Goal: Task Accomplishment & Management: Manage account settings

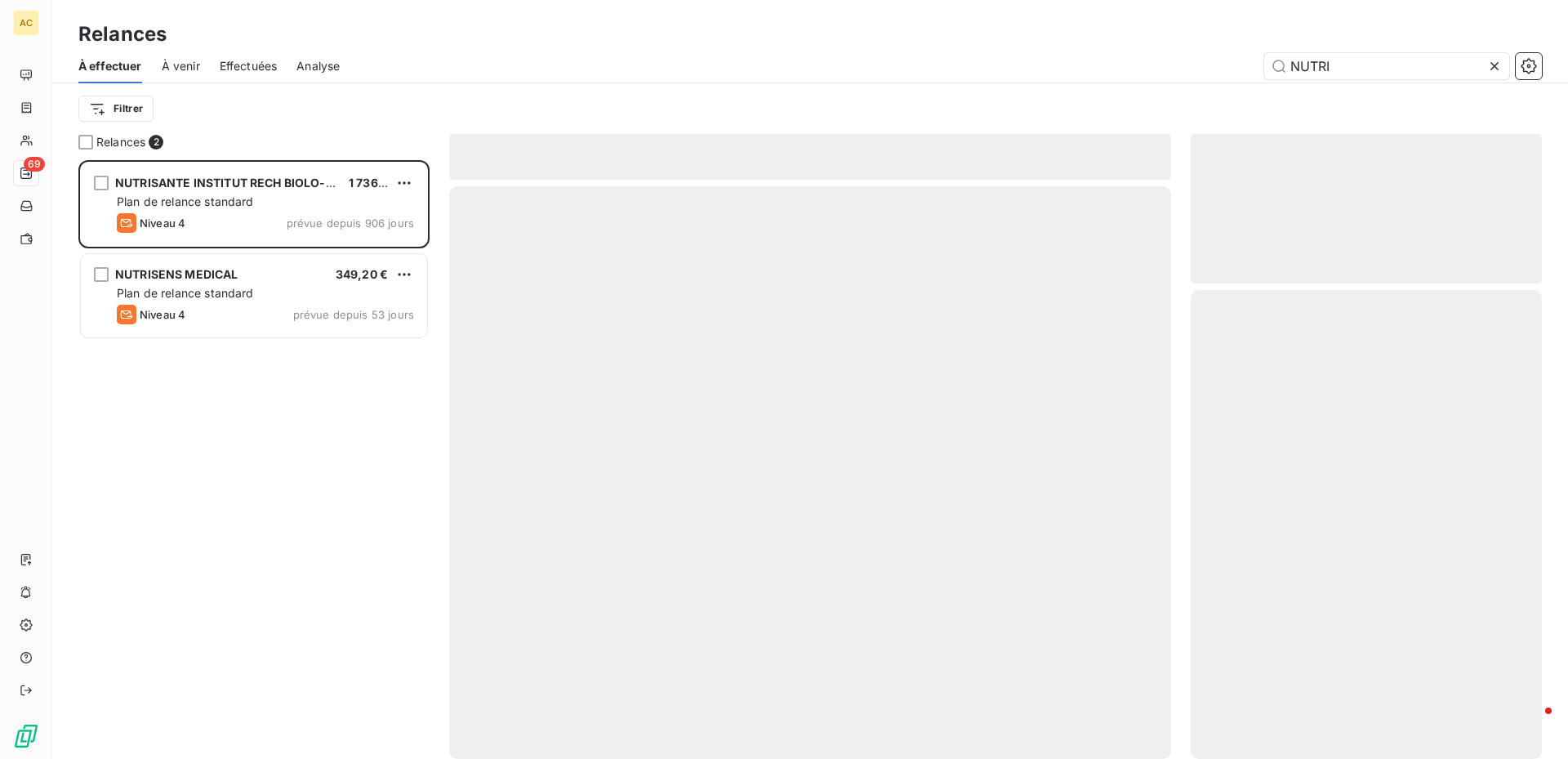
scroll to position [587, 339]
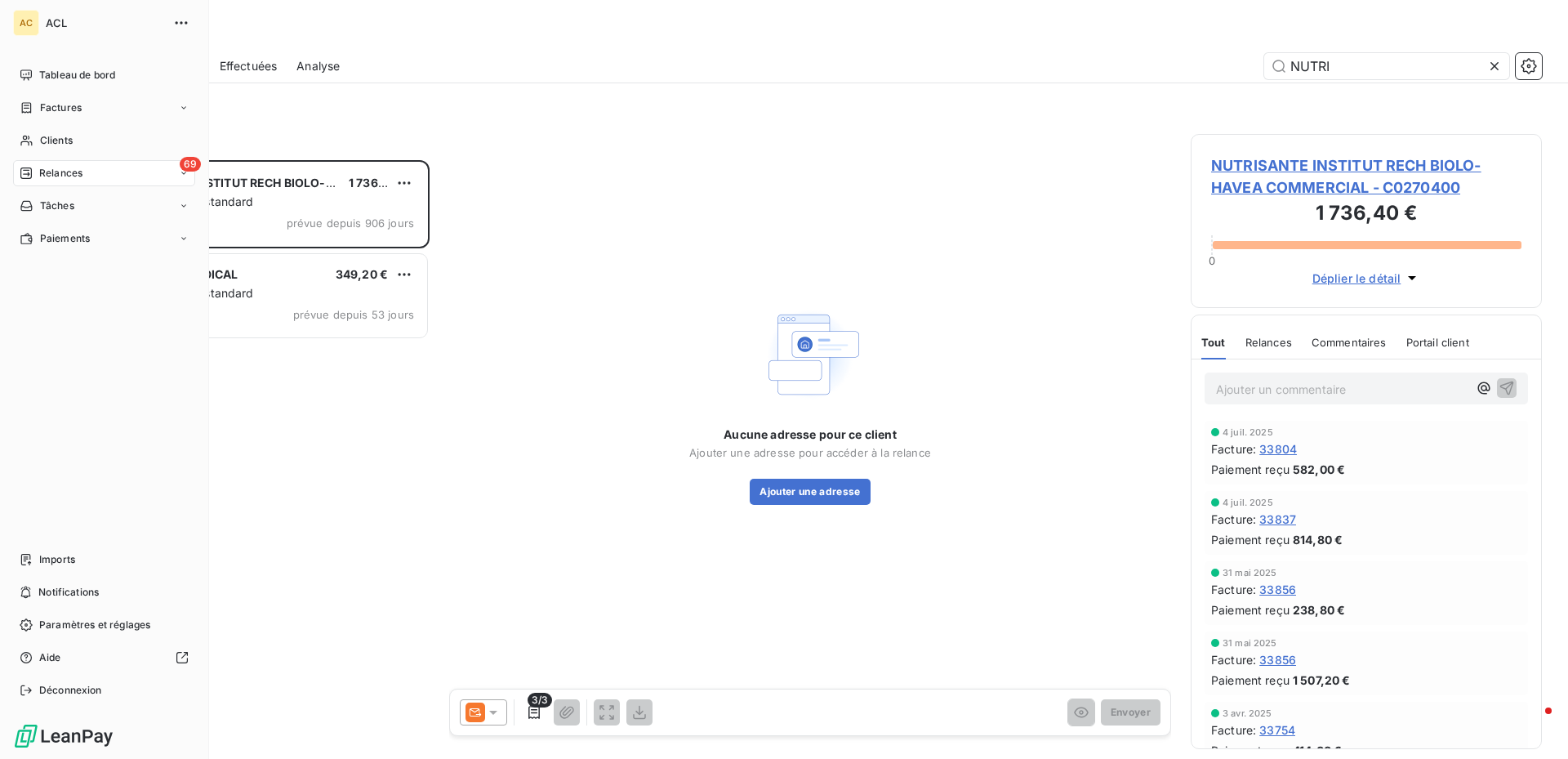
click at [71, 172] on span "Relances" at bounding box center [60, 173] width 43 height 14
click at [73, 173] on span "Relances" at bounding box center [60, 173] width 43 height 14
click at [180, 167] on div "69" at bounding box center [190, 163] width 21 height 14
click at [52, 209] on span "À effectuer" at bounding box center [65, 206] width 53 height 14
click at [73, 171] on span "Relances" at bounding box center [60, 173] width 43 height 14
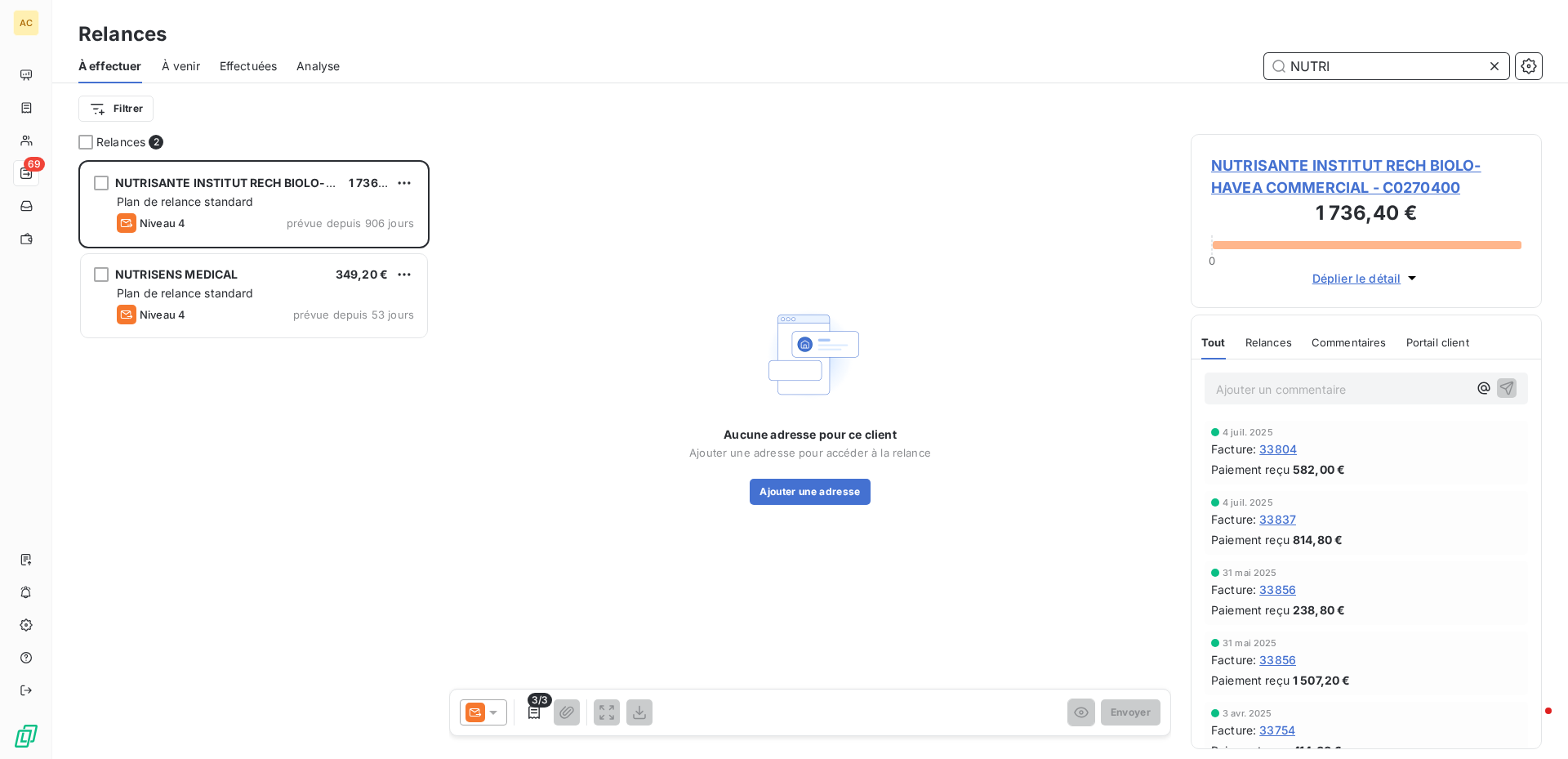
click at [1381, 66] on input "NUTRI" at bounding box center [1387, 65] width 245 height 26
type input "N"
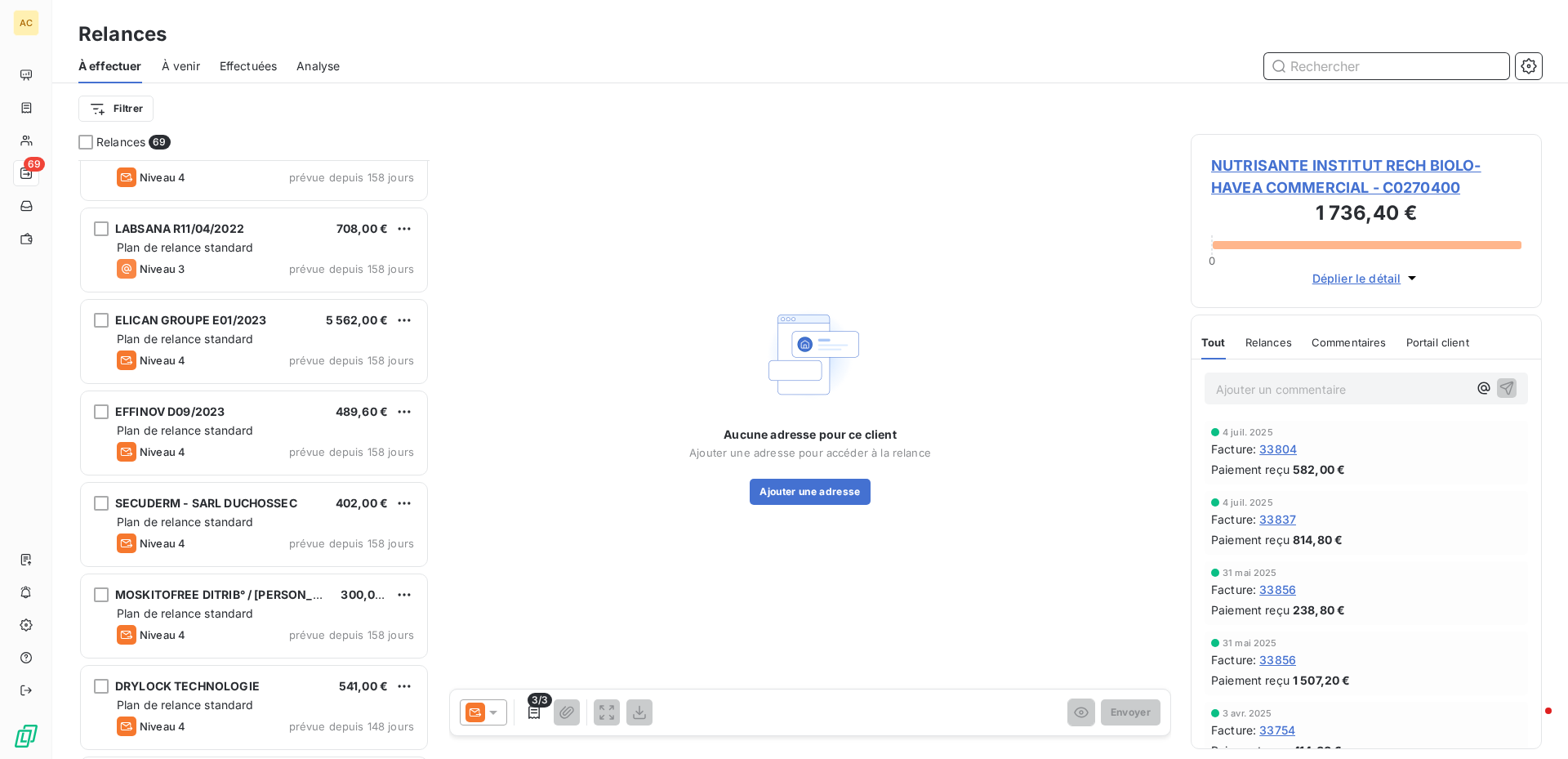
scroll to position [1390, 0]
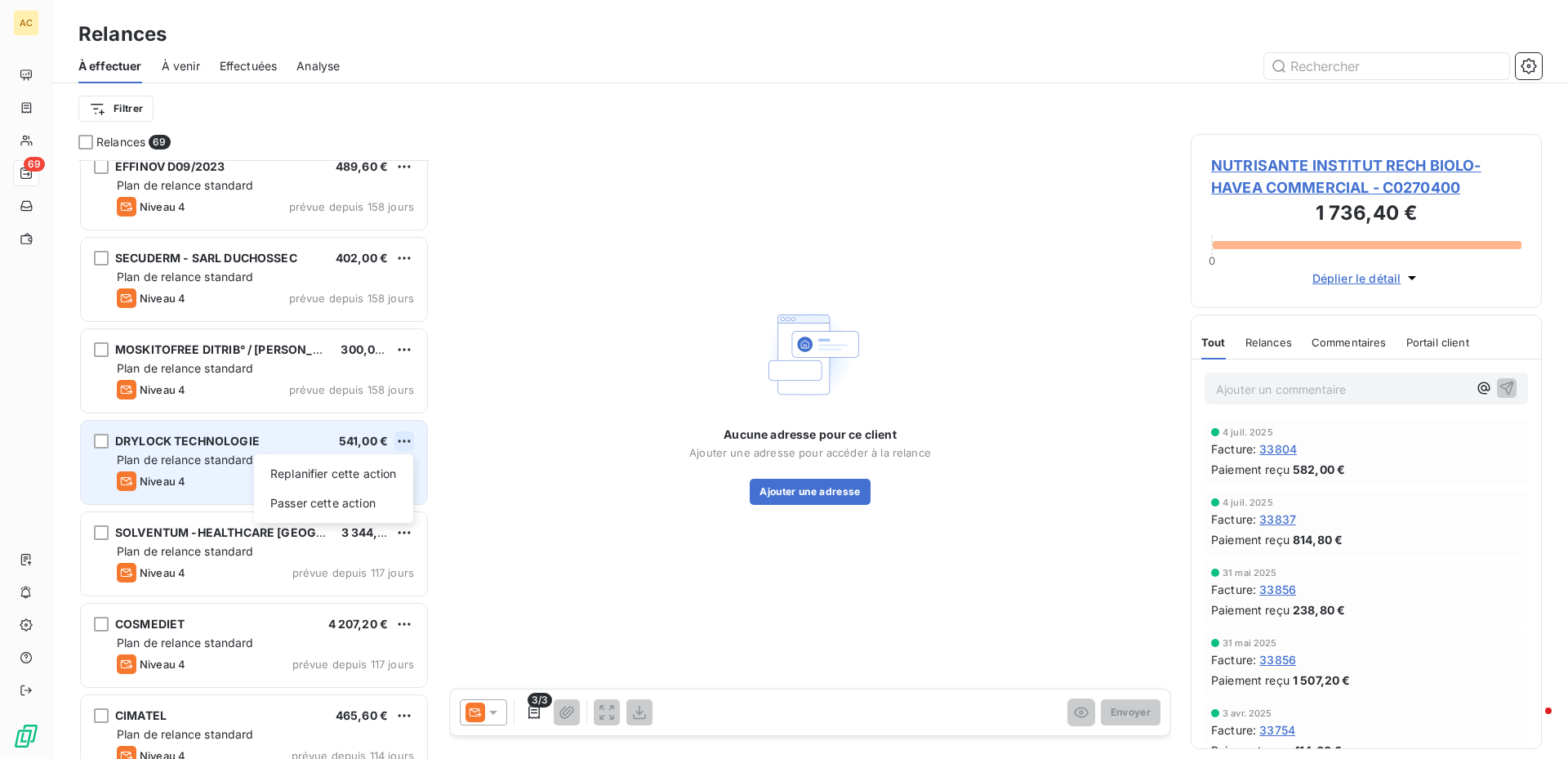
click at [407, 437] on html "AC 69 Relances À effectuer À venir Effectuées Analyse Filtrer Relances 69 ELICA…" at bounding box center [784, 380] width 1568 height 759
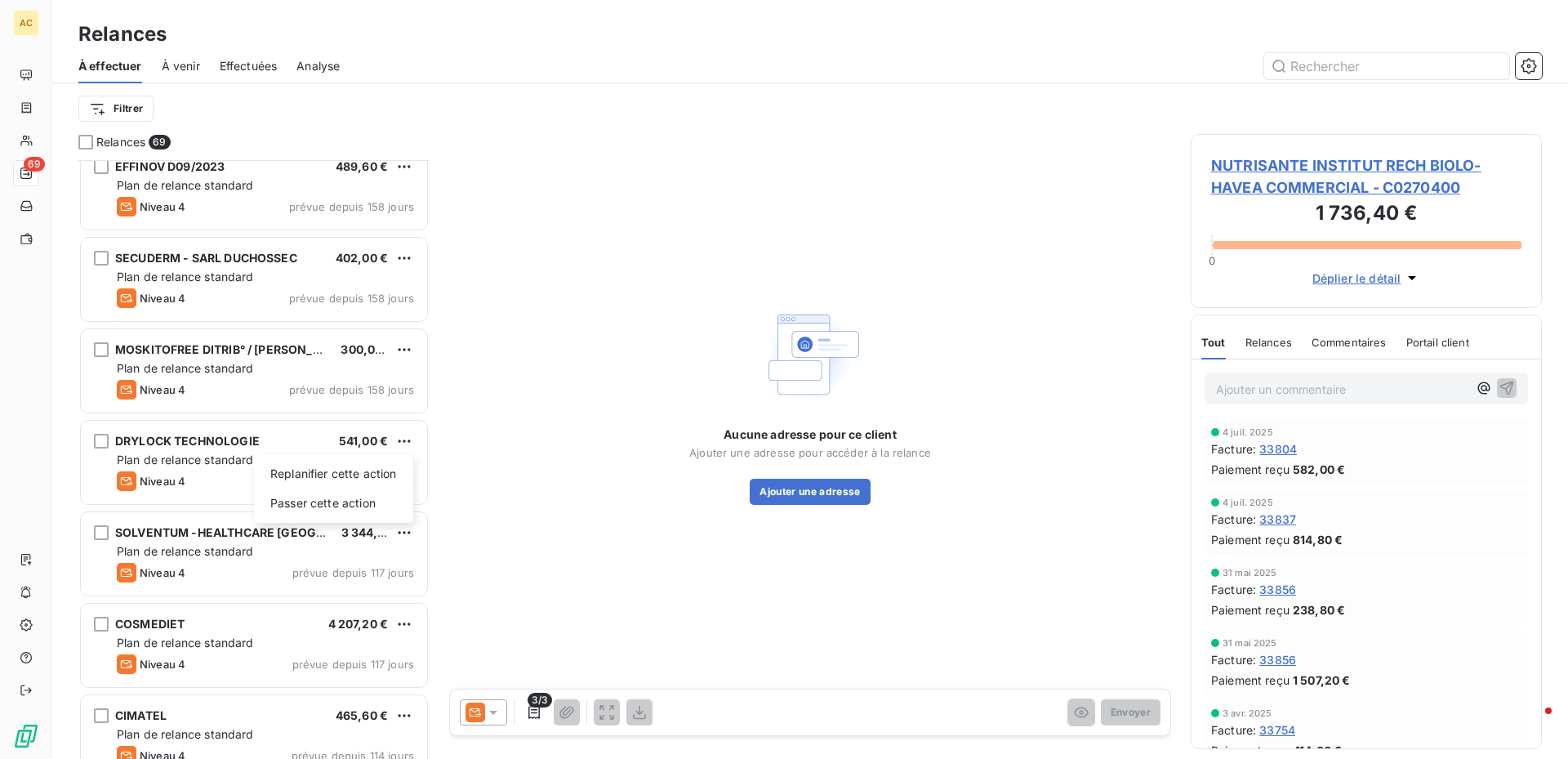
click at [93, 440] on html "AC 69 Relances À effectuer À venir Effectuées Analyse Filtrer Relances 69 ELICA…" at bounding box center [784, 380] width 1568 height 759
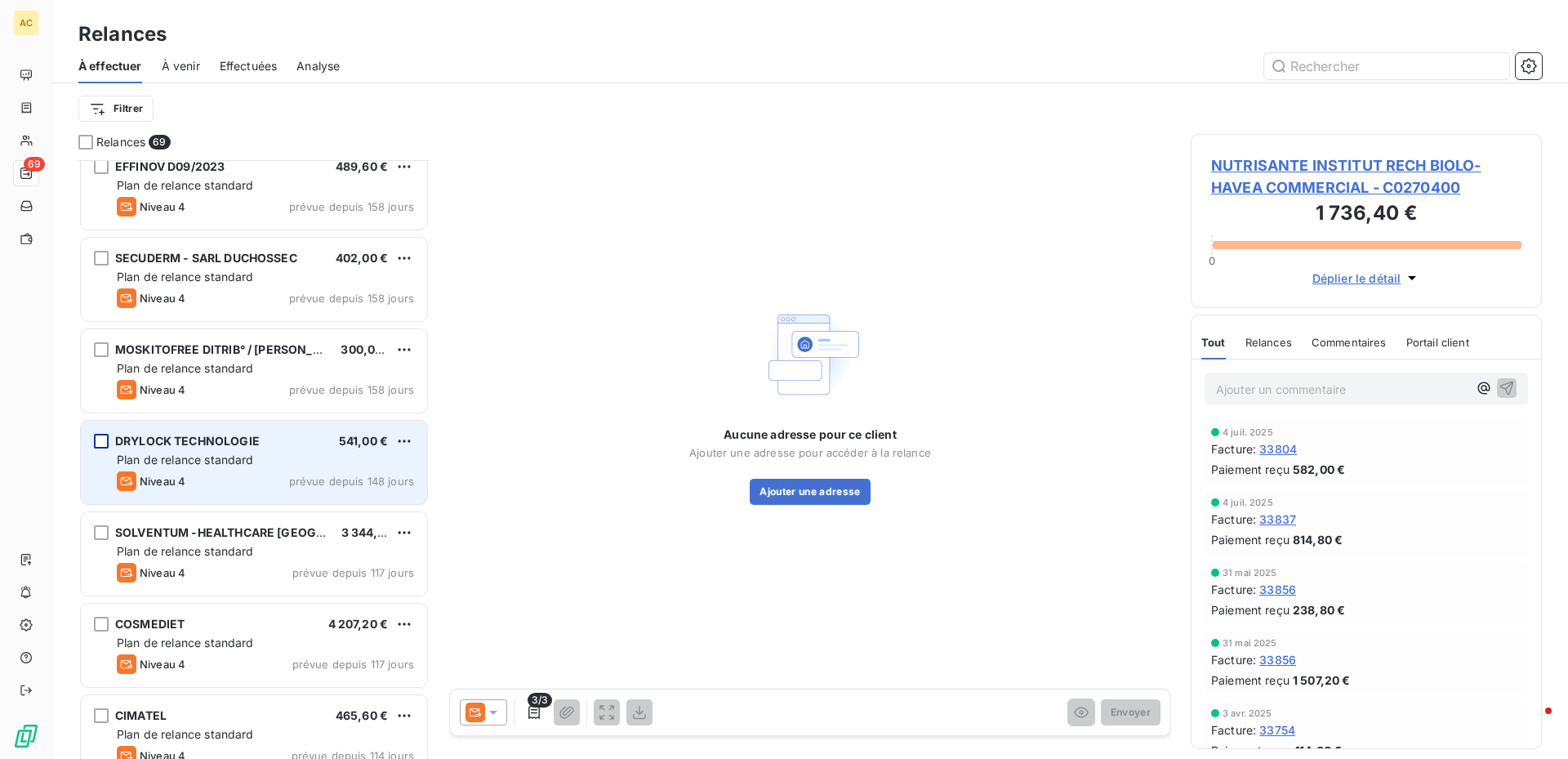
click at [102, 441] on div "grid" at bounding box center [101, 441] width 14 height 14
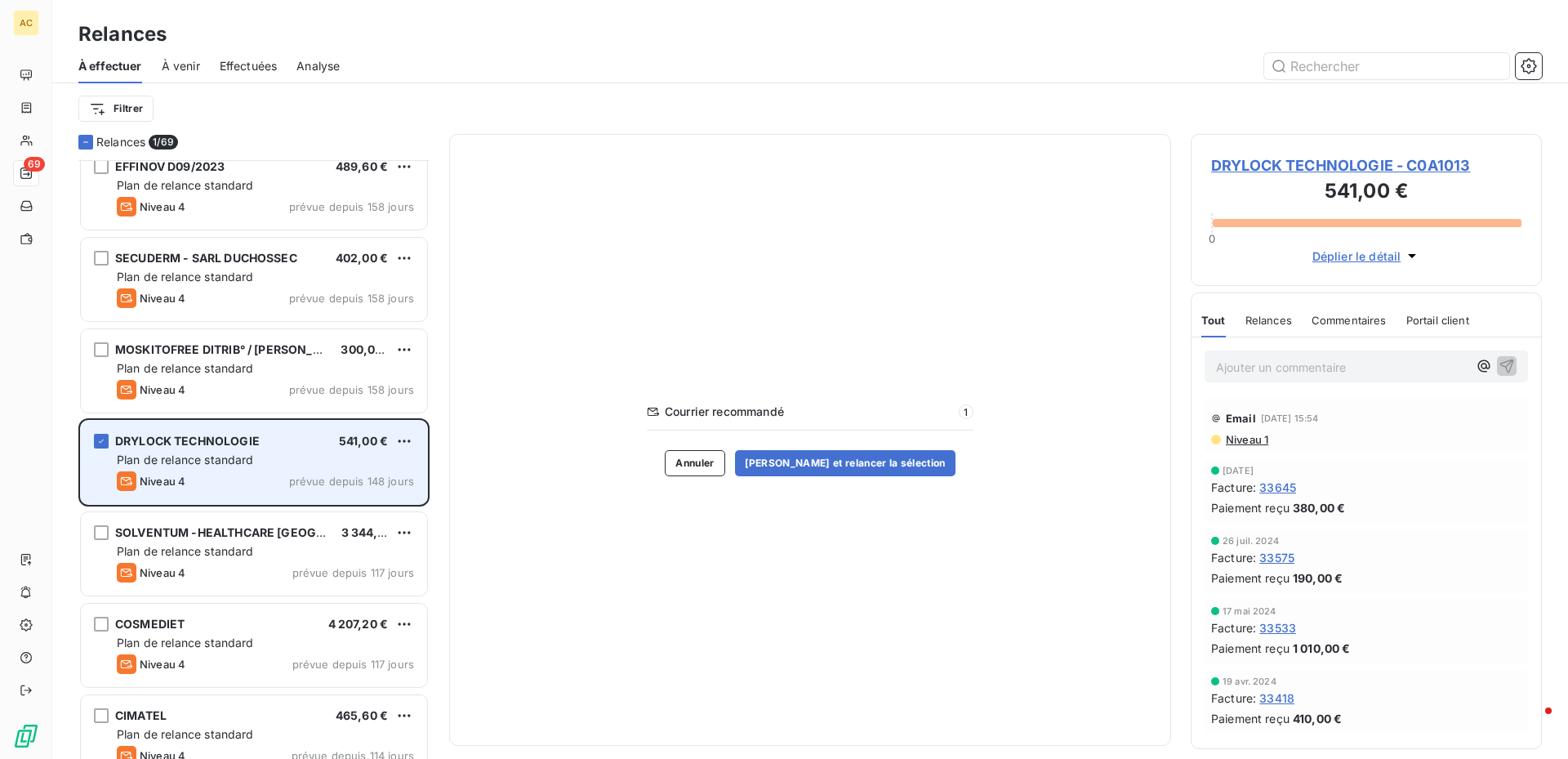
click at [155, 435] on span "DRYLOCK TECHNOLOGIE" at bounding box center [187, 441] width 145 height 13
click at [157, 435] on span "DRYLOCK TECHNOLOGIE" at bounding box center [187, 441] width 145 height 13
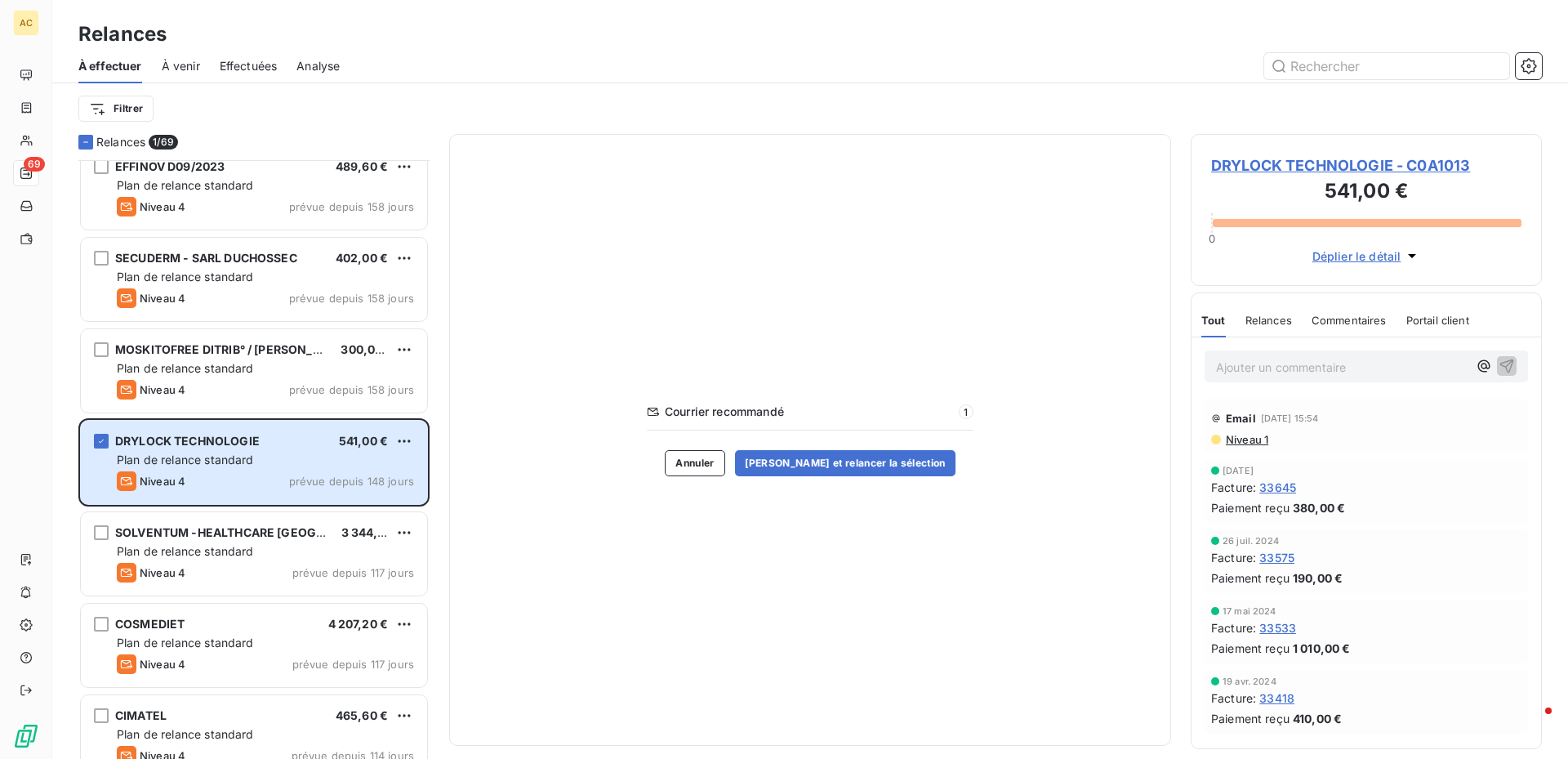
click at [1370, 159] on span "DRYLOCK TECHNOLOGIE - C0A1013" at bounding box center [1366, 165] width 310 height 22
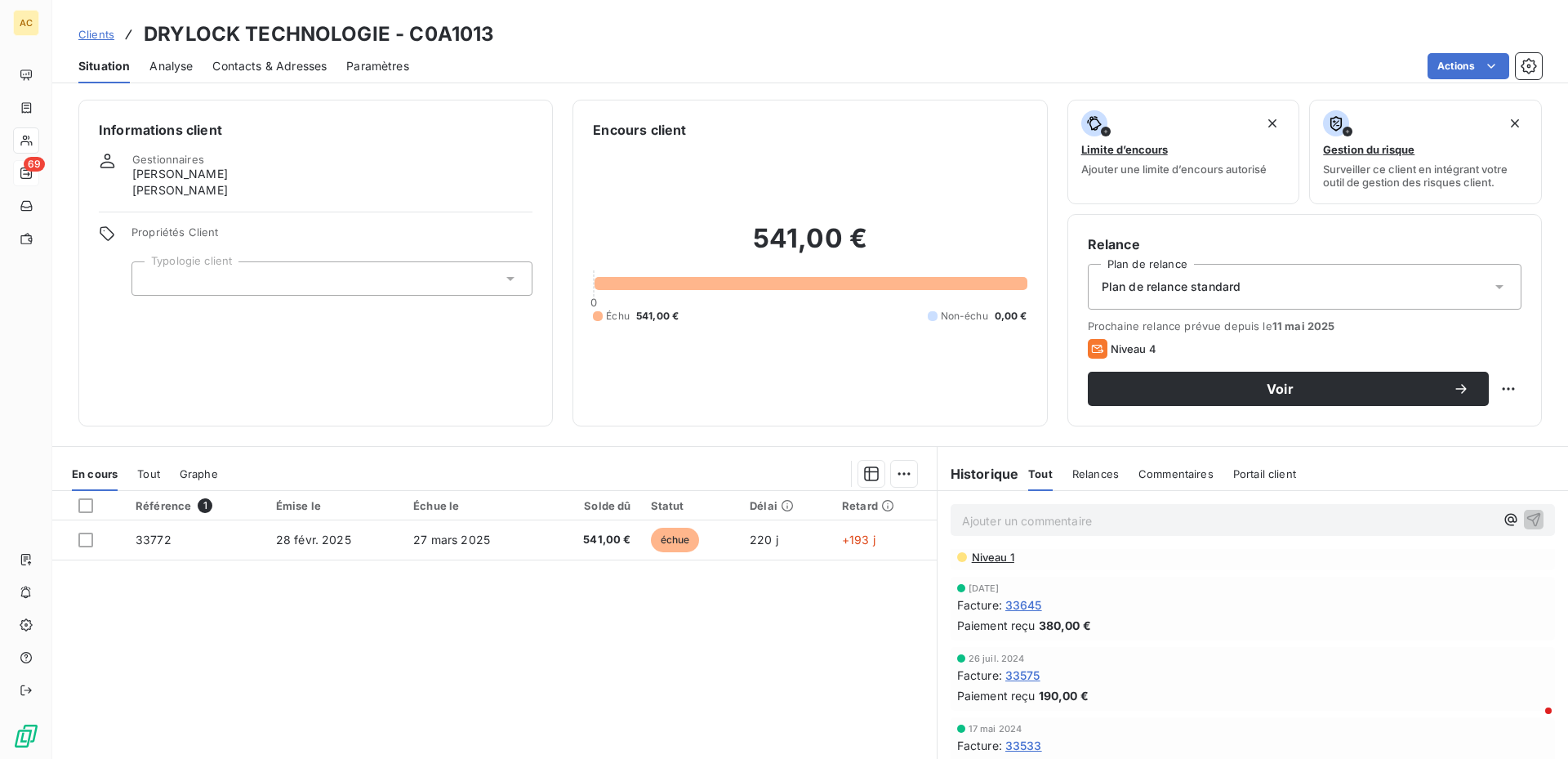
scroll to position [96, 0]
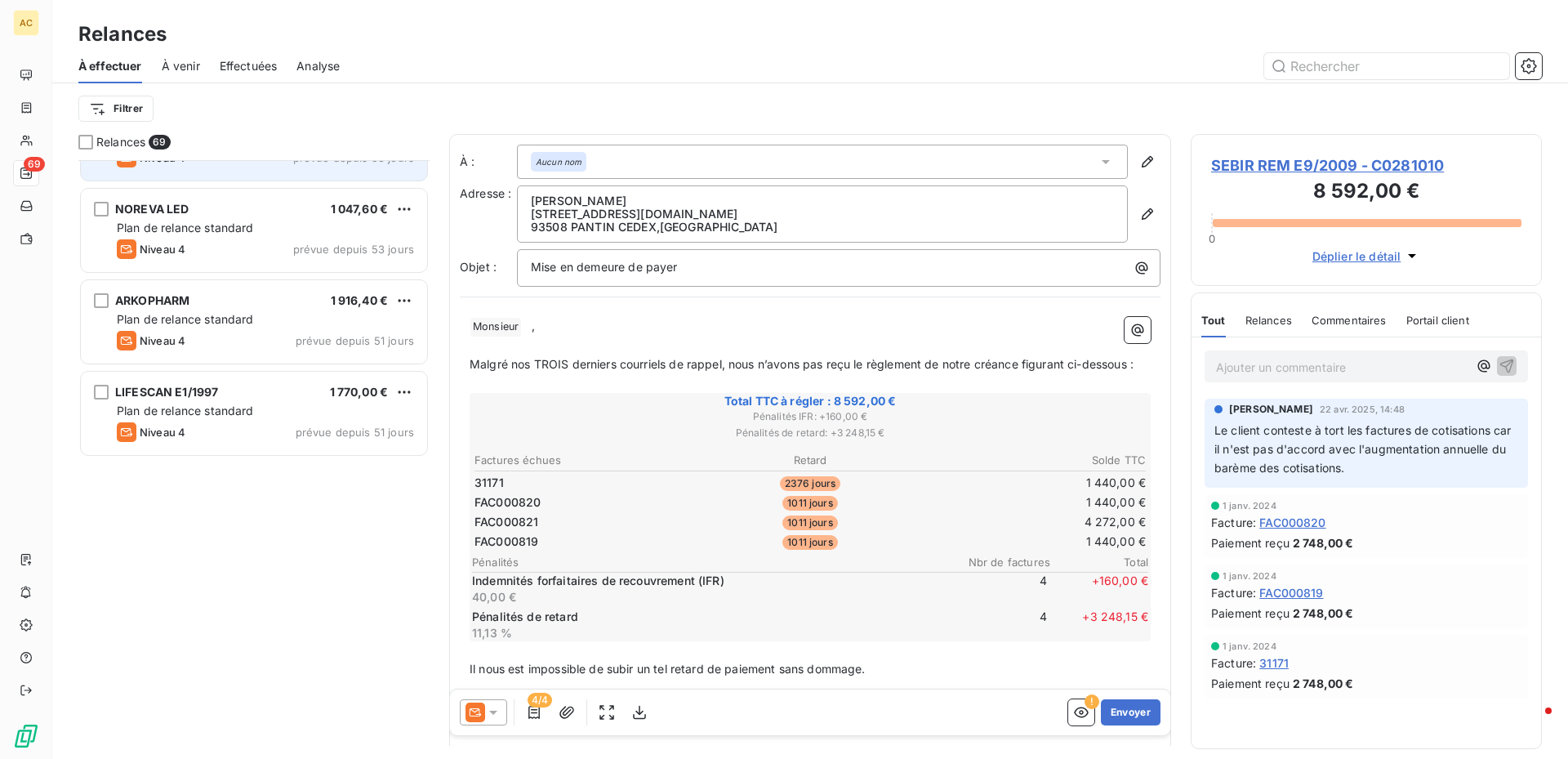
scroll to position [2861, 0]
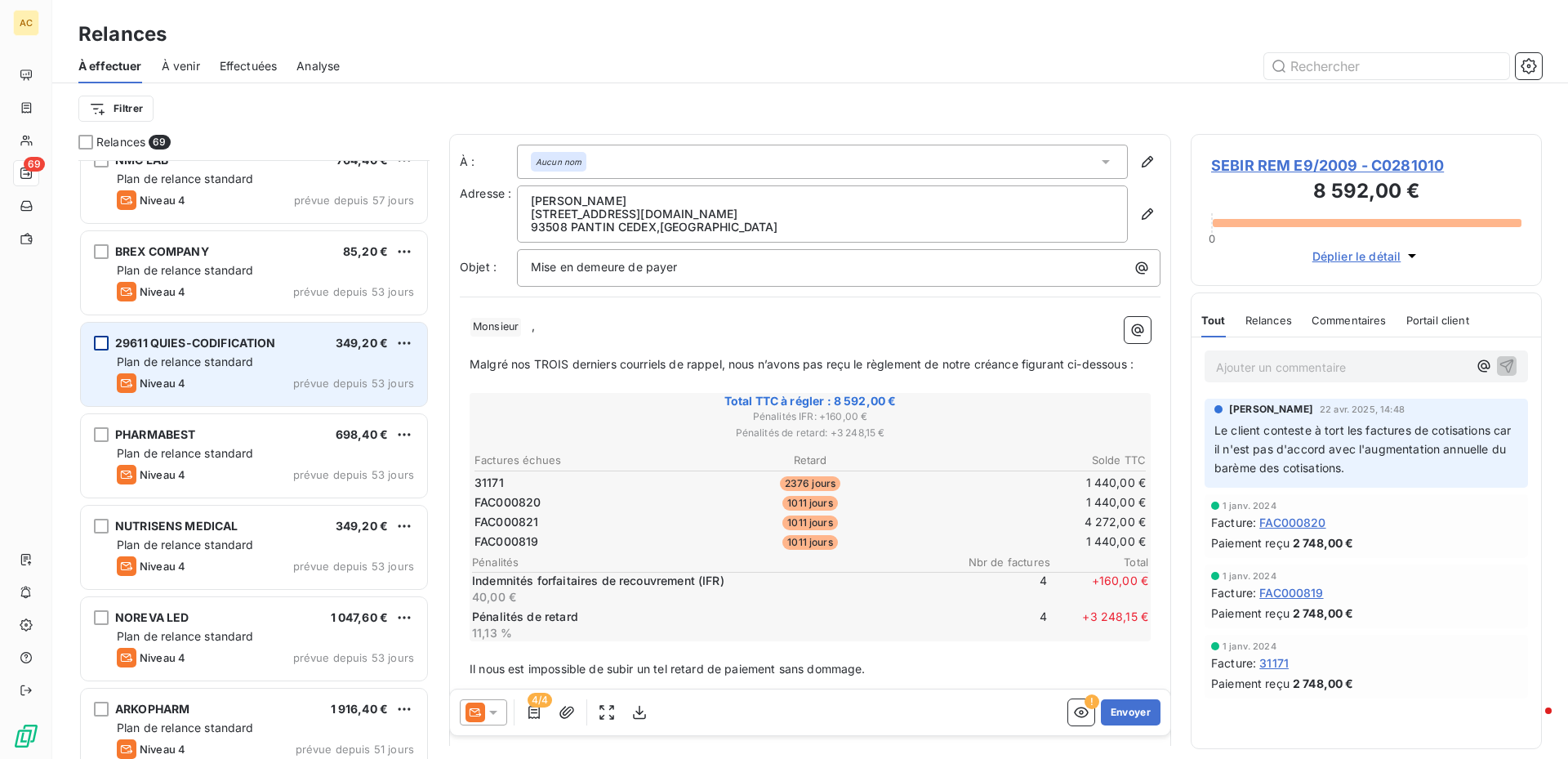
click at [99, 348] on div "grid" at bounding box center [101, 343] width 14 height 14
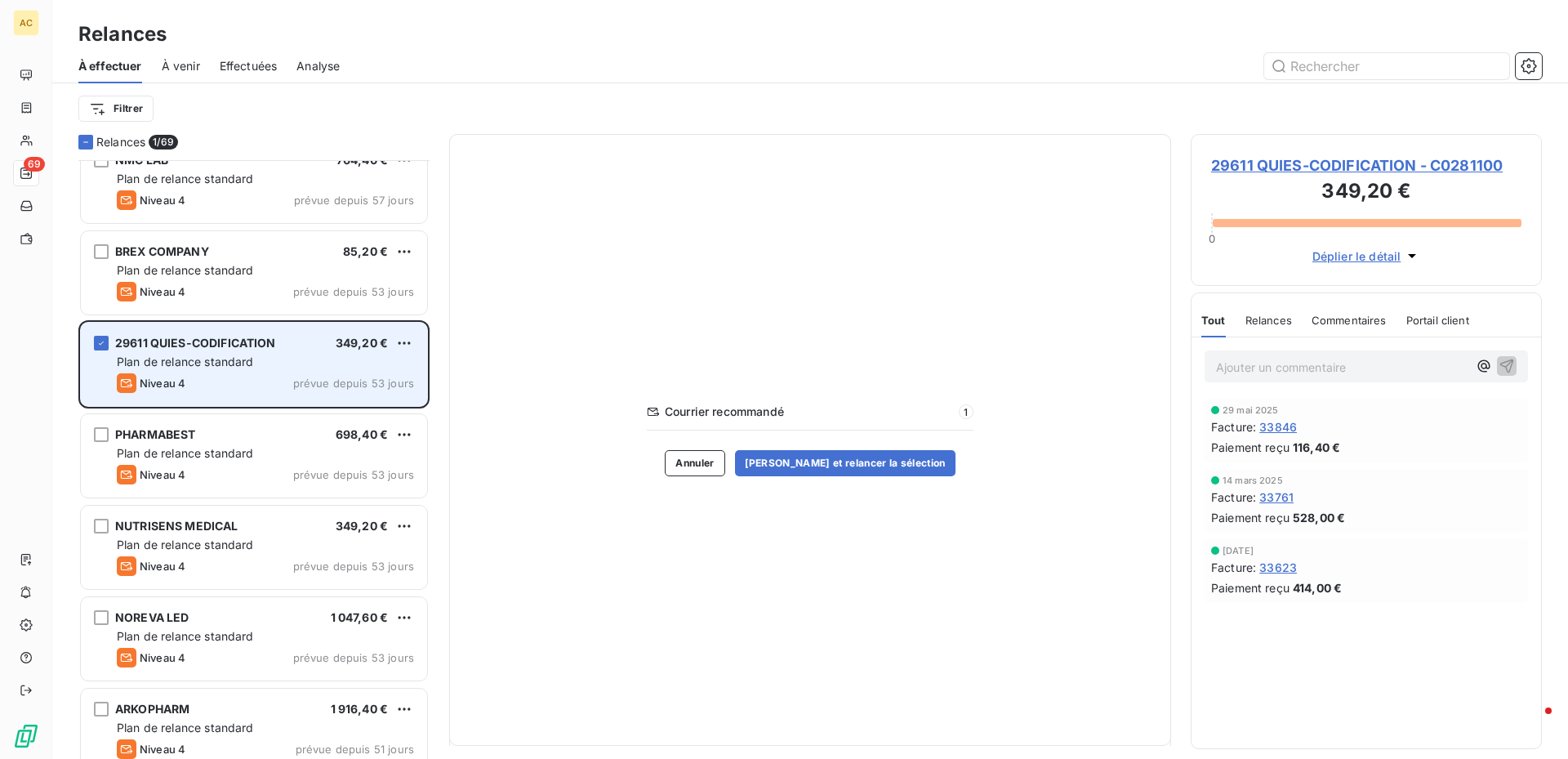
click at [149, 342] on span "29611 QUIES-CODIFICATION" at bounding box center [196, 343] width 161 height 13
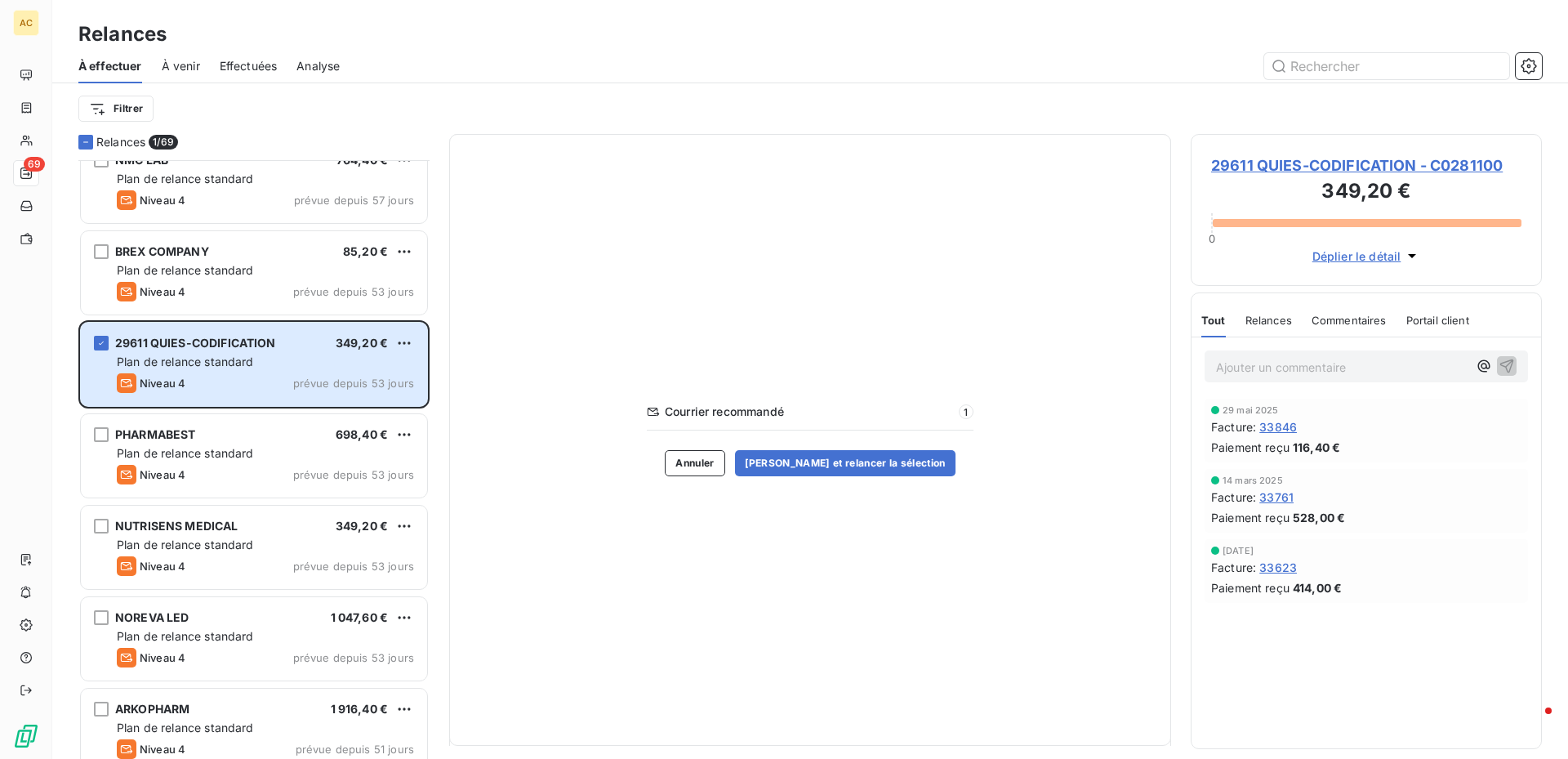
click at [1333, 161] on span "29611 QUIES-CODIFICATION - C0281100" at bounding box center [1366, 165] width 310 height 22
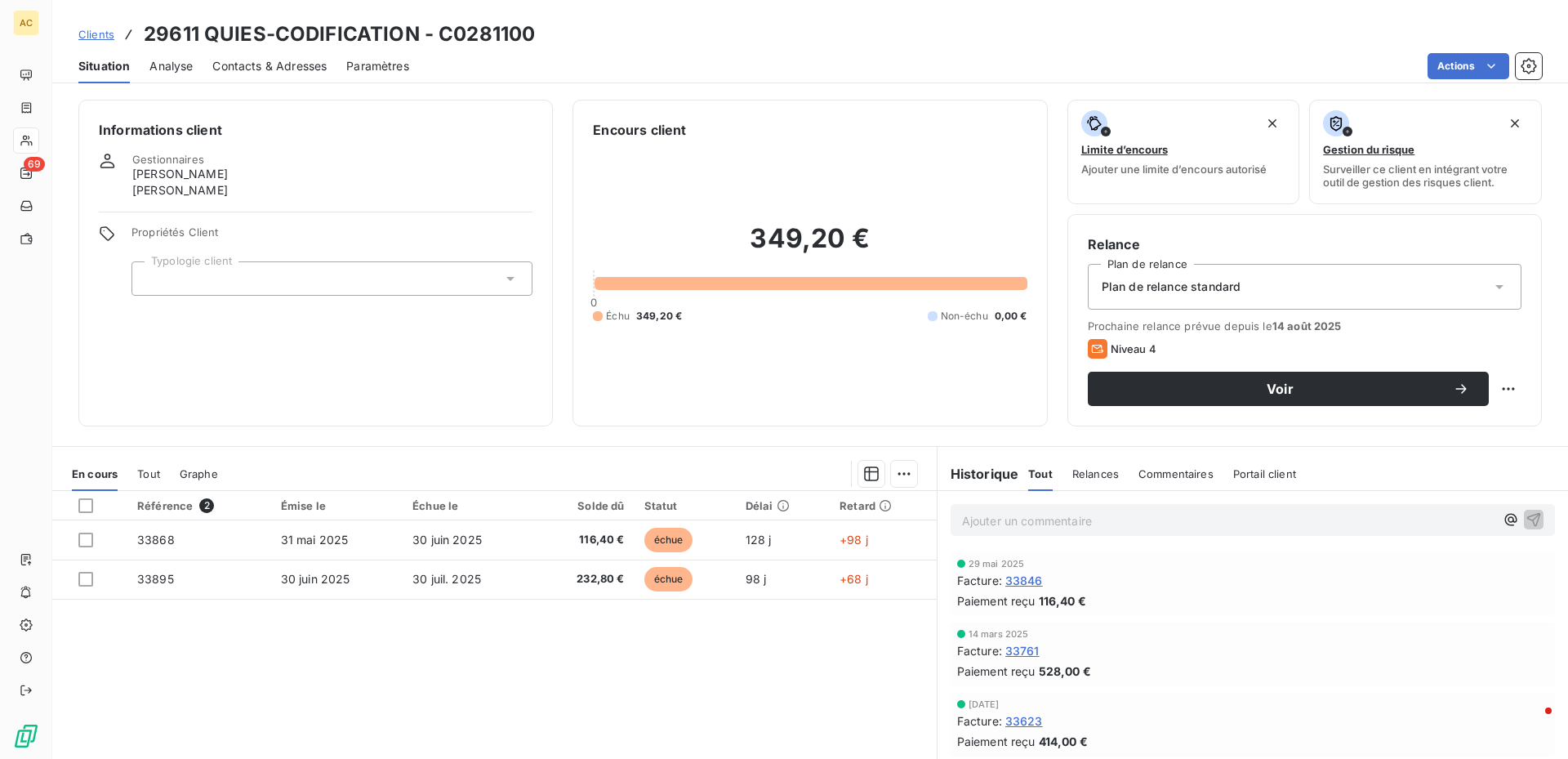
scroll to position [96, 0]
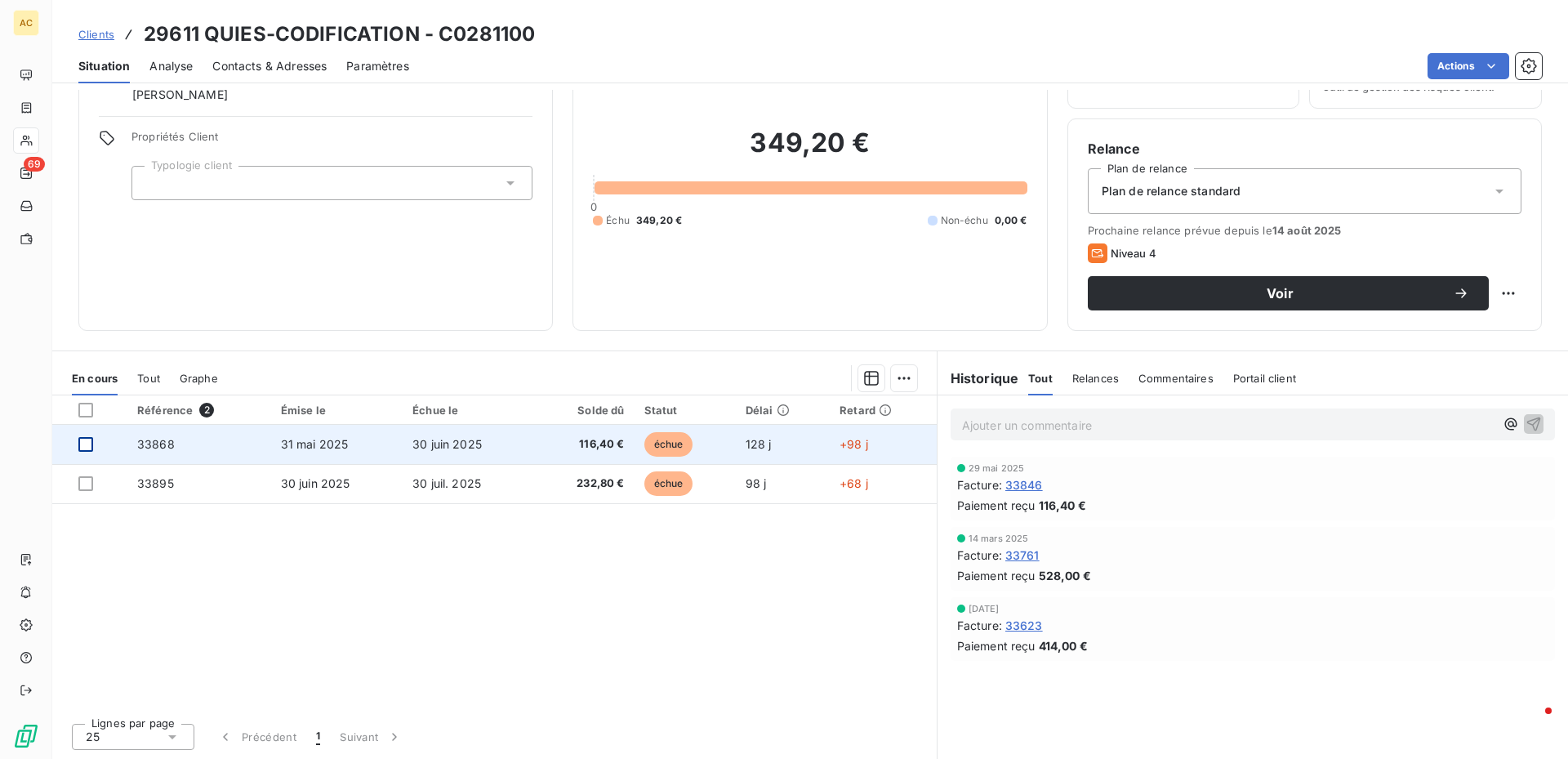
click at [90, 447] on div at bounding box center [85, 444] width 14 height 14
click at [159, 443] on span "33868" at bounding box center [156, 444] width 37 height 13
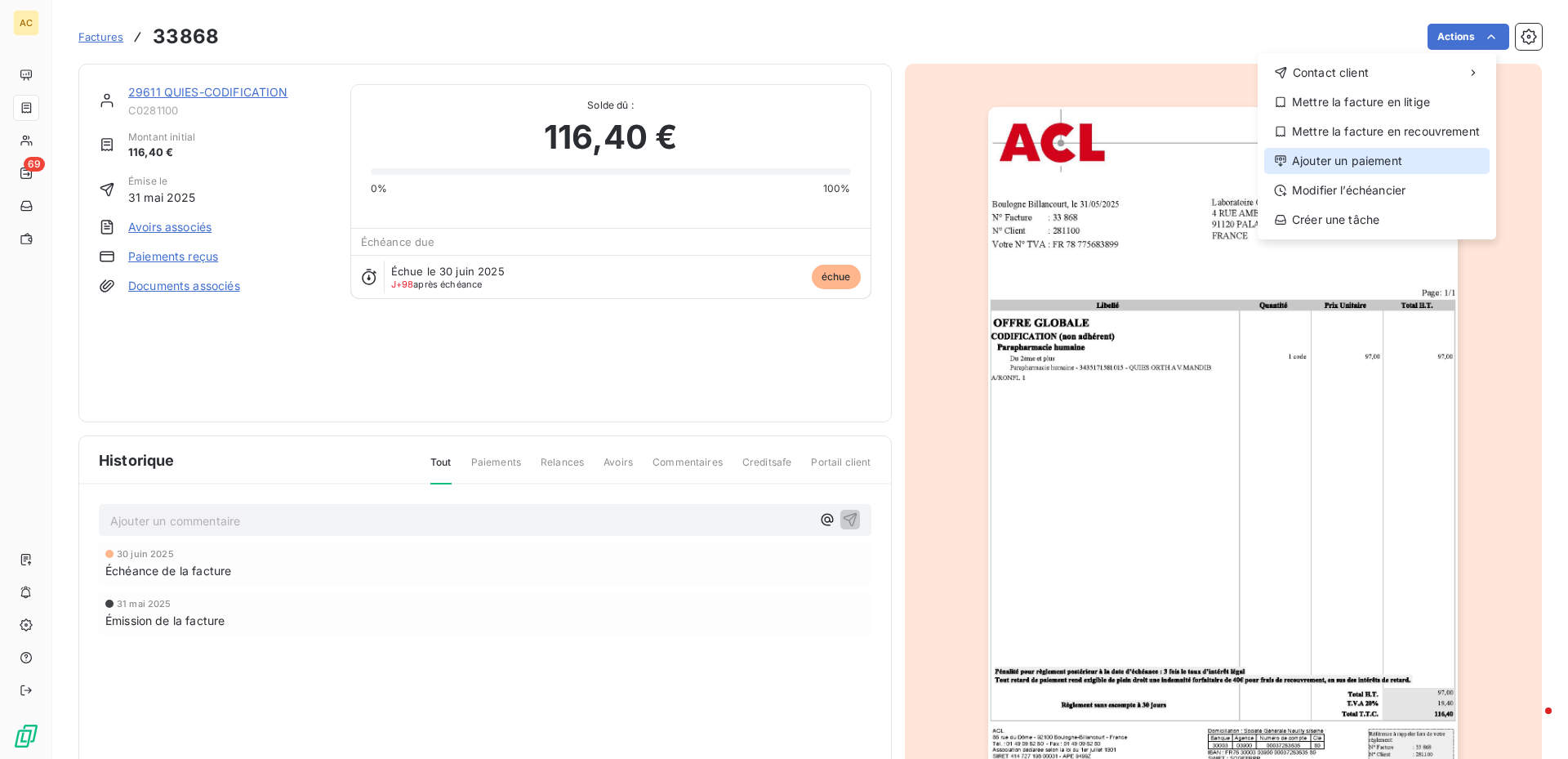
click at [1311, 159] on div "Ajouter un paiement" at bounding box center [1377, 160] width 226 height 26
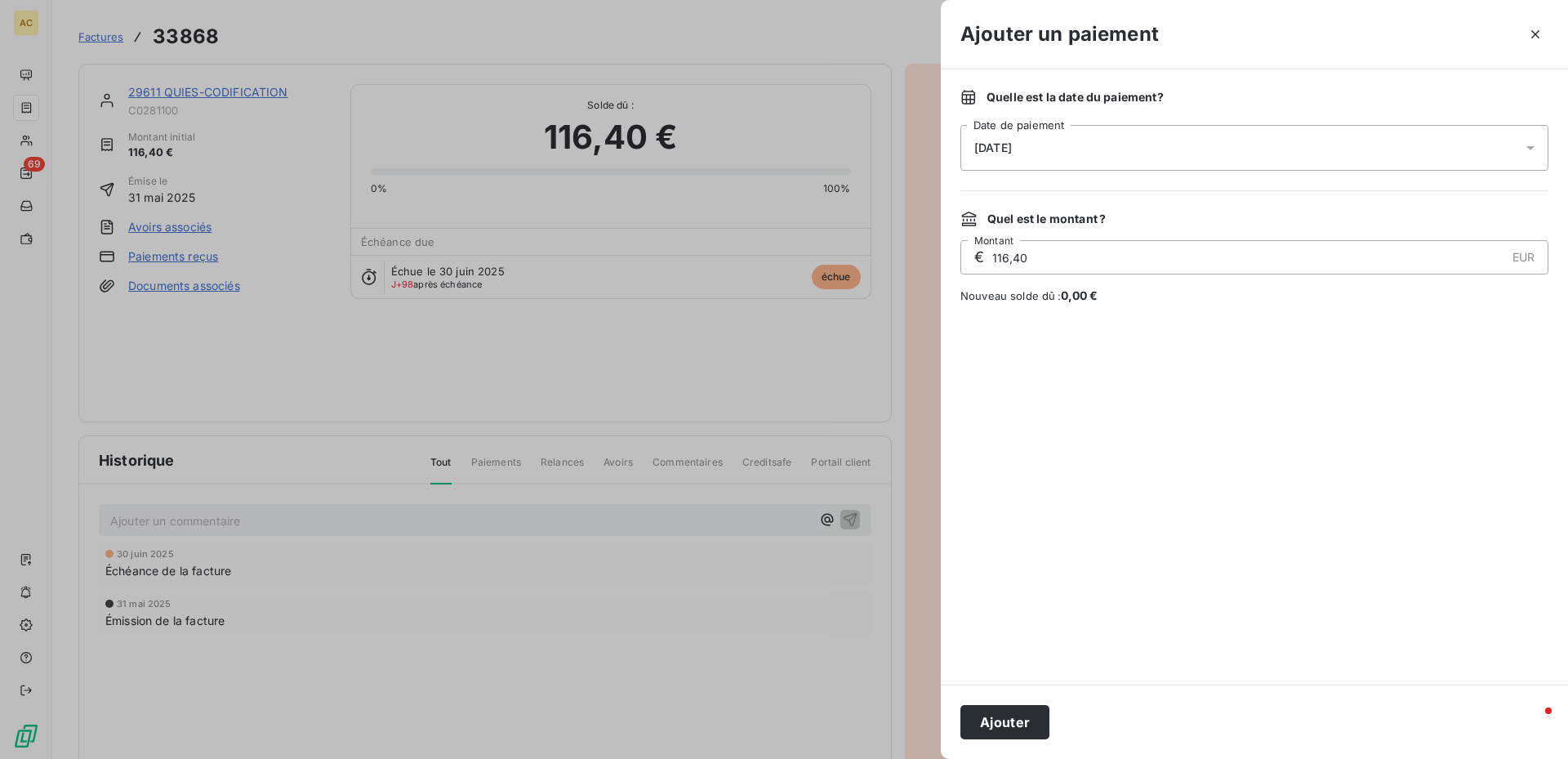
click at [1534, 145] on icon at bounding box center [1531, 147] width 16 height 16
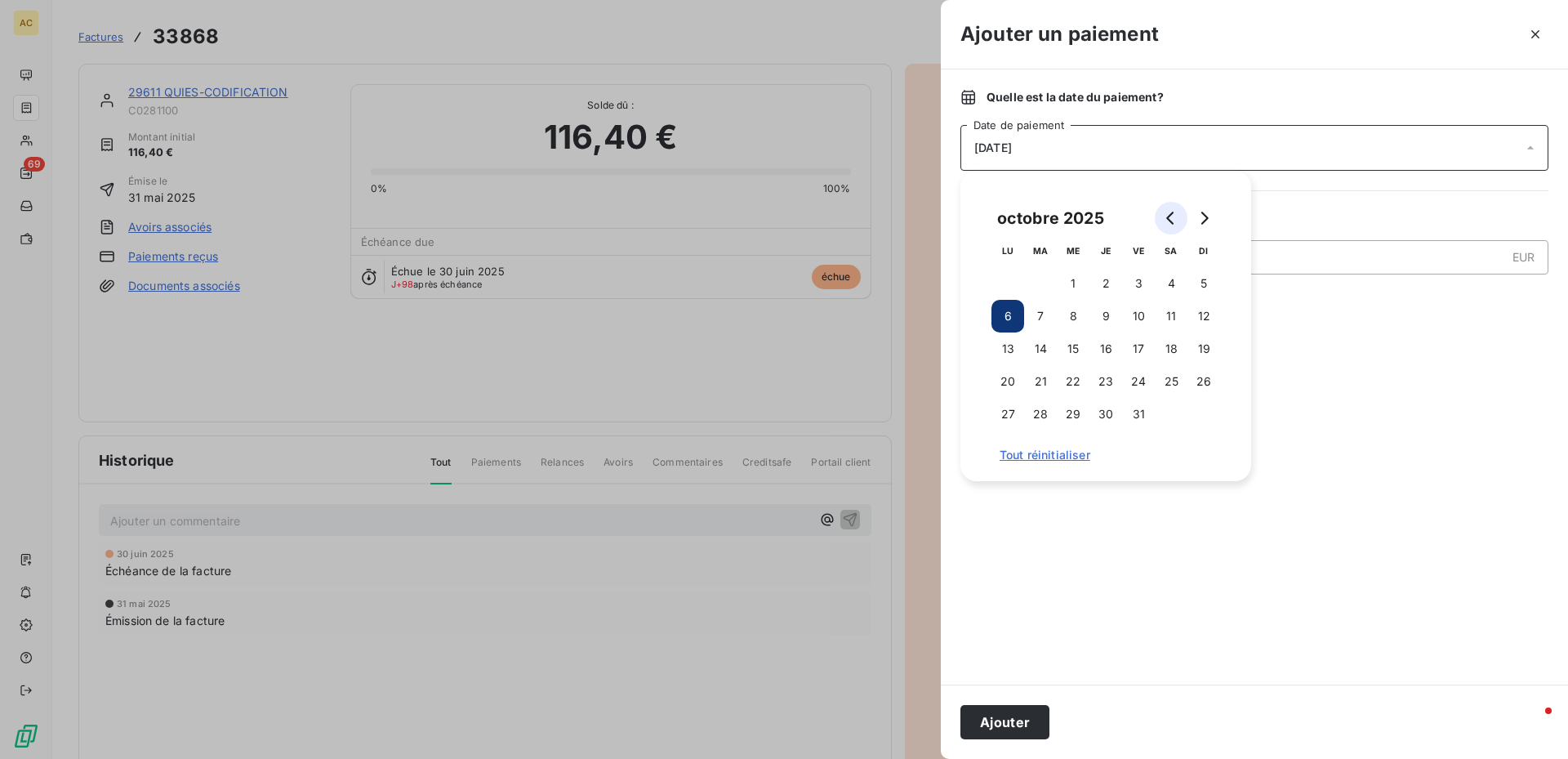
click at [1175, 217] on icon "Go to previous month" at bounding box center [1171, 218] width 13 height 13
click at [1136, 313] on button "12" at bounding box center [1139, 316] width 33 height 33
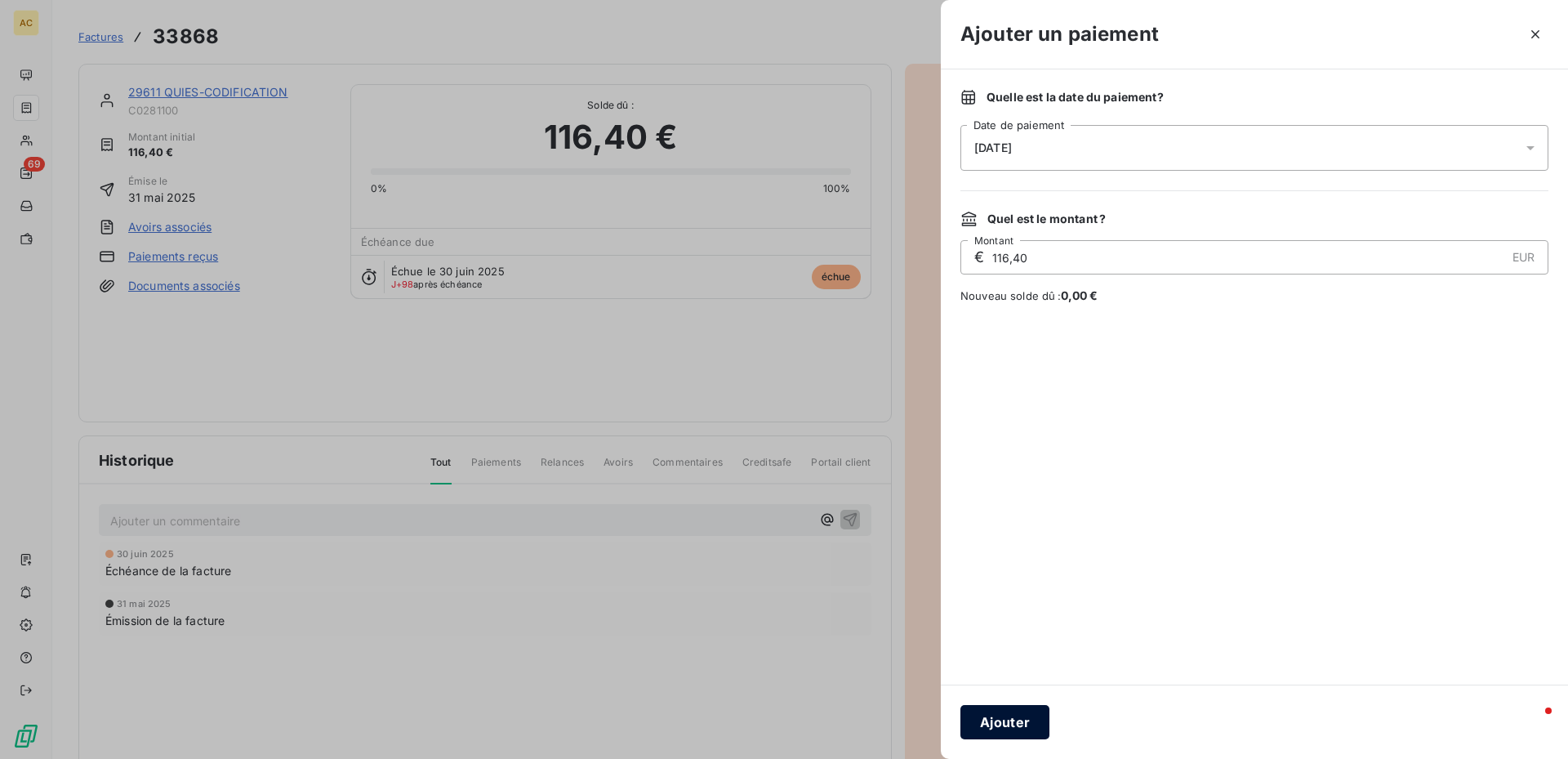
click at [1010, 718] on button "Ajouter" at bounding box center [1004, 722] width 89 height 35
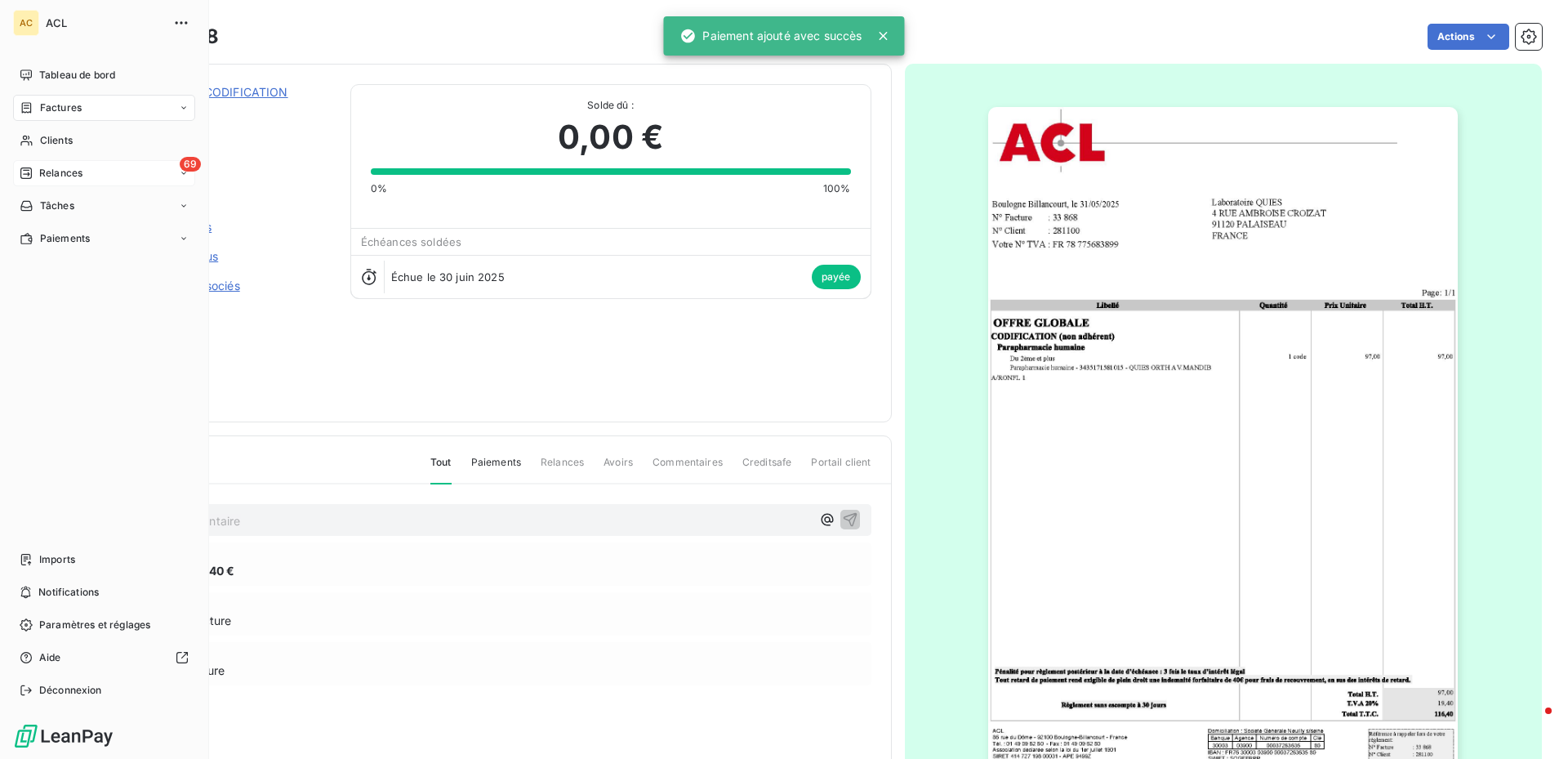
click at [183, 165] on span "69" at bounding box center [190, 163] width 21 height 14
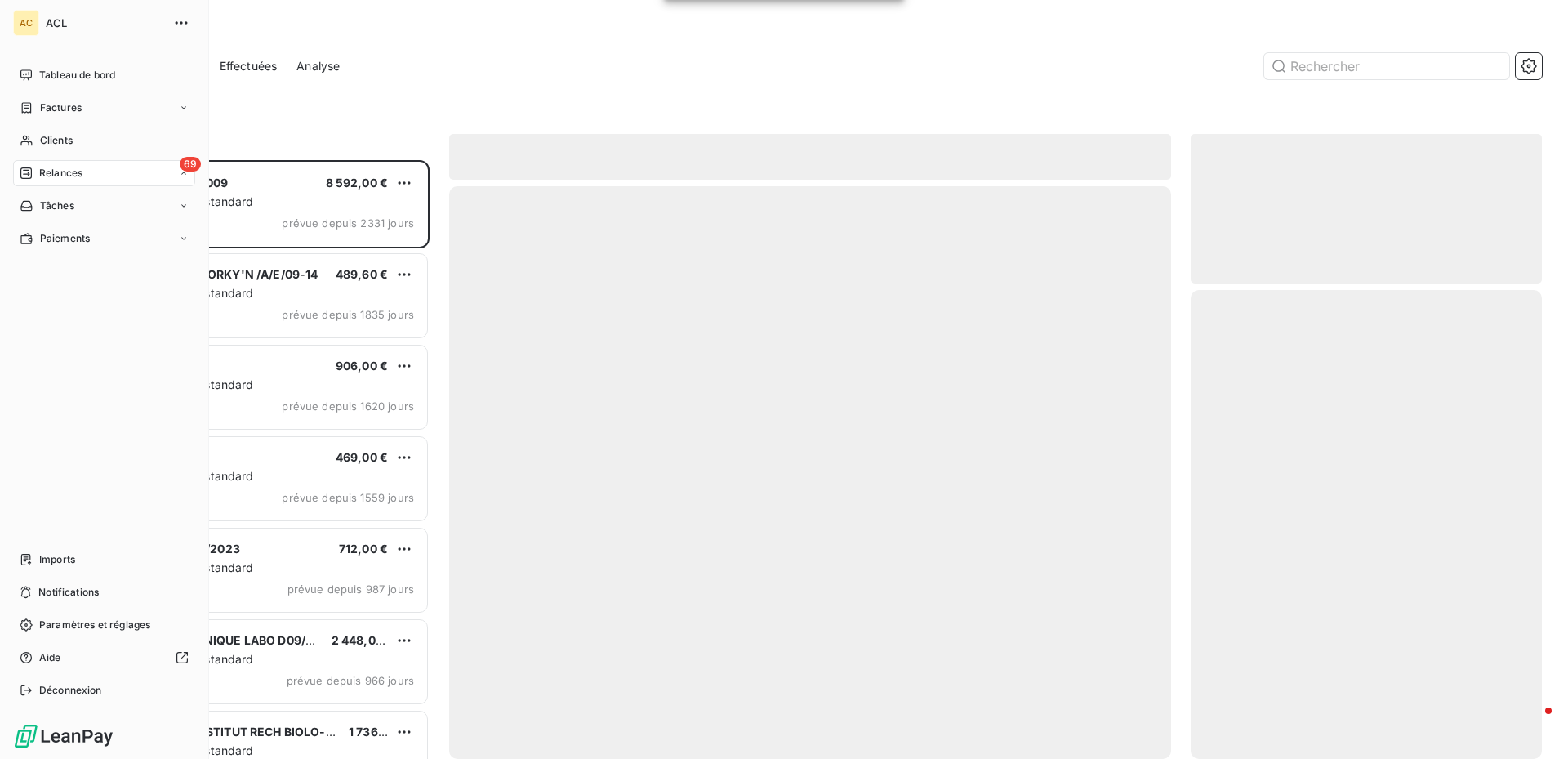
scroll to position [587, 339]
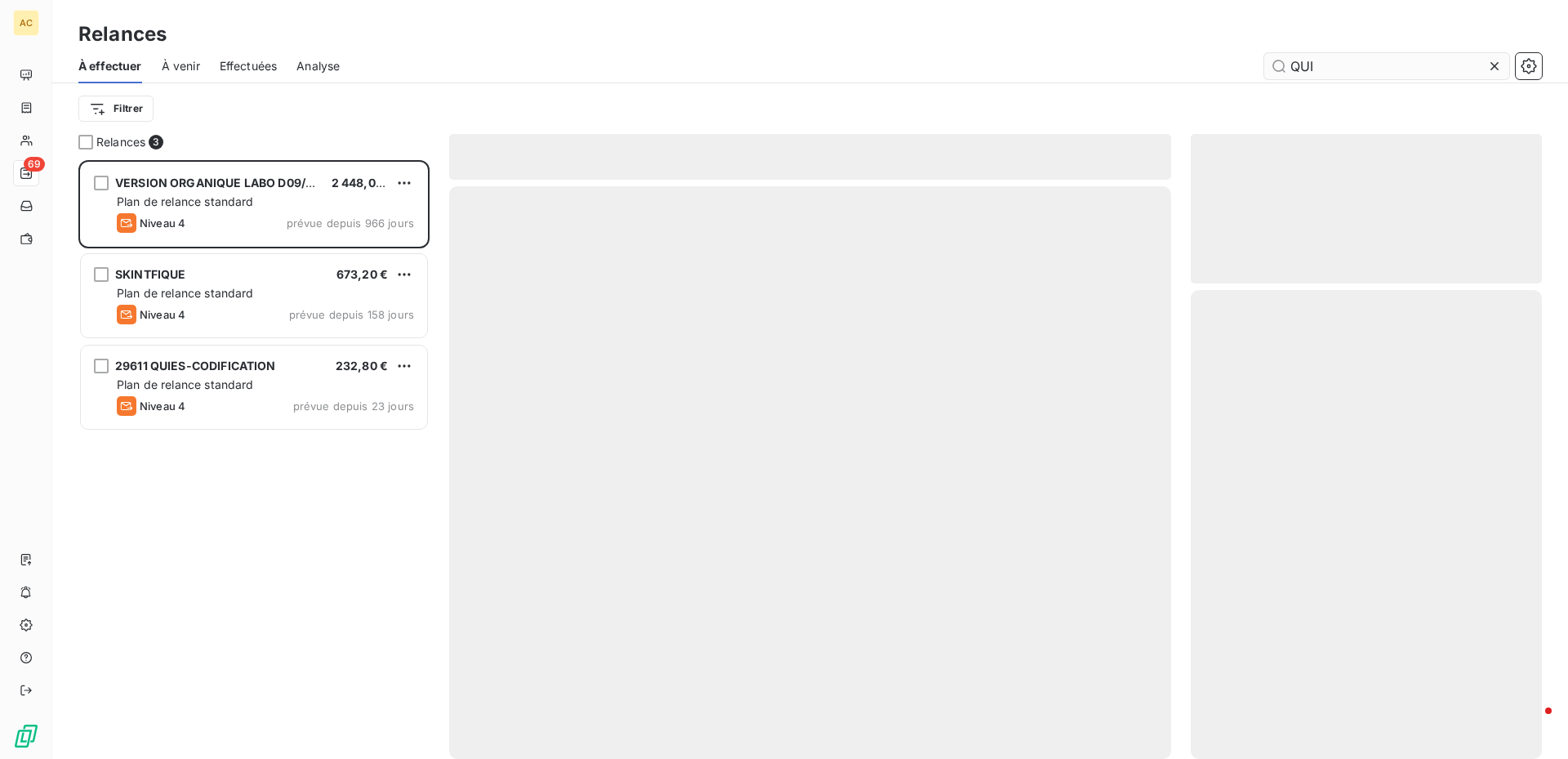
scroll to position [587, 339]
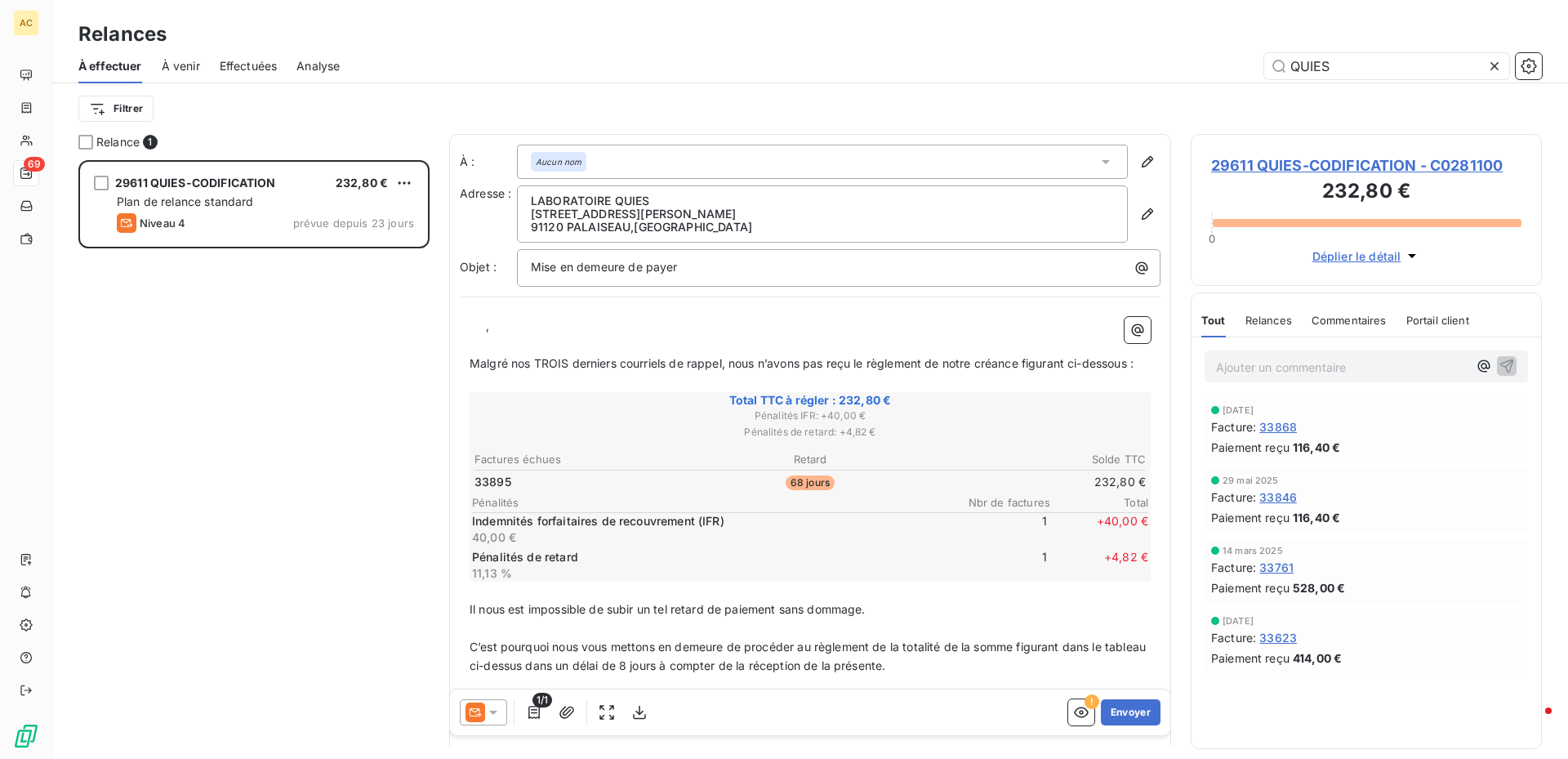
scroll to position [587, 339]
type input "QUIES"
click at [1350, 161] on span "29611 QUIES-CODIFICATION - C0281100" at bounding box center [1366, 165] width 310 height 22
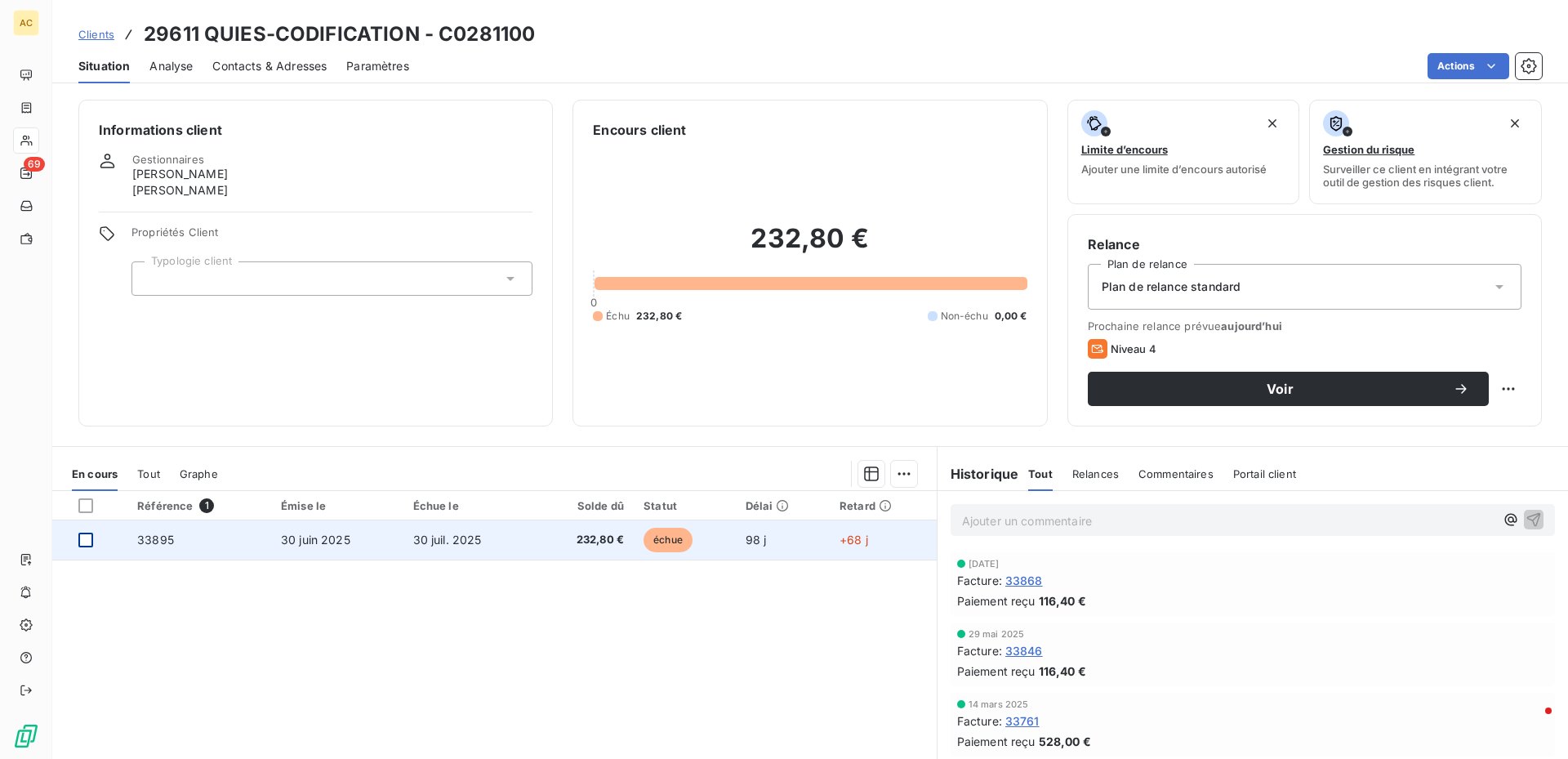
click at [84, 544] on div at bounding box center [85, 540] width 14 height 14
click at [154, 538] on span "33895" at bounding box center [156, 540] width 36 height 13
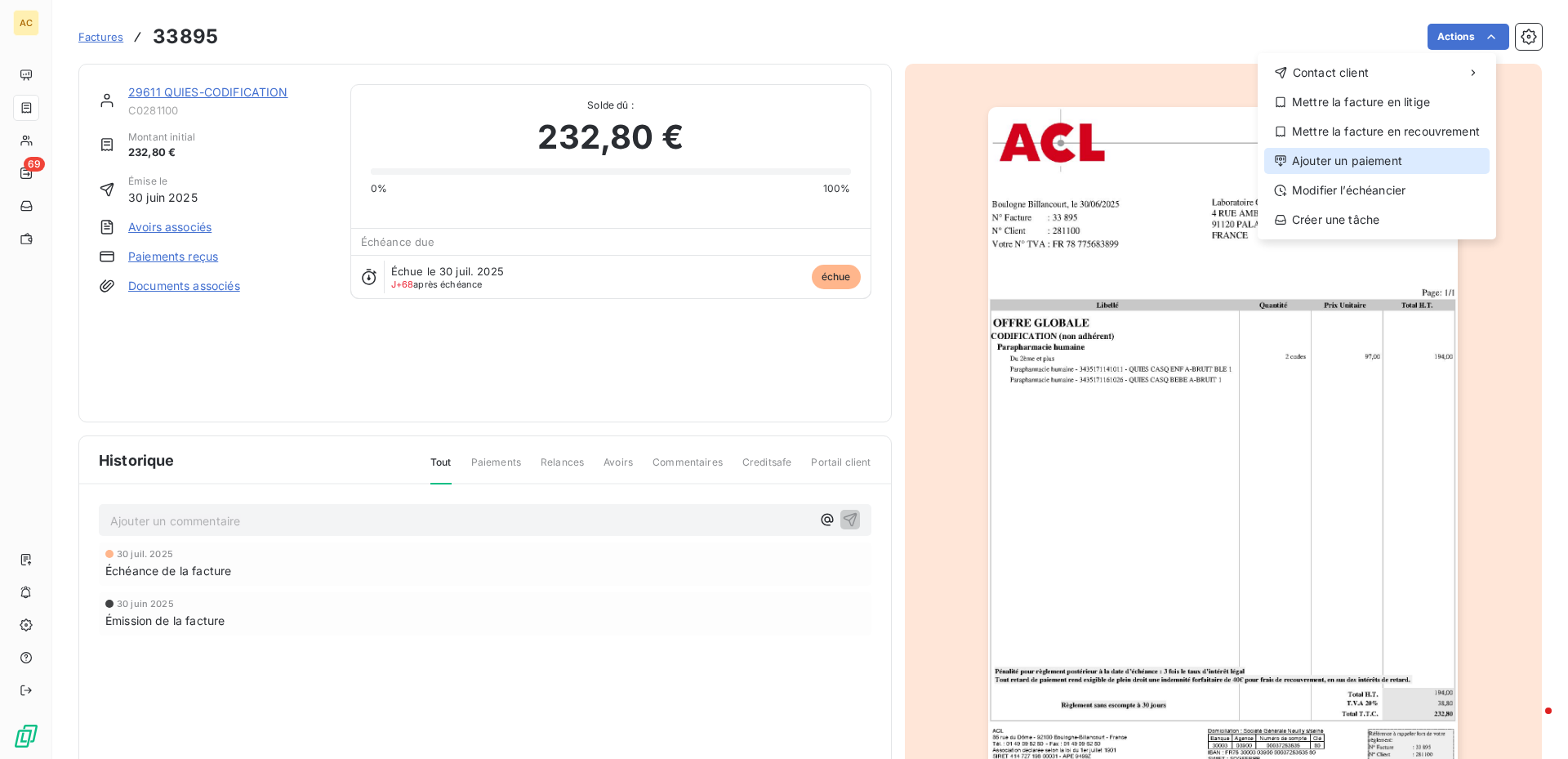
click at [1318, 160] on div "Ajouter un paiement" at bounding box center [1377, 160] width 226 height 26
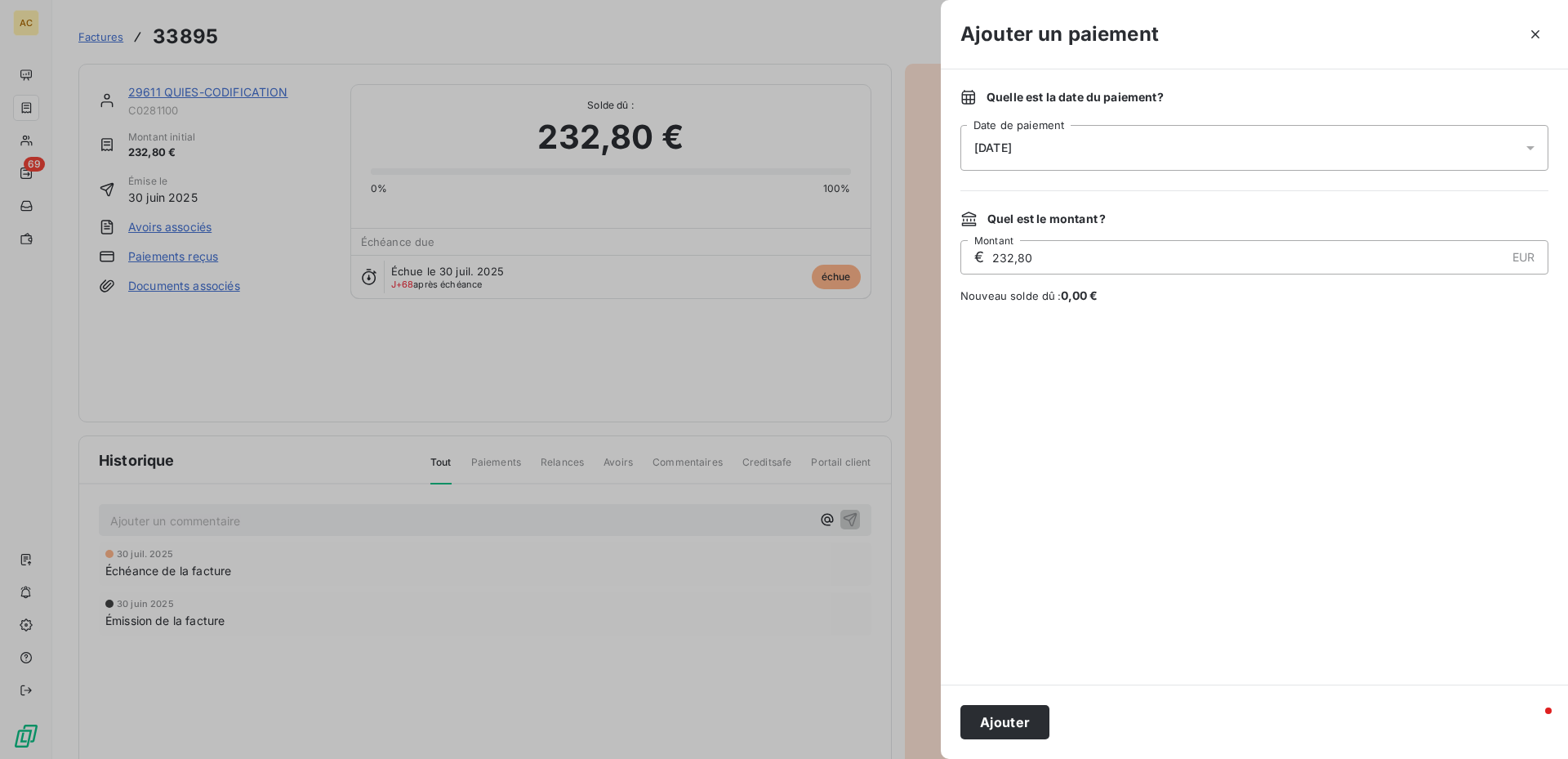
drag, startPoint x: 1531, startPoint y: 149, endPoint x: 1296, endPoint y: 174, distance: 236.3
click at [1530, 148] on icon at bounding box center [1531, 148] width 9 height 4
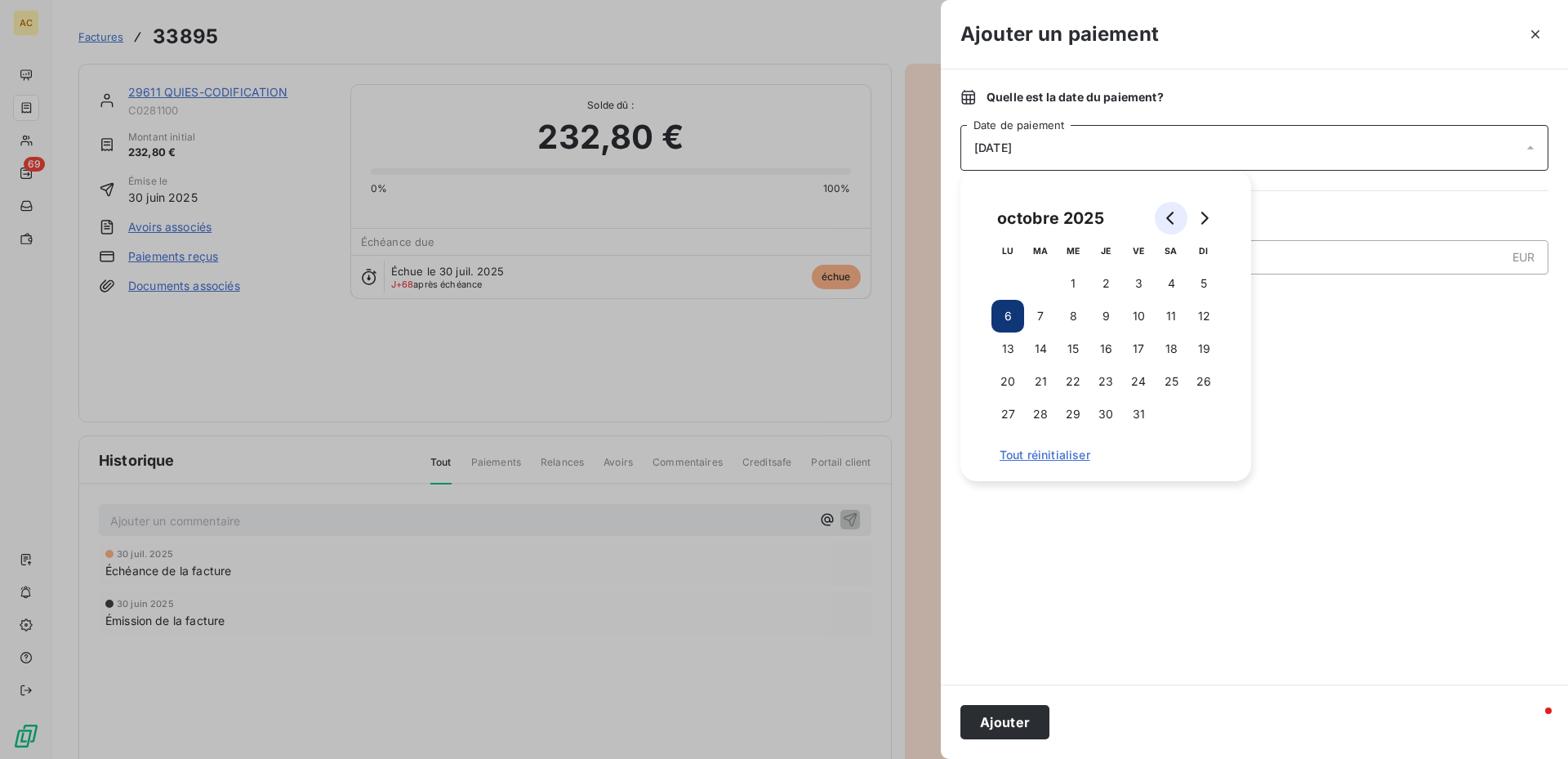
click at [1170, 215] on icon "Go to previous month" at bounding box center [1170, 218] width 8 height 13
click at [1140, 318] on button "12" at bounding box center [1139, 316] width 33 height 33
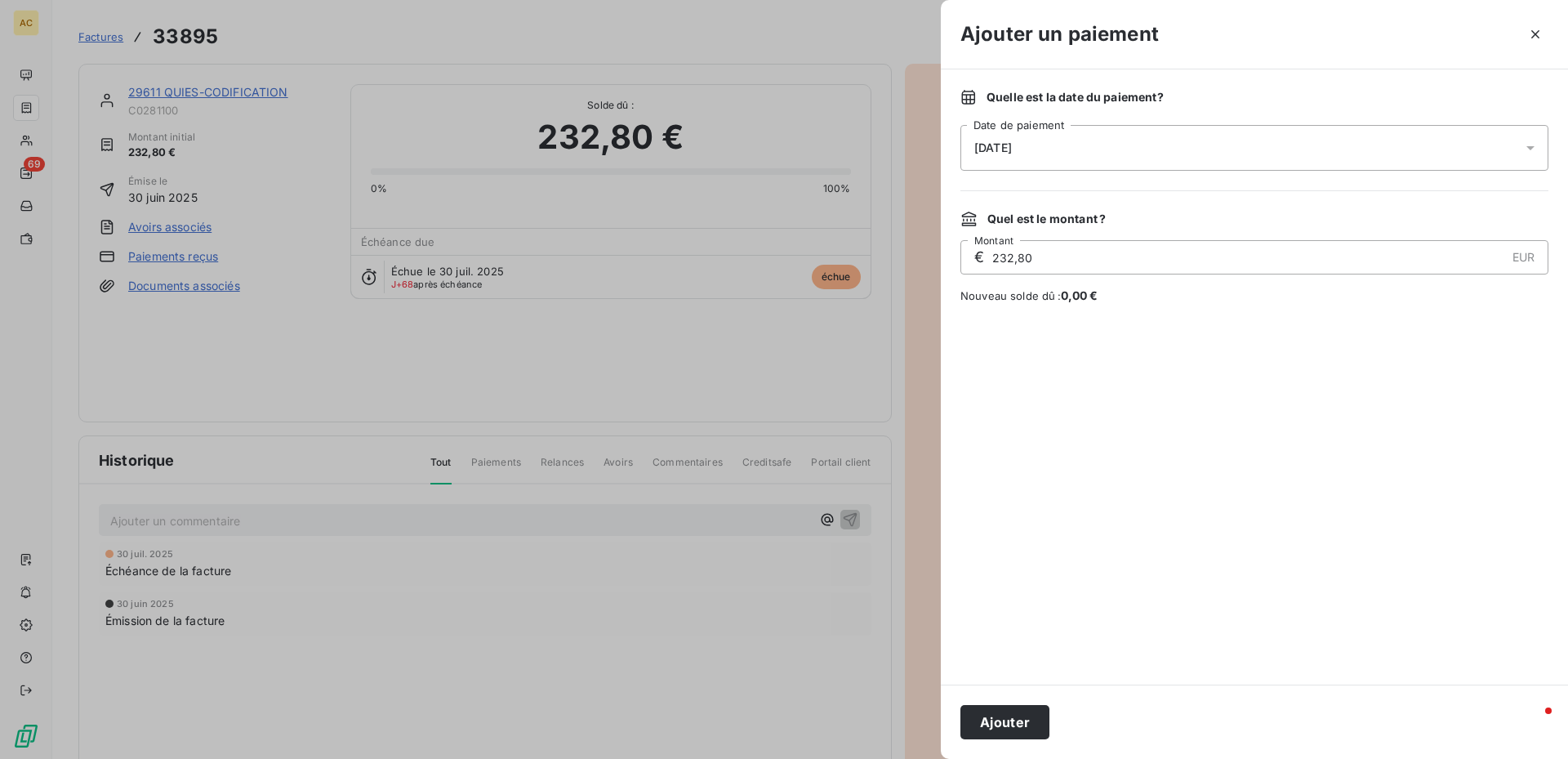
drag, startPoint x: 999, startPoint y: 726, endPoint x: 977, endPoint y: 677, distance: 53.7
click at [998, 725] on button "Ajouter" at bounding box center [1004, 722] width 89 height 35
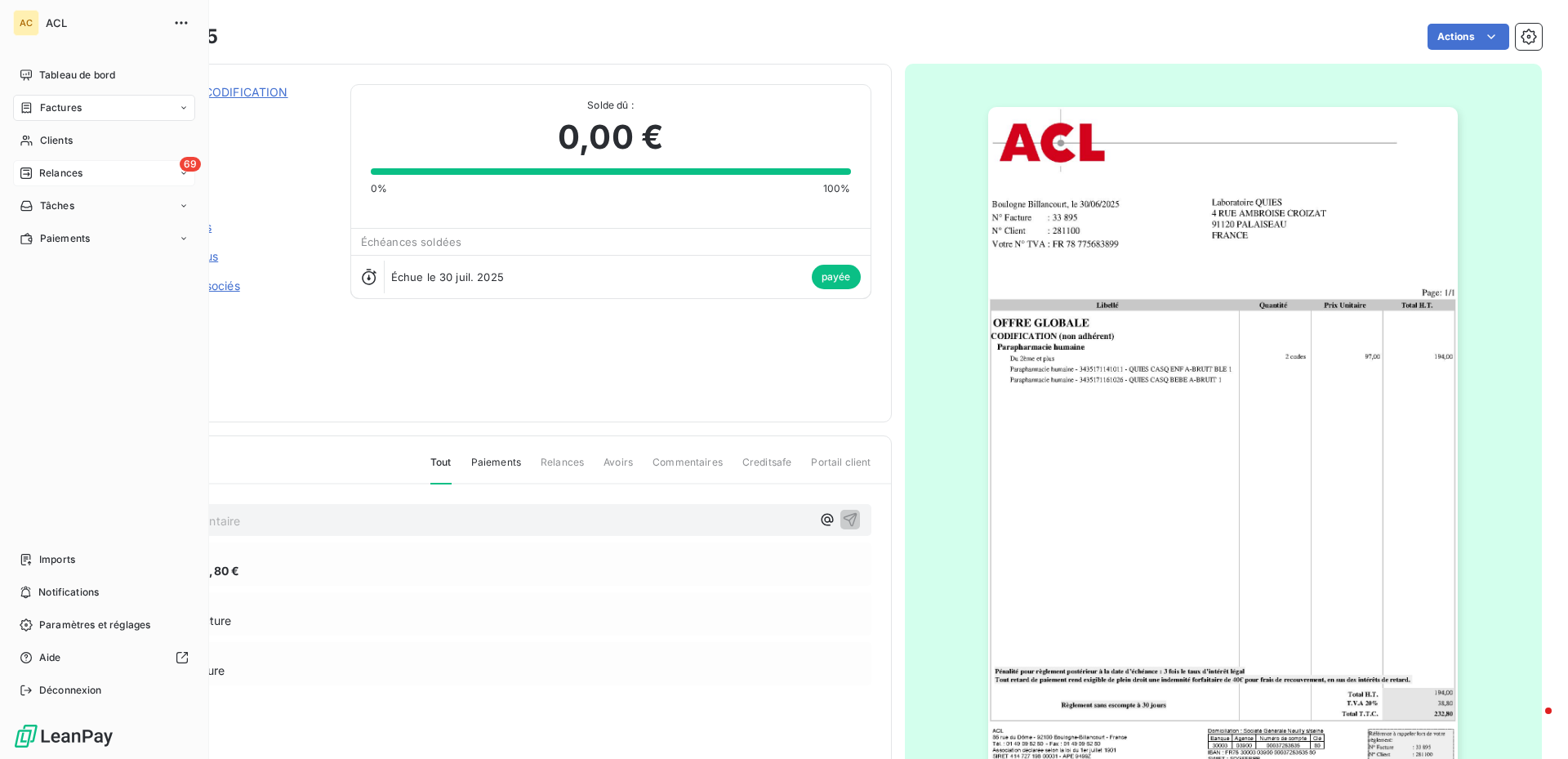
click at [183, 168] on span "69" at bounding box center [190, 163] width 21 height 14
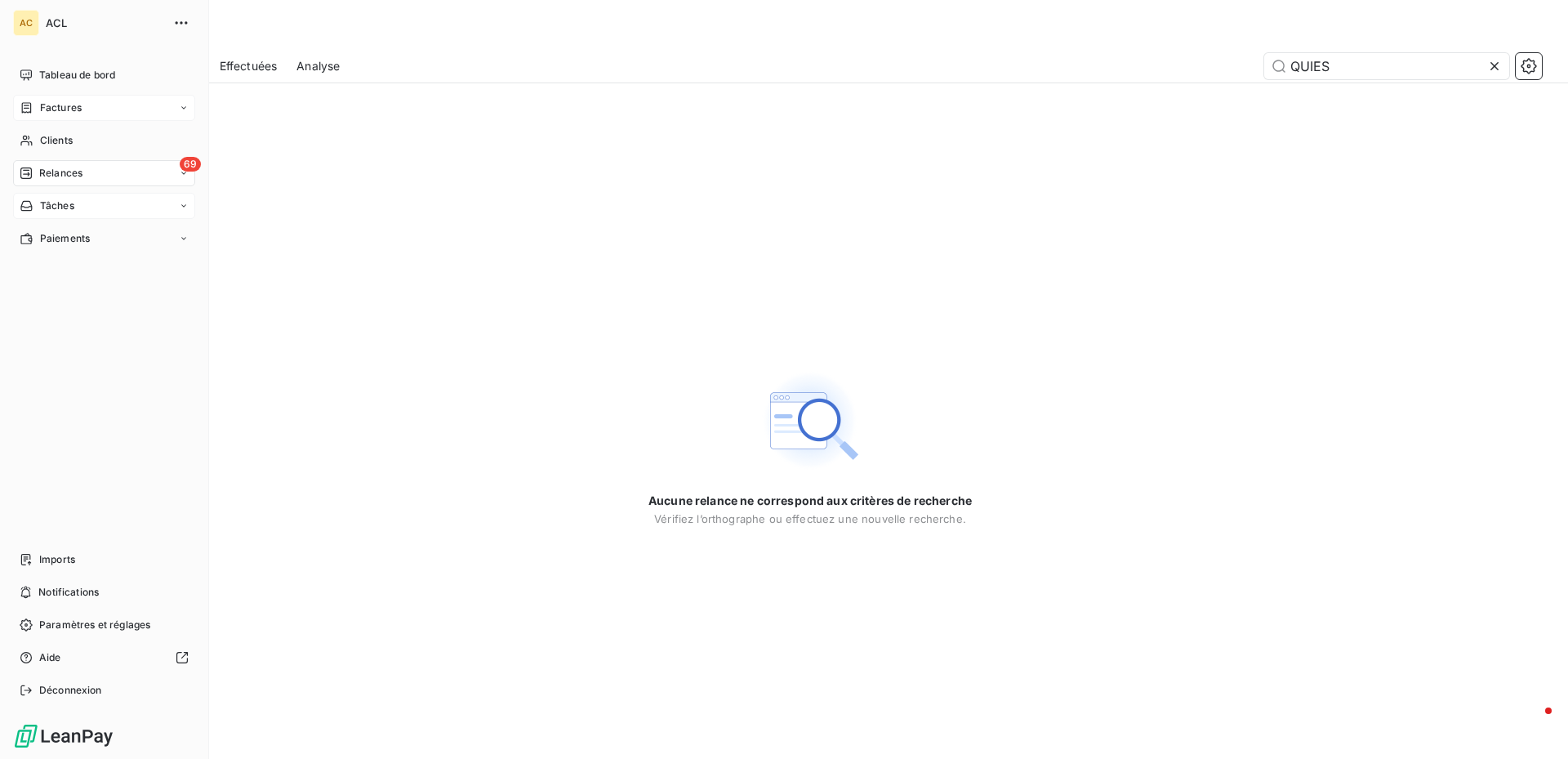
click at [180, 106] on icon at bounding box center [183, 108] width 10 height 10
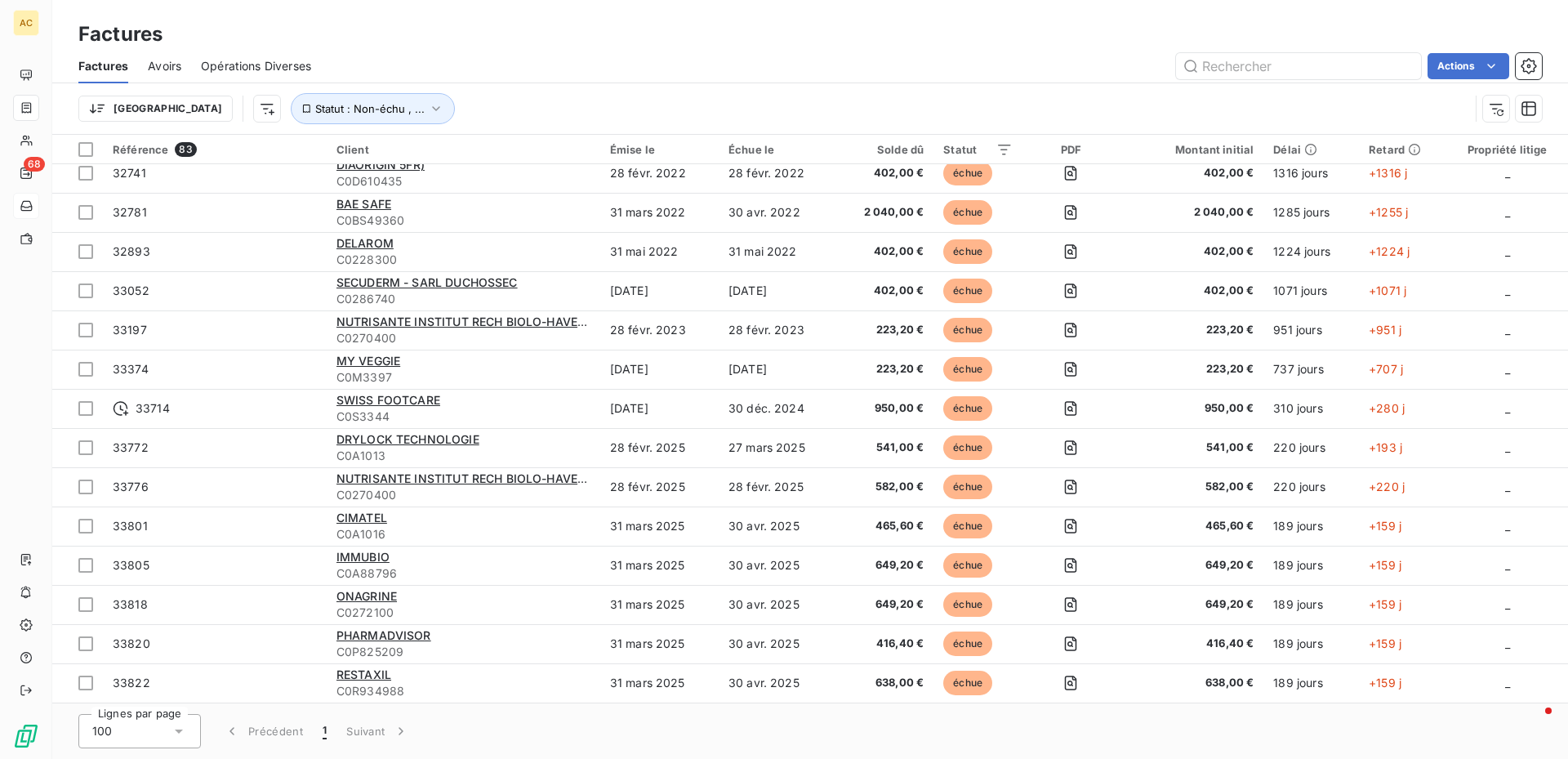
scroll to position [736, 0]
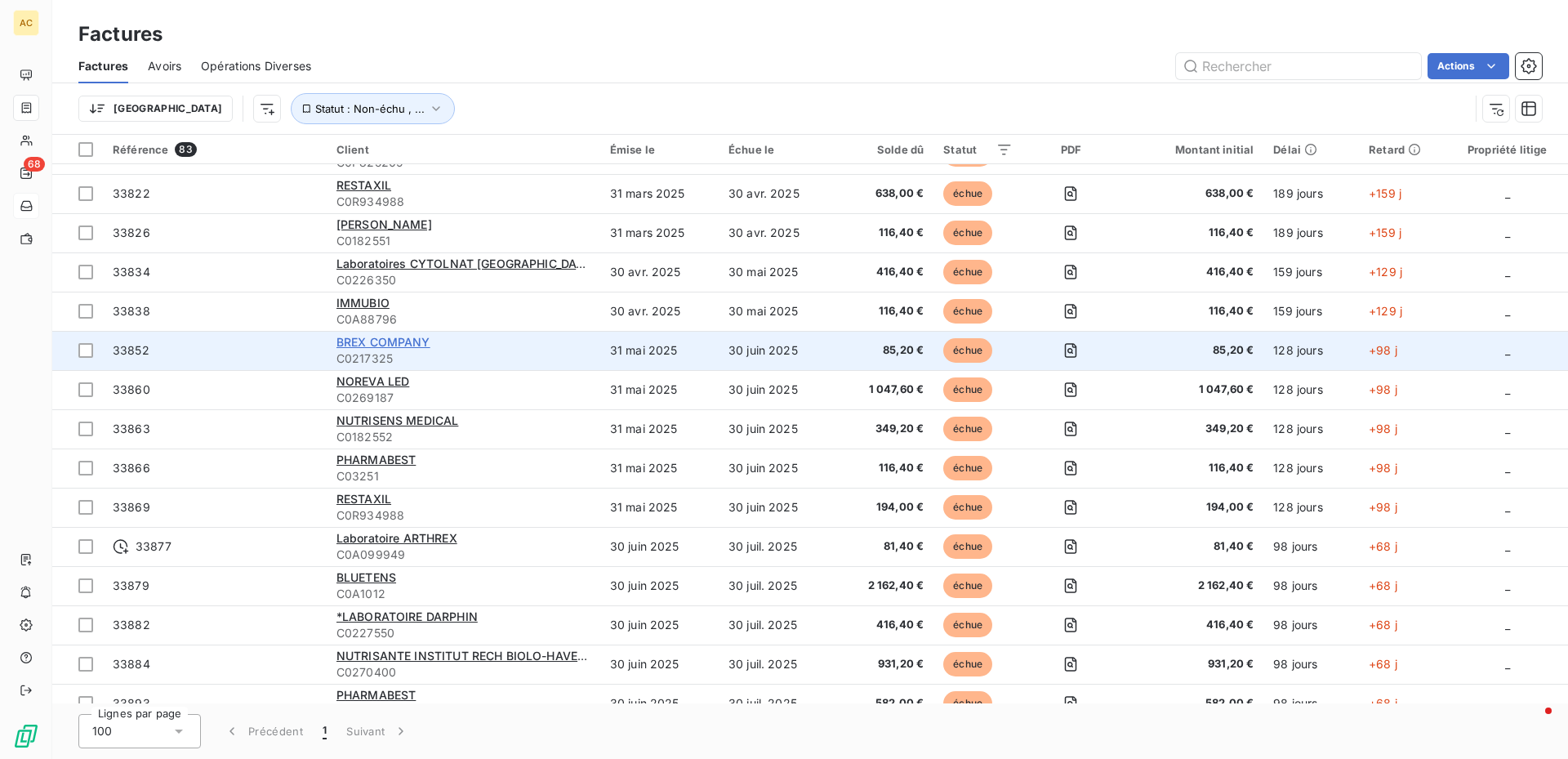
click at [384, 337] on span "BREX COMPANY" at bounding box center [383, 342] width 94 height 13
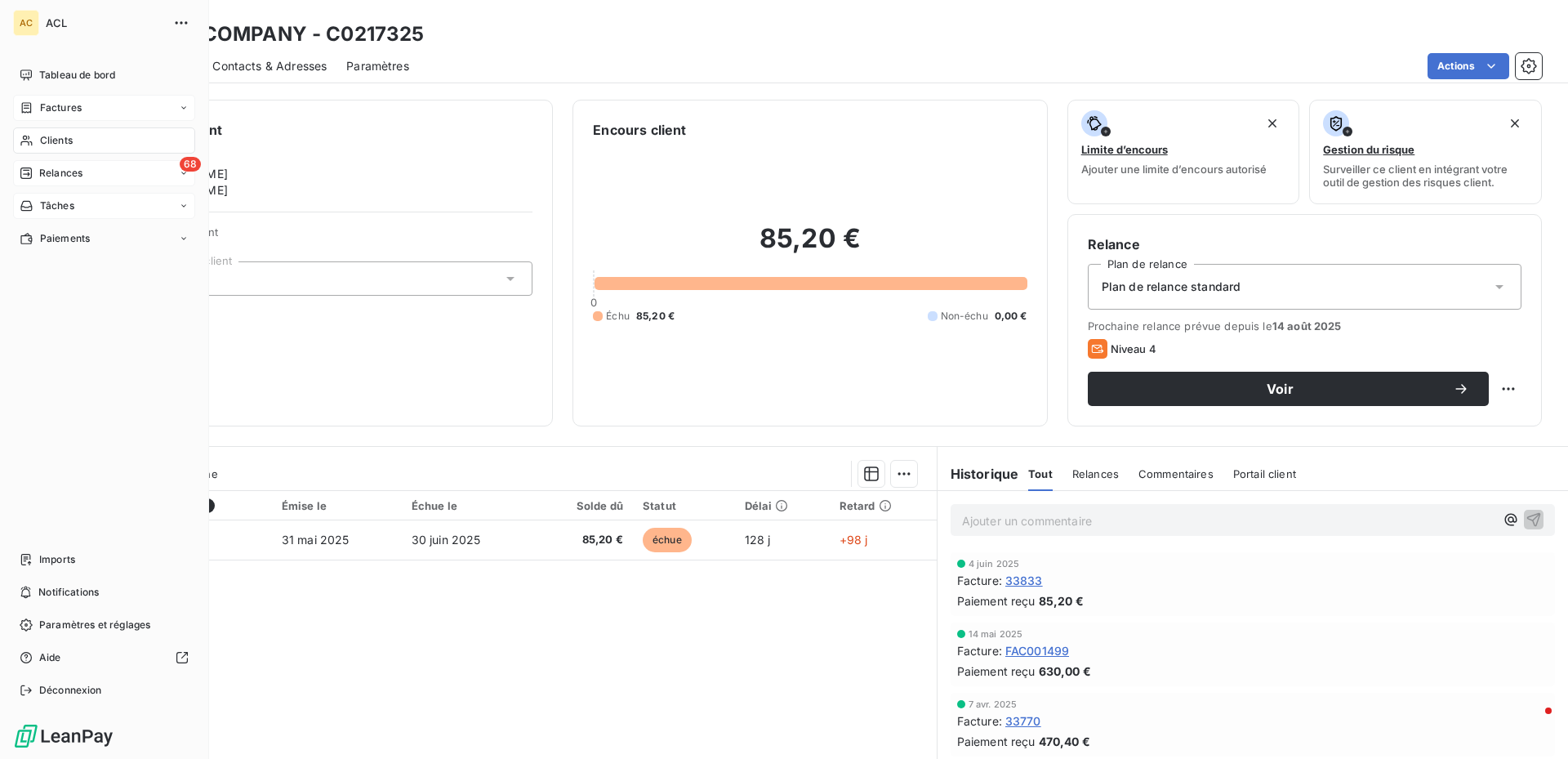
click at [182, 171] on div "68" at bounding box center [190, 163] width 21 height 14
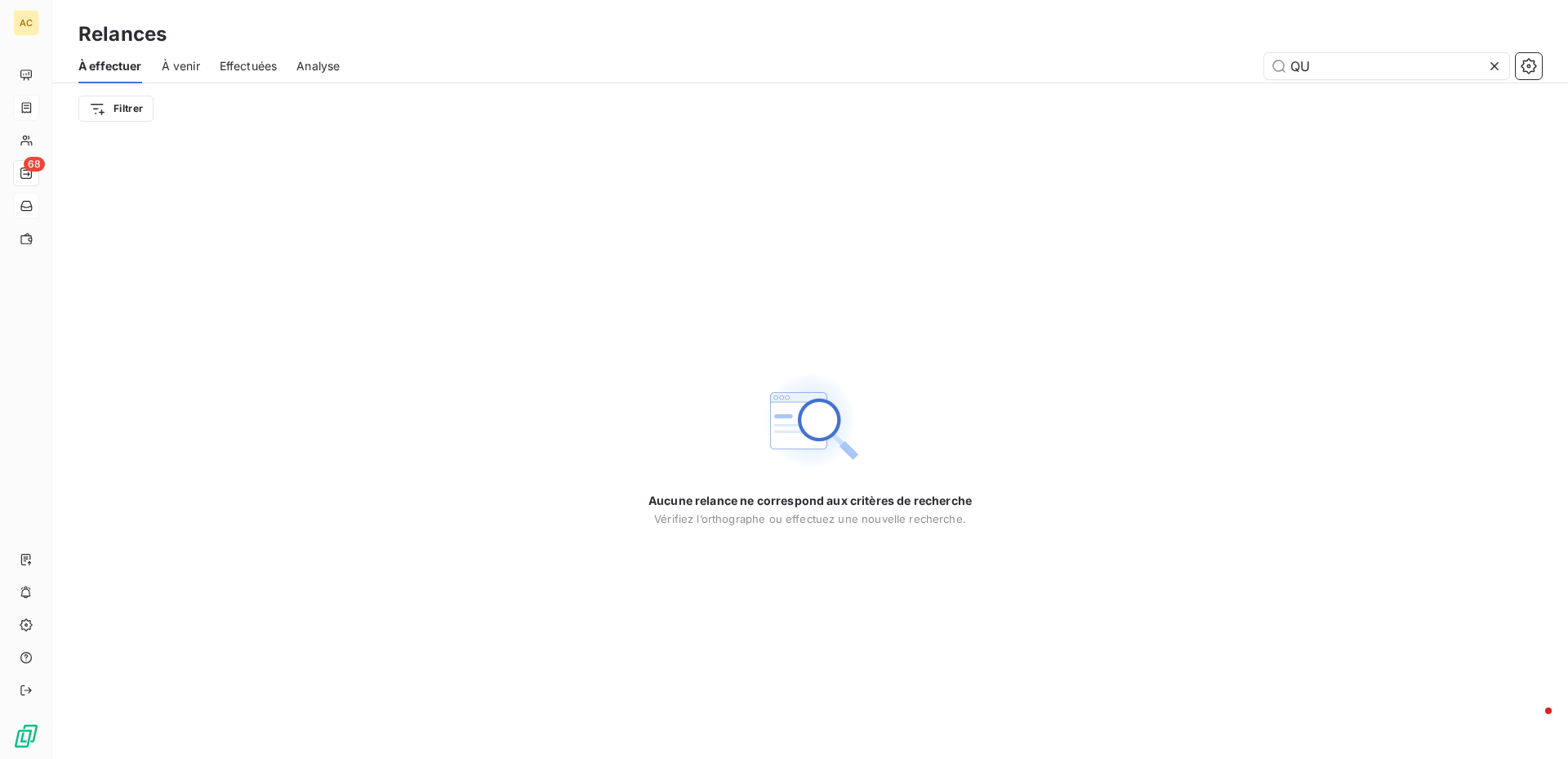
type input "Q"
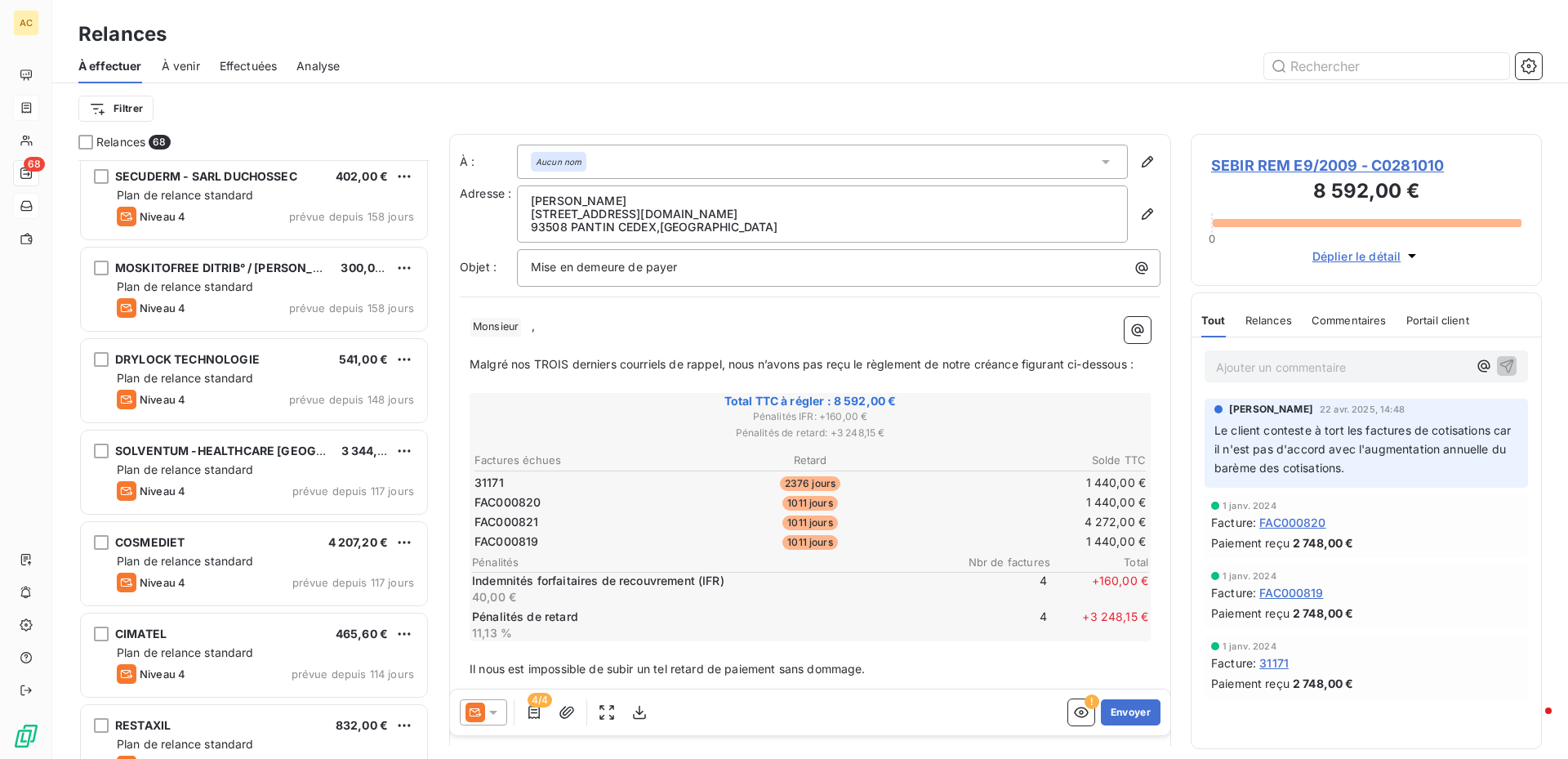
scroll to position [1635, 0]
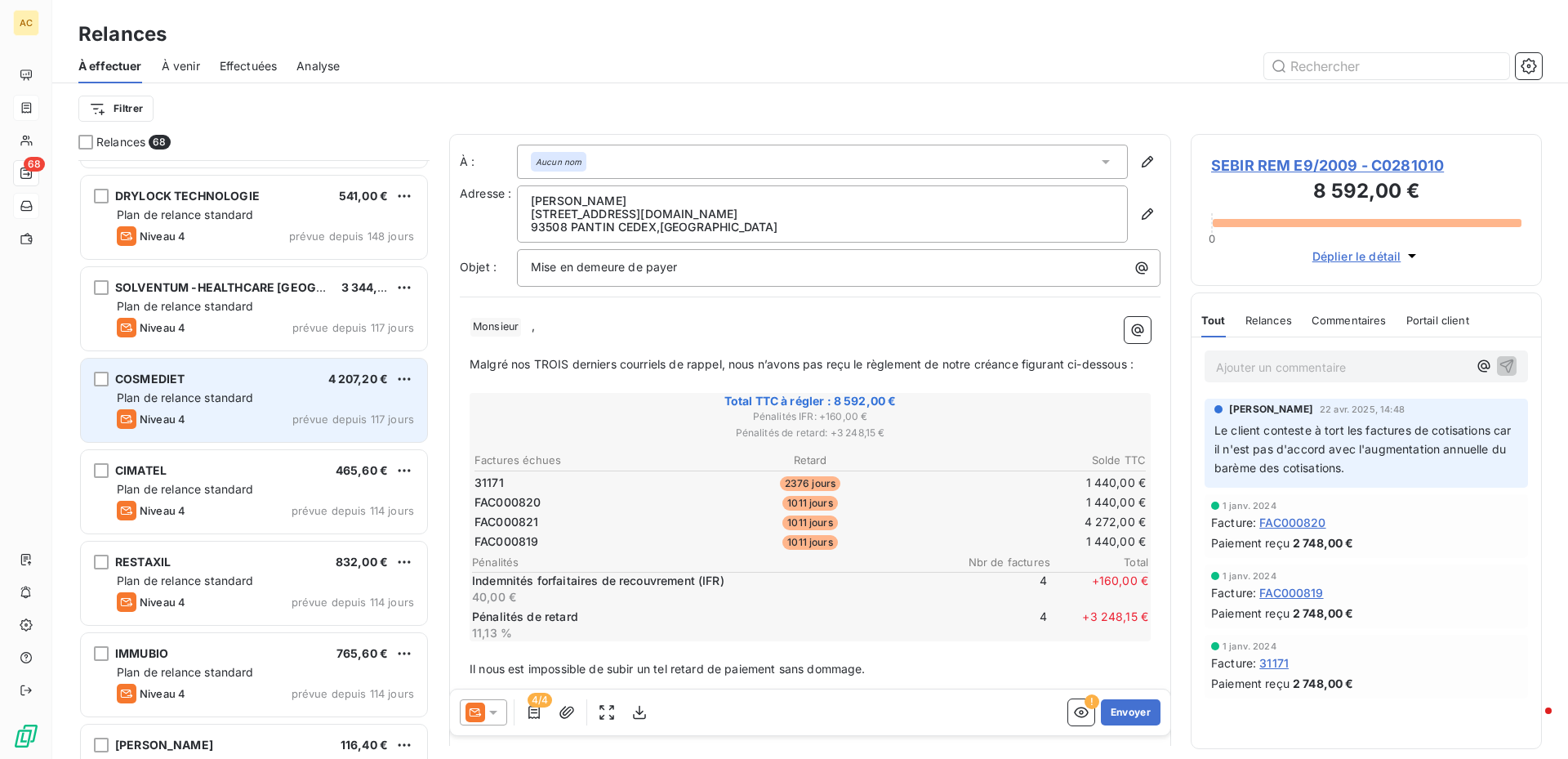
click at [224, 396] on span "Plan de relance standard" at bounding box center [185, 398] width 137 height 13
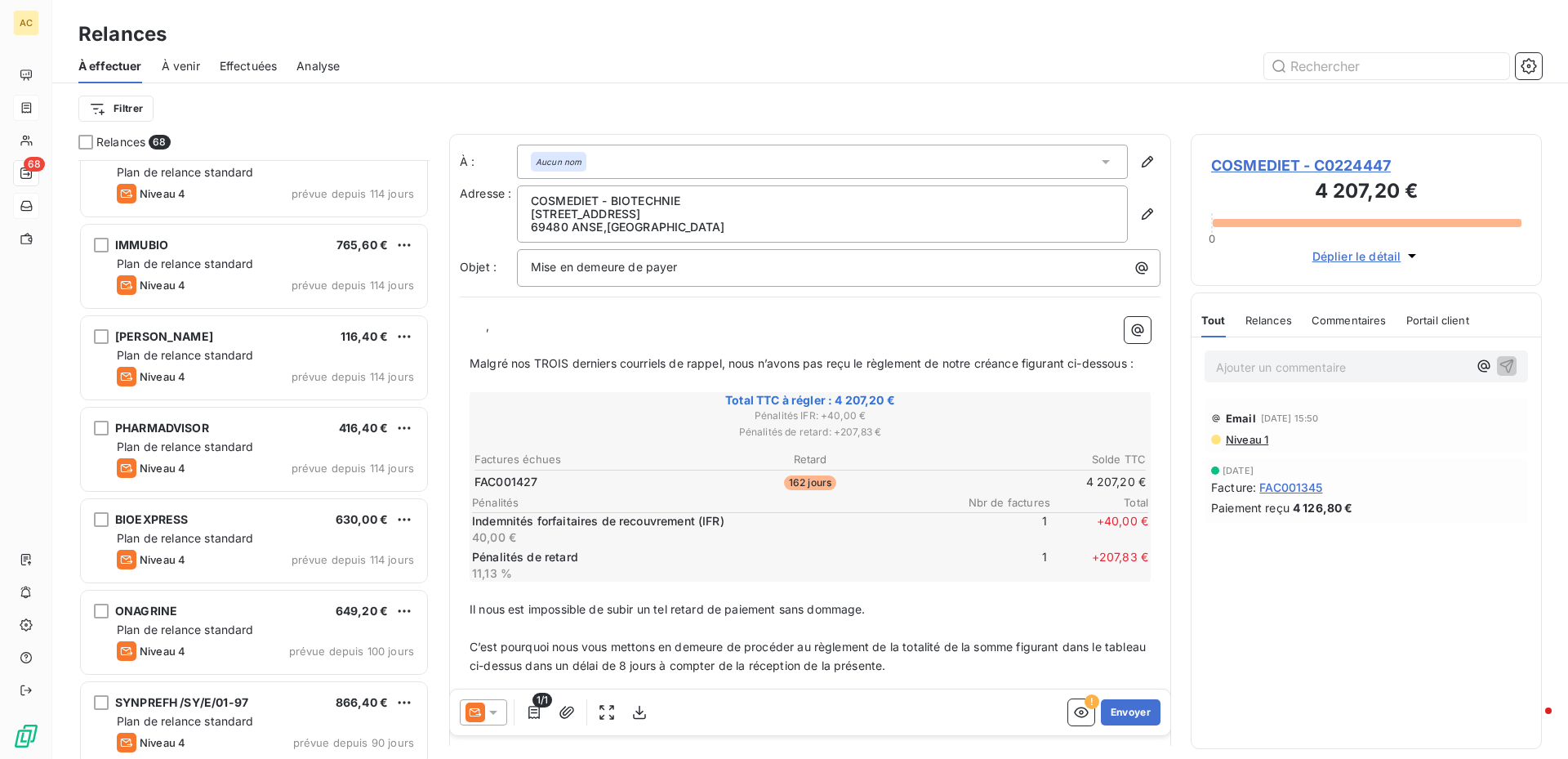
click at [1325, 159] on span "COSMEDIET - C0224447" at bounding box center [1366, 165] width 310 height 22
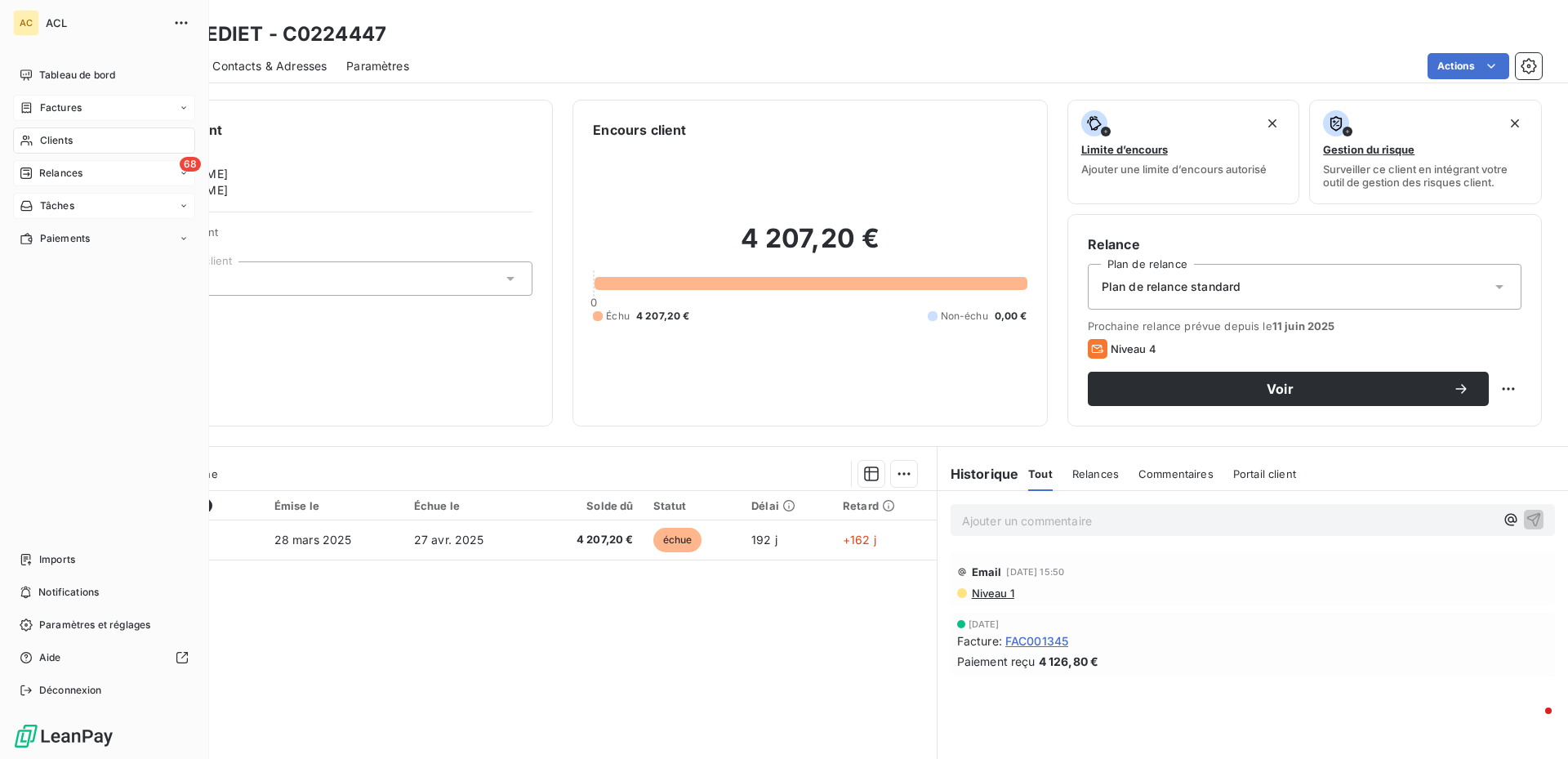
click at [183, 178] on icon at bounding box center [183, 173] width 10 height 10
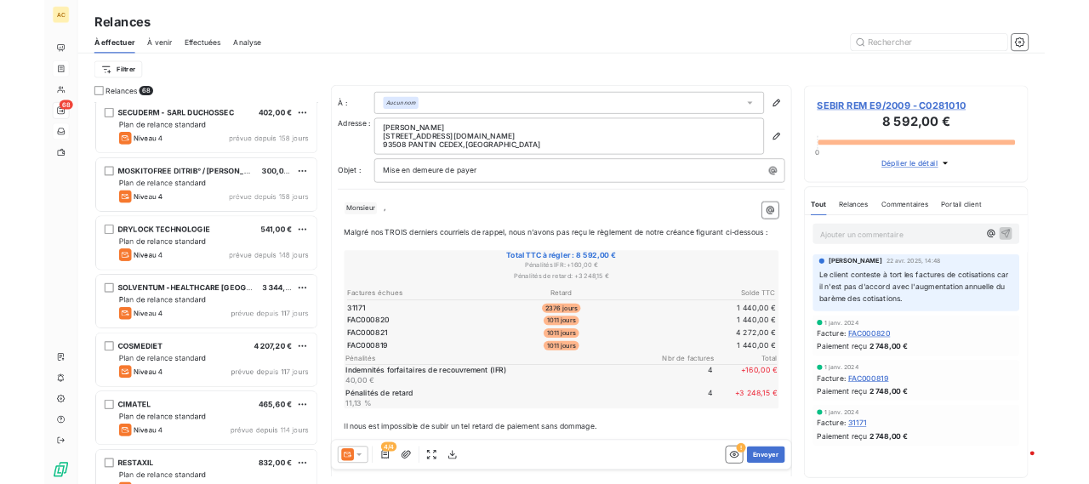
scroll to position [1957, 0]
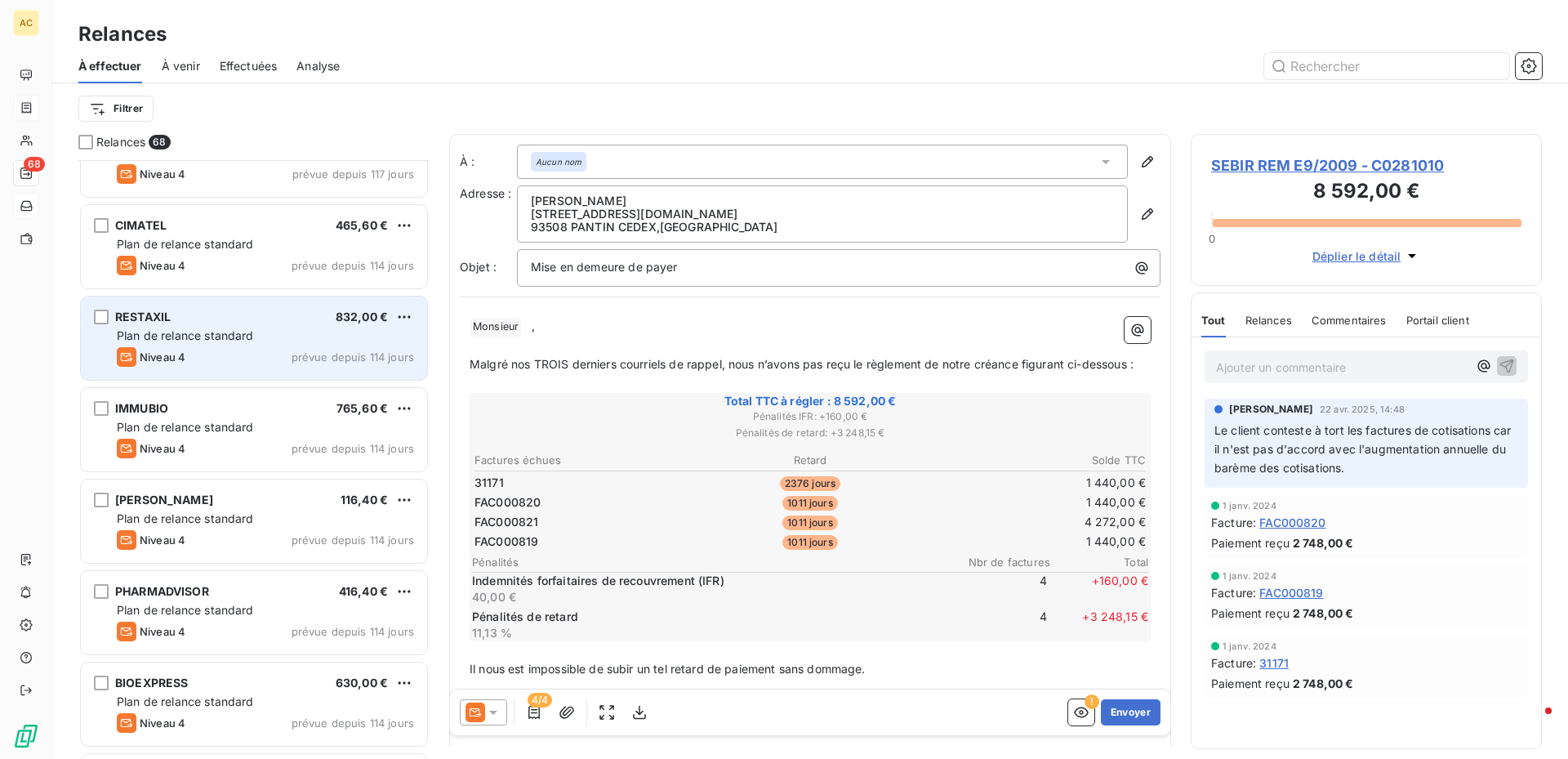
click at [144, 318] on span "RESTAXIL" at bounding box center [143, 316] width 56 height 13
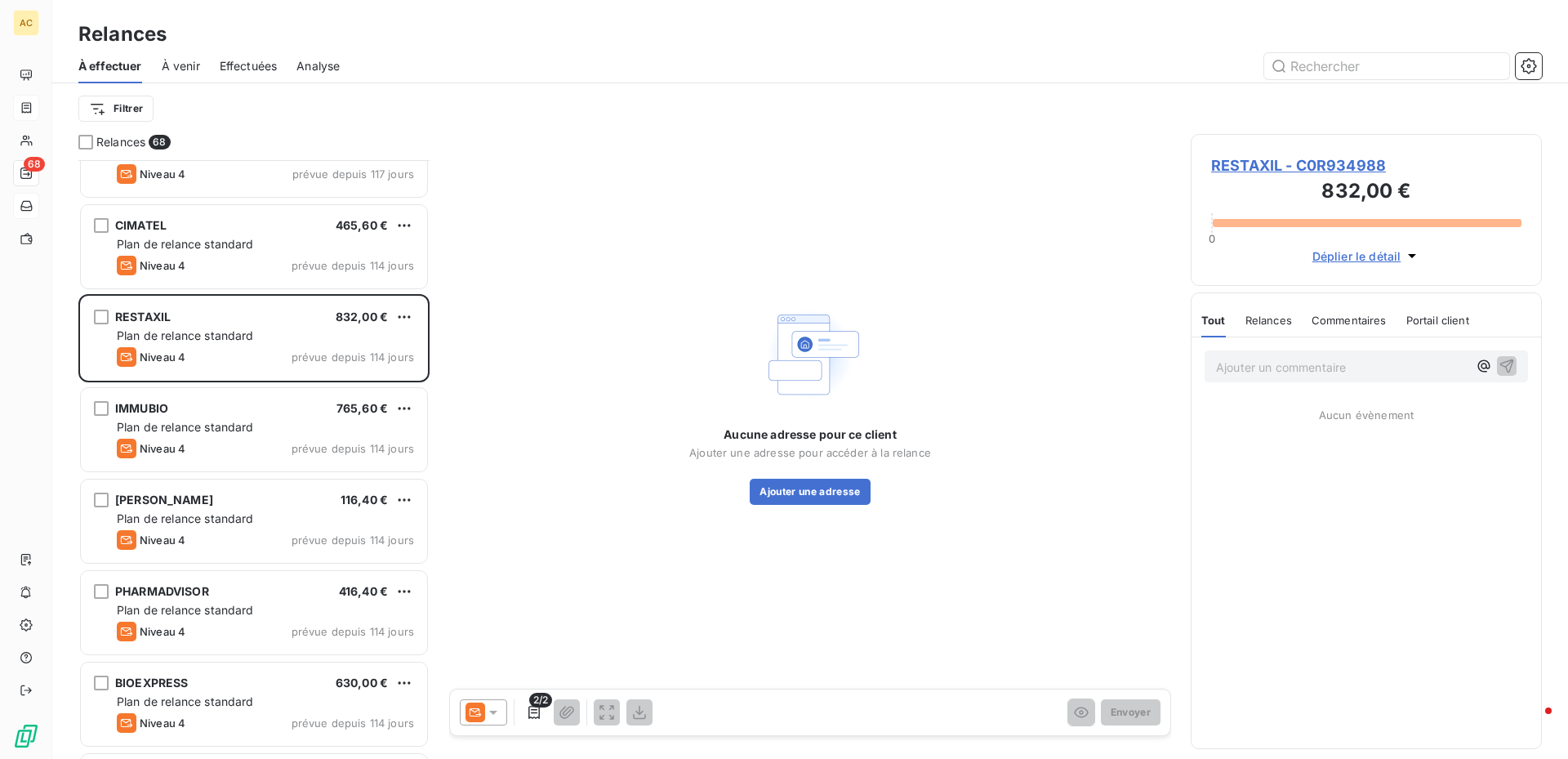
click at [1278, 157] on span "RESTAXIL - C0R934988" at bounding box center [1366, 165] width 310 height 22
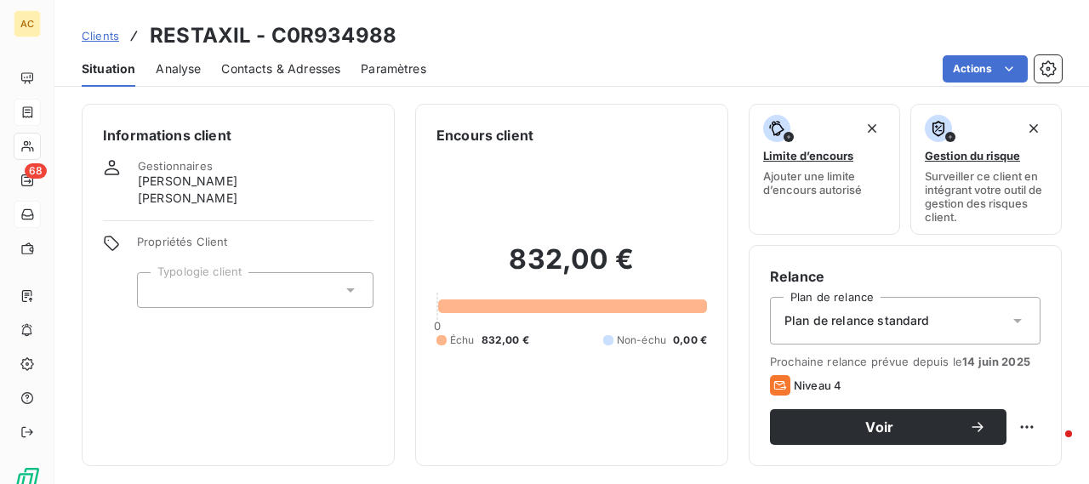
scroll to position [426, 0]
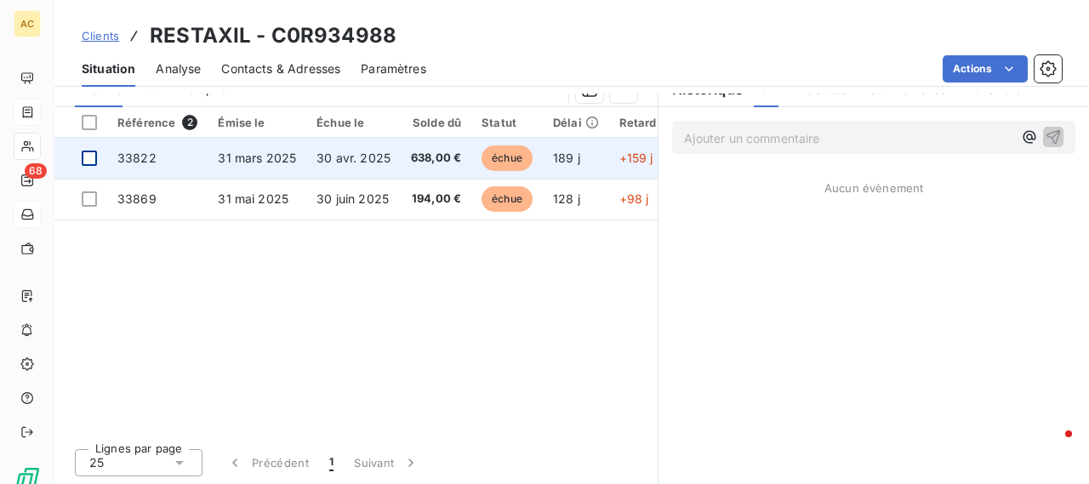
click at [90, 154] on div at bounding box center [89, 158] width 15 height 15
click at [136, 160] on span "33822" at bounding box center [136, 158] width 39 height 14
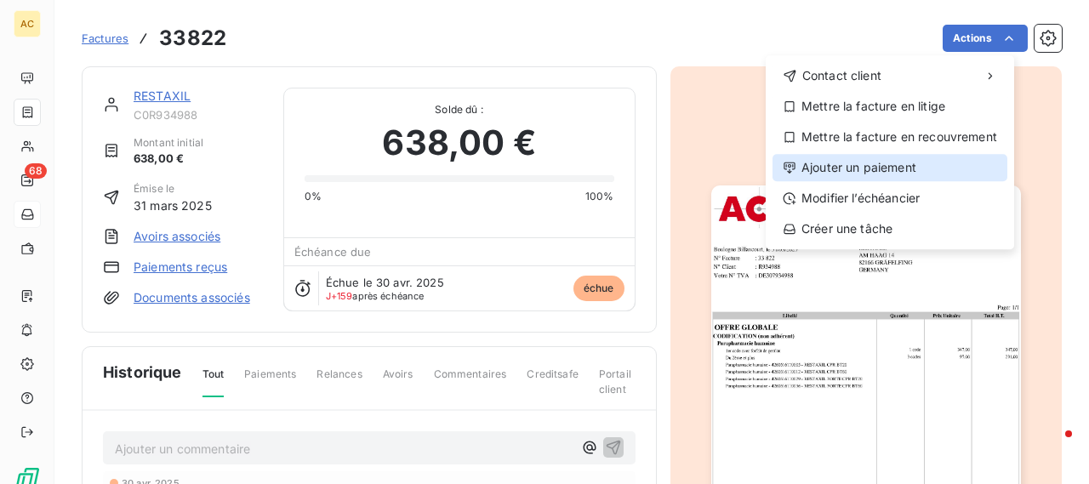
click at [885, 162] on div "Ajouter un paiement" at bounding box center [889, 167] width 235 height 27
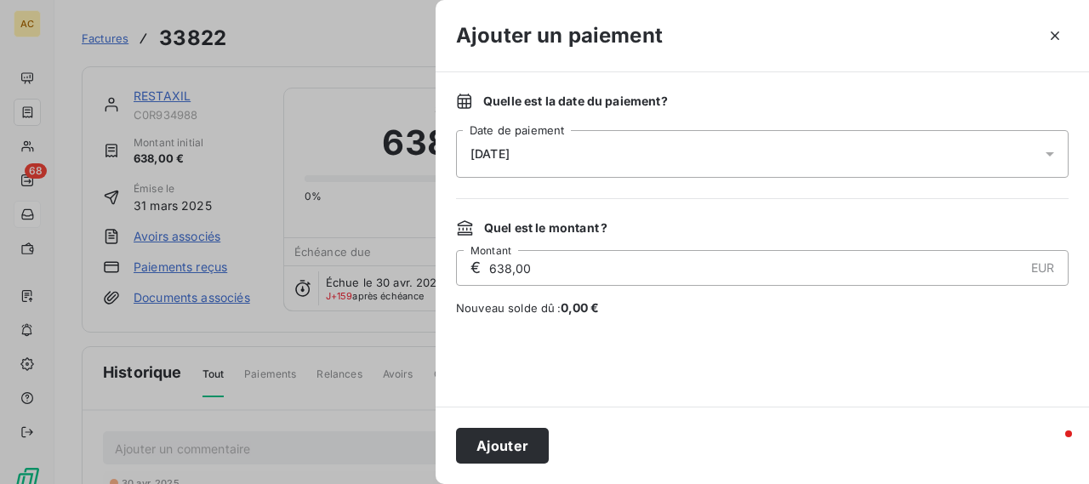
click at [1051, 152] on icon at bounding box center [1049, 154] width 9 height 4
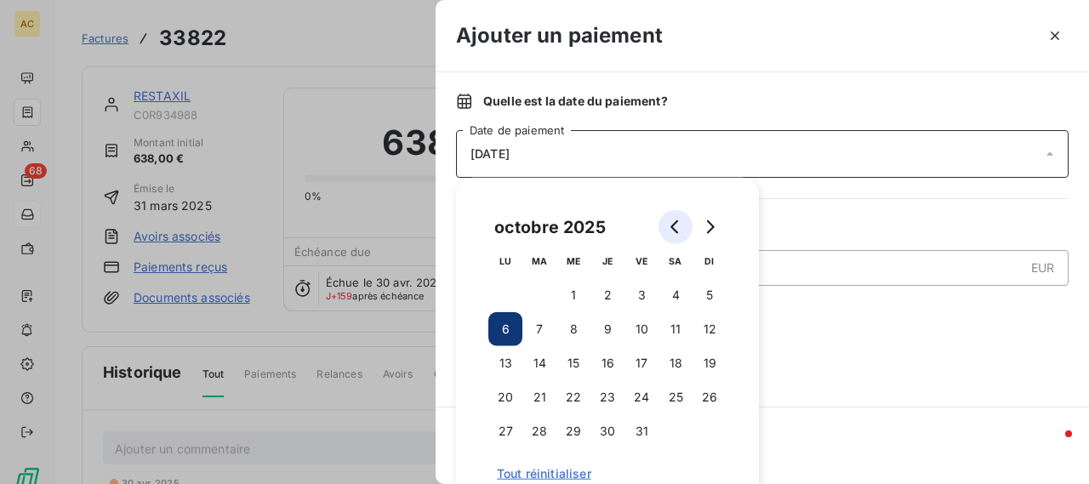
click at [679, 224] on icon "Go to previous month" at bounding box center [676, 227] width 14 height 14
click at [678, 224] on icon "Go to previous month" at bounding box center [676, 227] width 14 height 14
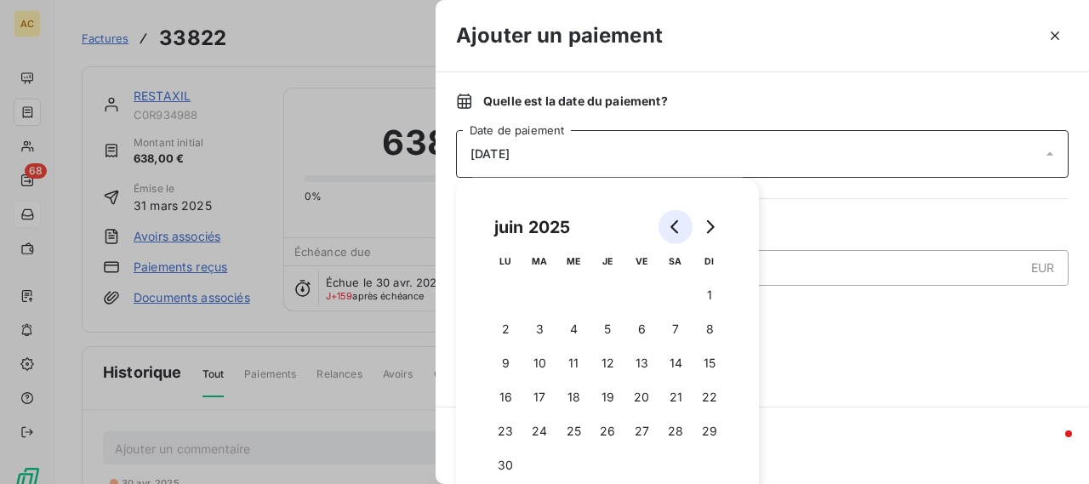
click at [678, 224] on icon "Go to previous month" at bounding box center [676, 227] width 14 height 14
click at [505, 438] on button "28" at bounding box center [505, 431] width 34 height 34
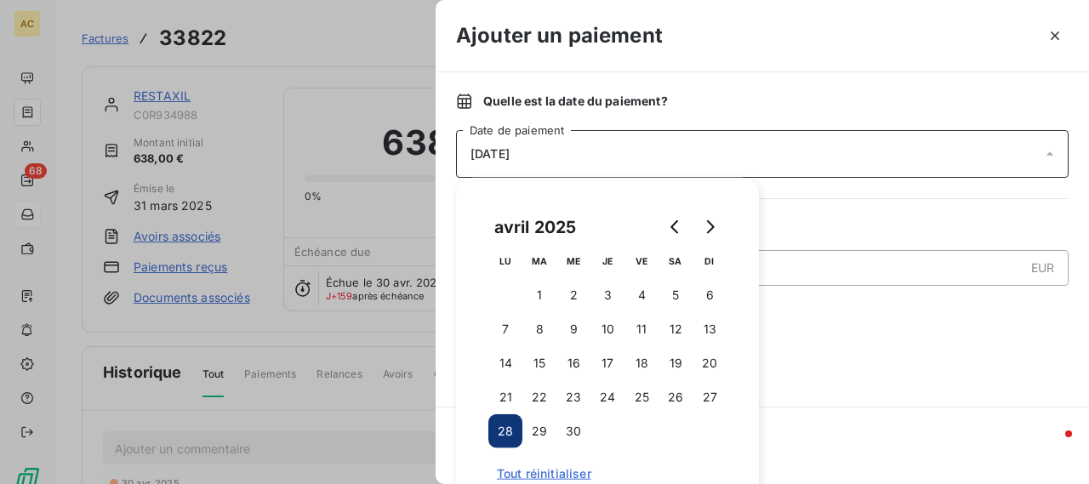
click at [505, 430] on button "28" at bounding box center [505, 431] width 34 height 34
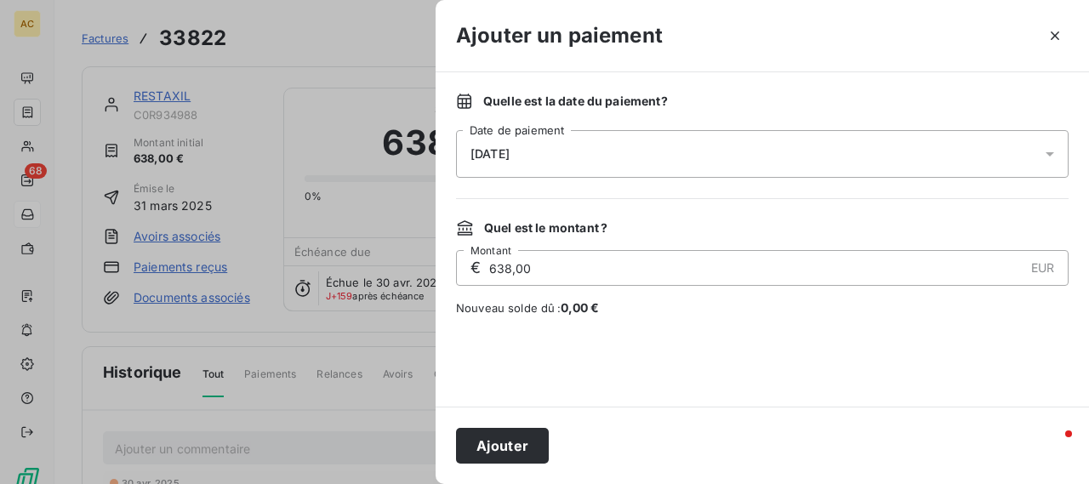
click at [869, 362] on div at bounding box center [762, 361] width 612 height 49
click at [493, 439] on button "Ajouter" at bounding box center [502, 446] width 93 height 36
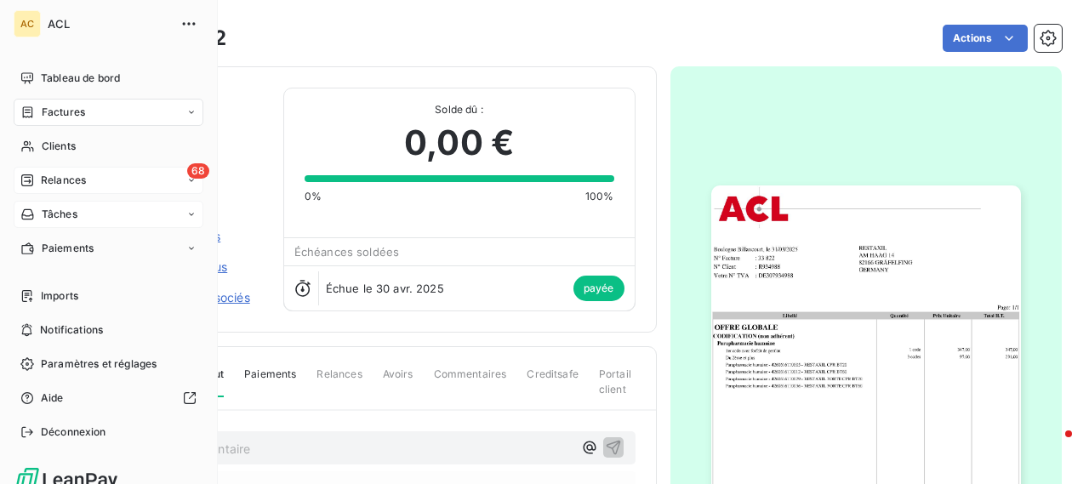
click at [69, 179] on span "Relances" at bounding box center [63, 180] width 45 height 15
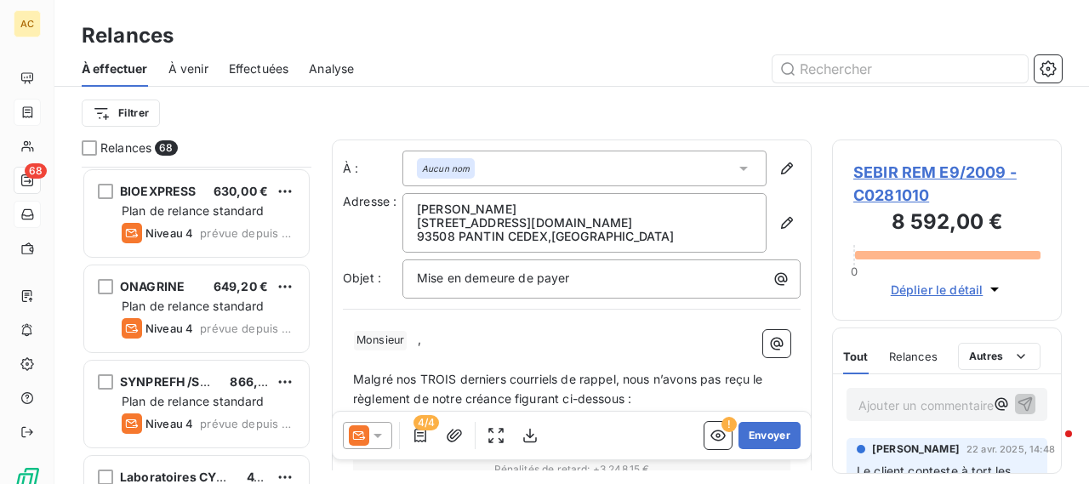
scroll to position [2807, 0]
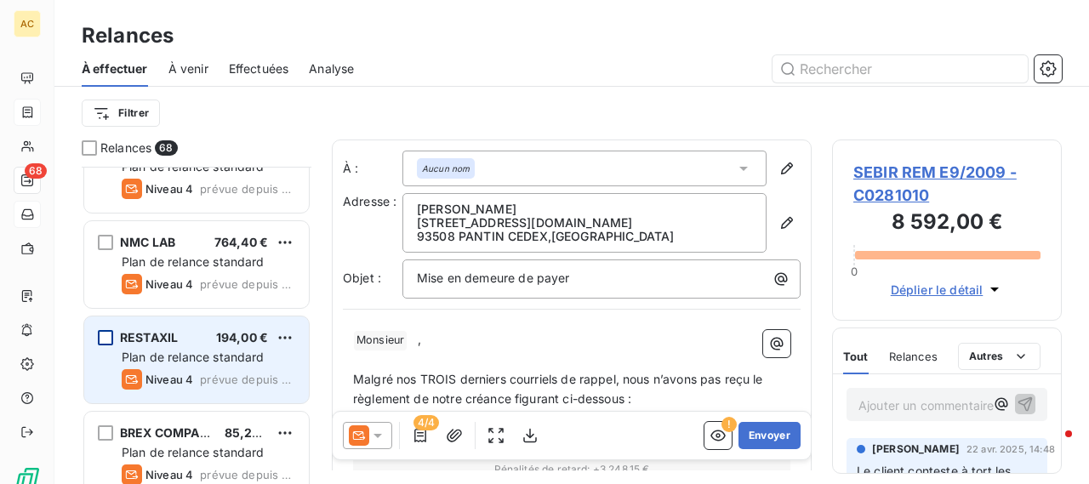
click at [102, 337] on div "grid" at bounding box center [105, 337] width 15 height 15
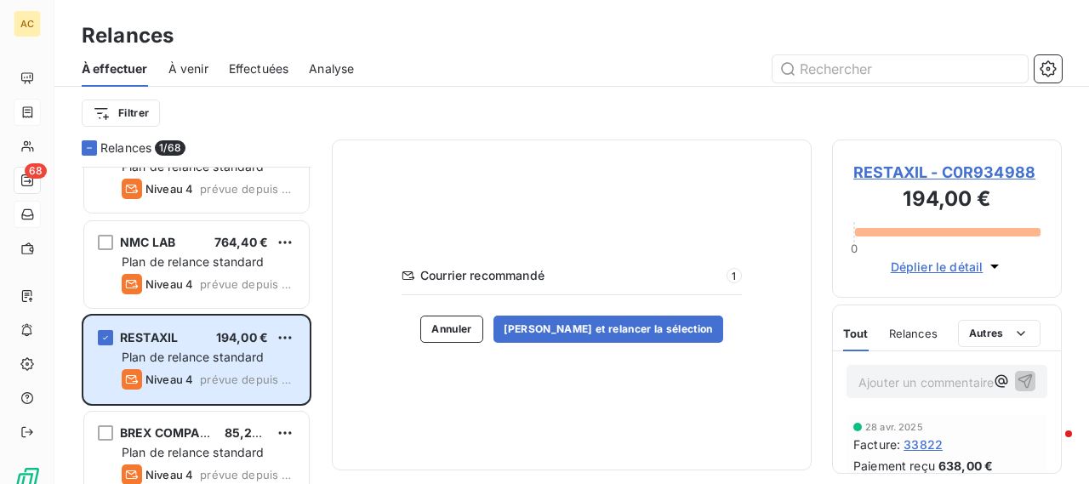
click at [870, 170] on span "RESTAXIL - C0R934988" at bounding box center [946, 172] width 187 height 23
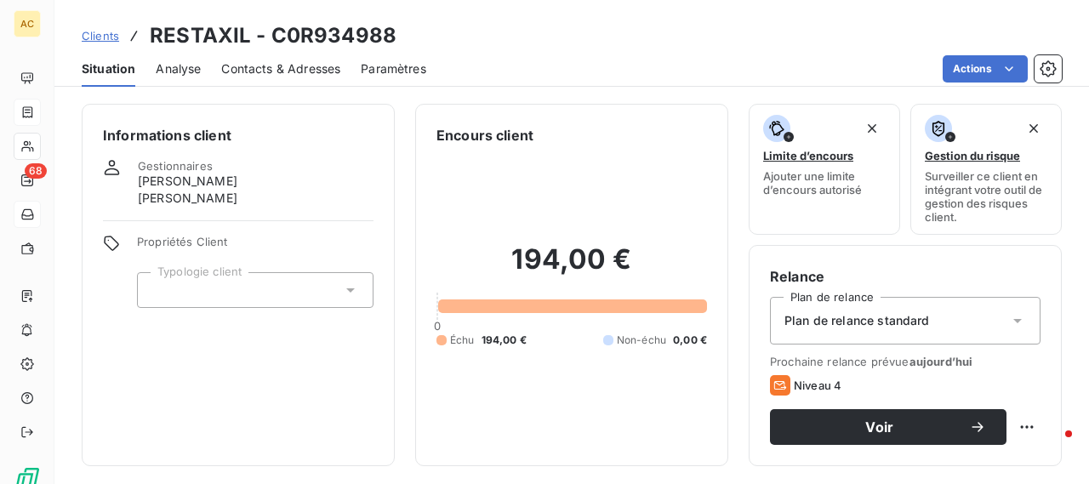
scroll to position [426, 0]
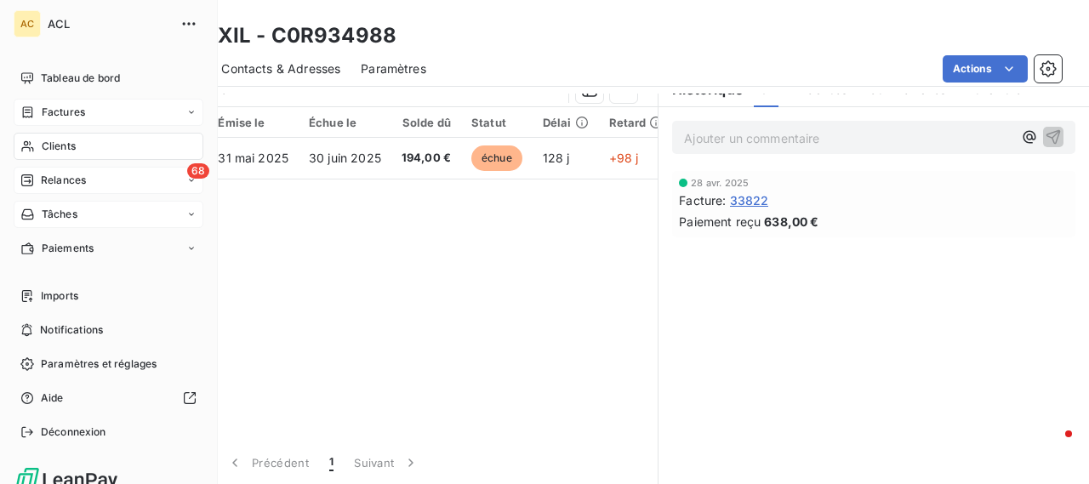
click at [80, 186] on span "Relances" at bounding box center [63, 180] width 45 height 15
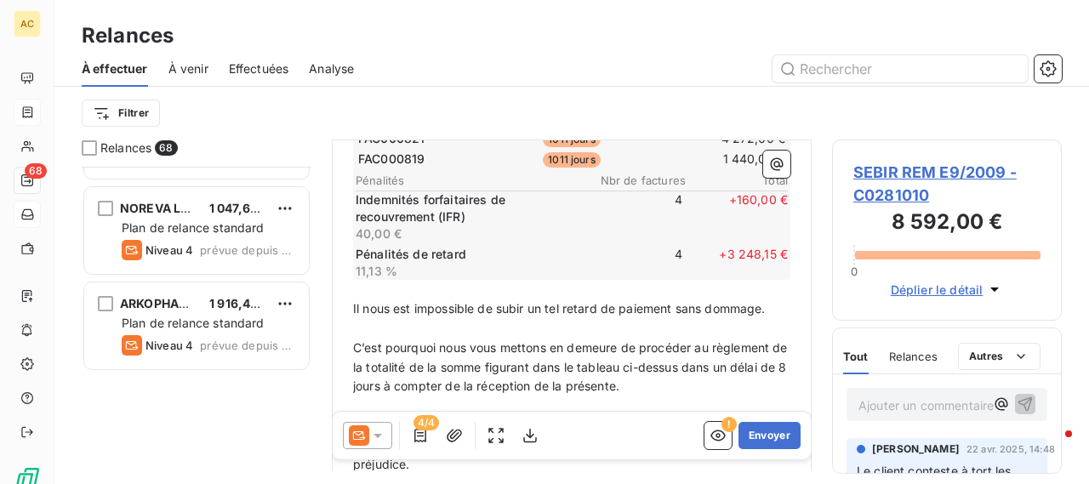
scroll to position [2977, 0]
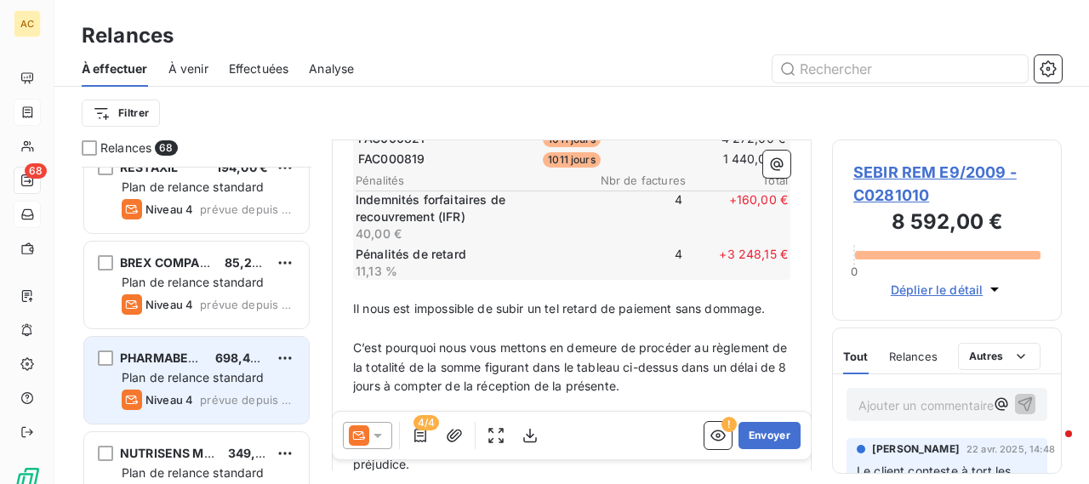
click at [185, 370] on span "Plan de relance standard" at bounding box center [193, 377] width 143 height 14
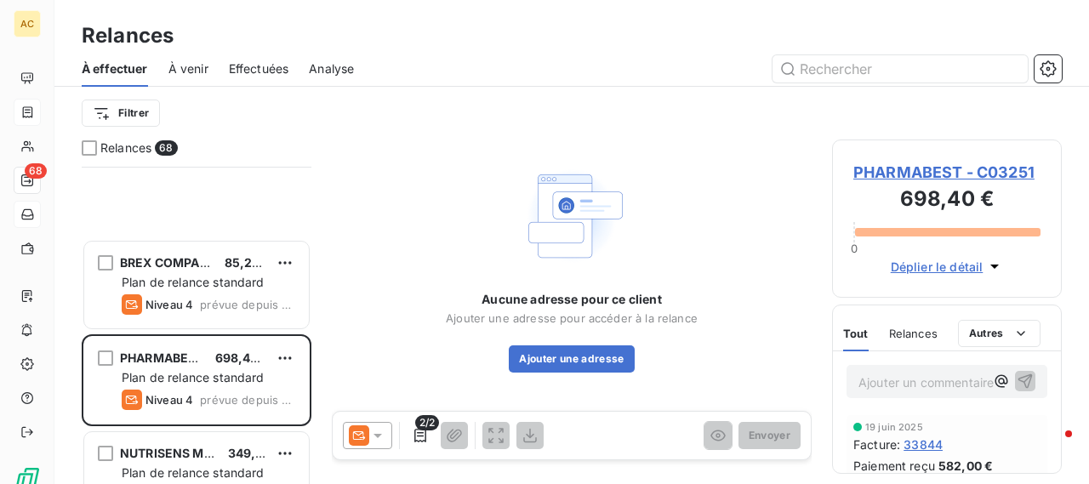
scroll to position [3318, 0]
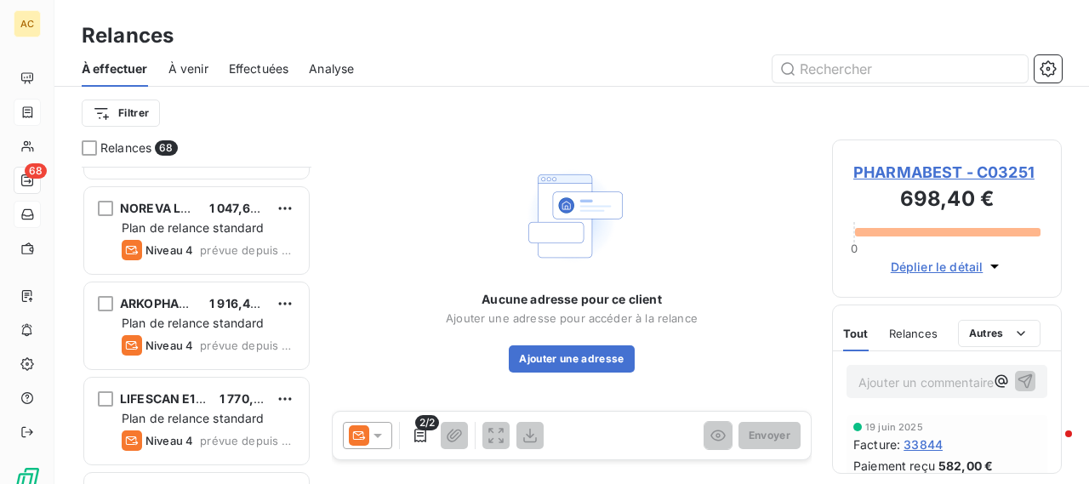
click at [869, 164] on span "PHARMABEST - C03251" at bounding box center [946, 172] width 187 height 23
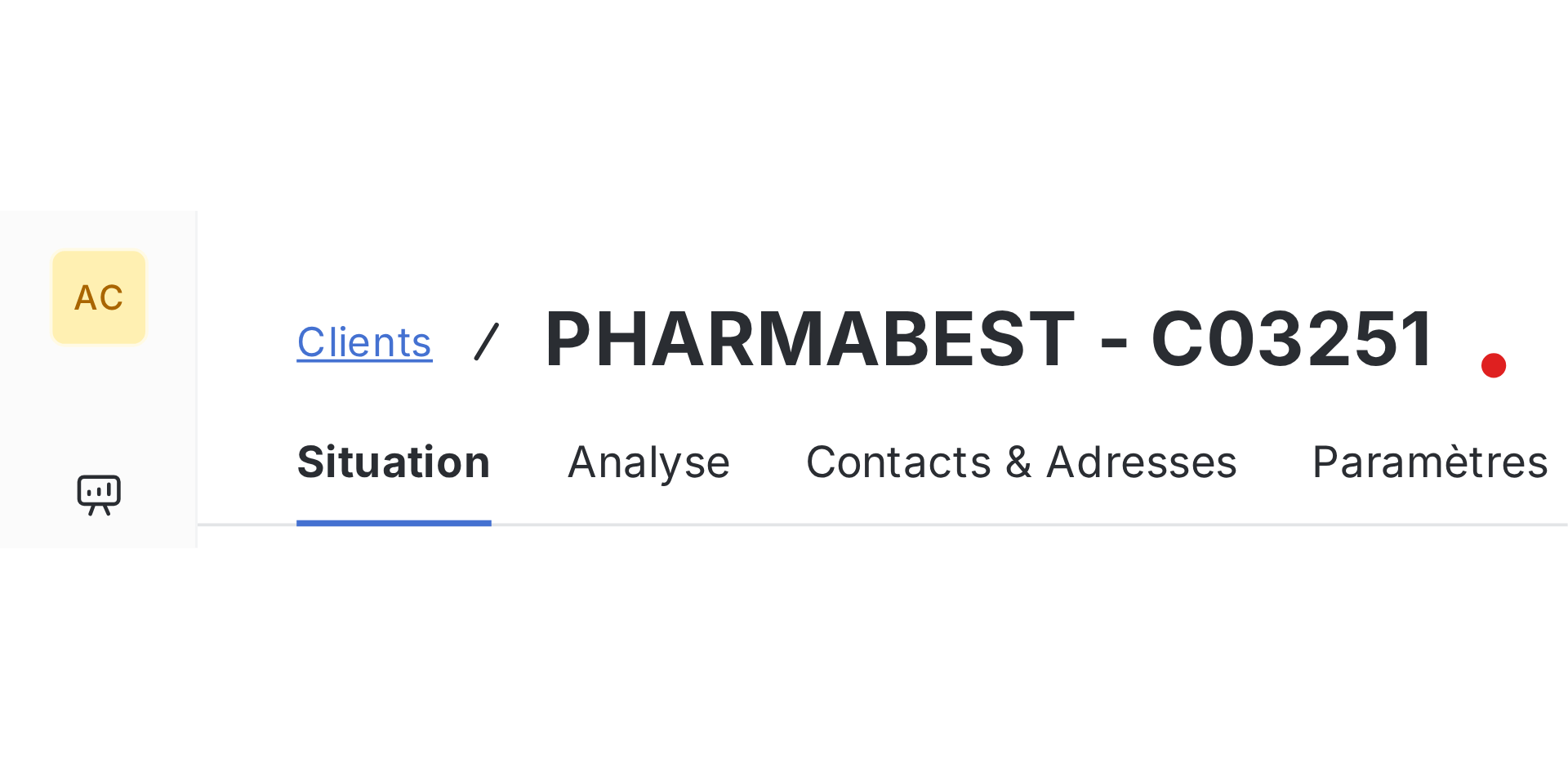
scroll to position [96, 0]
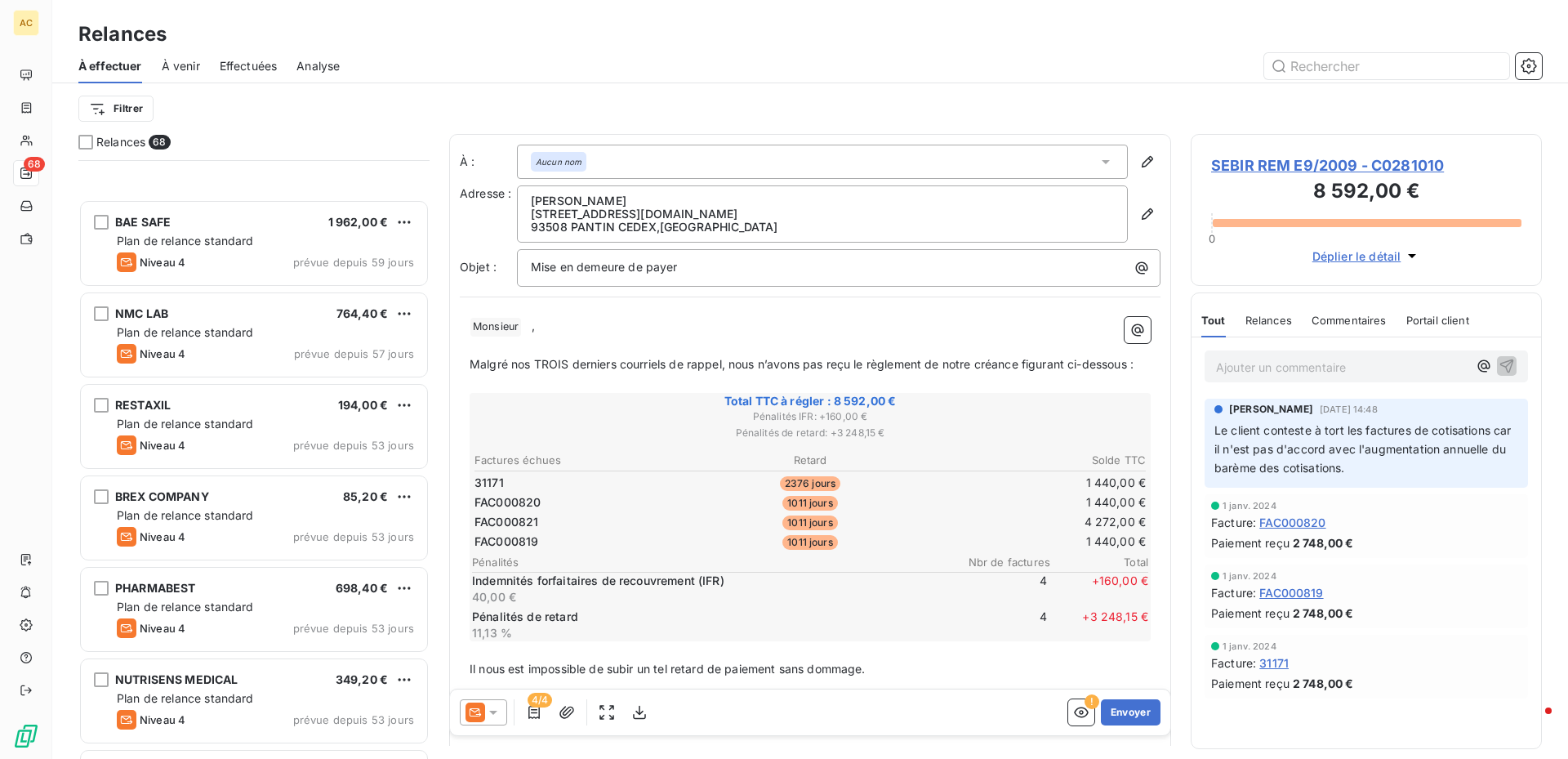
scroll to position [3188, 0]
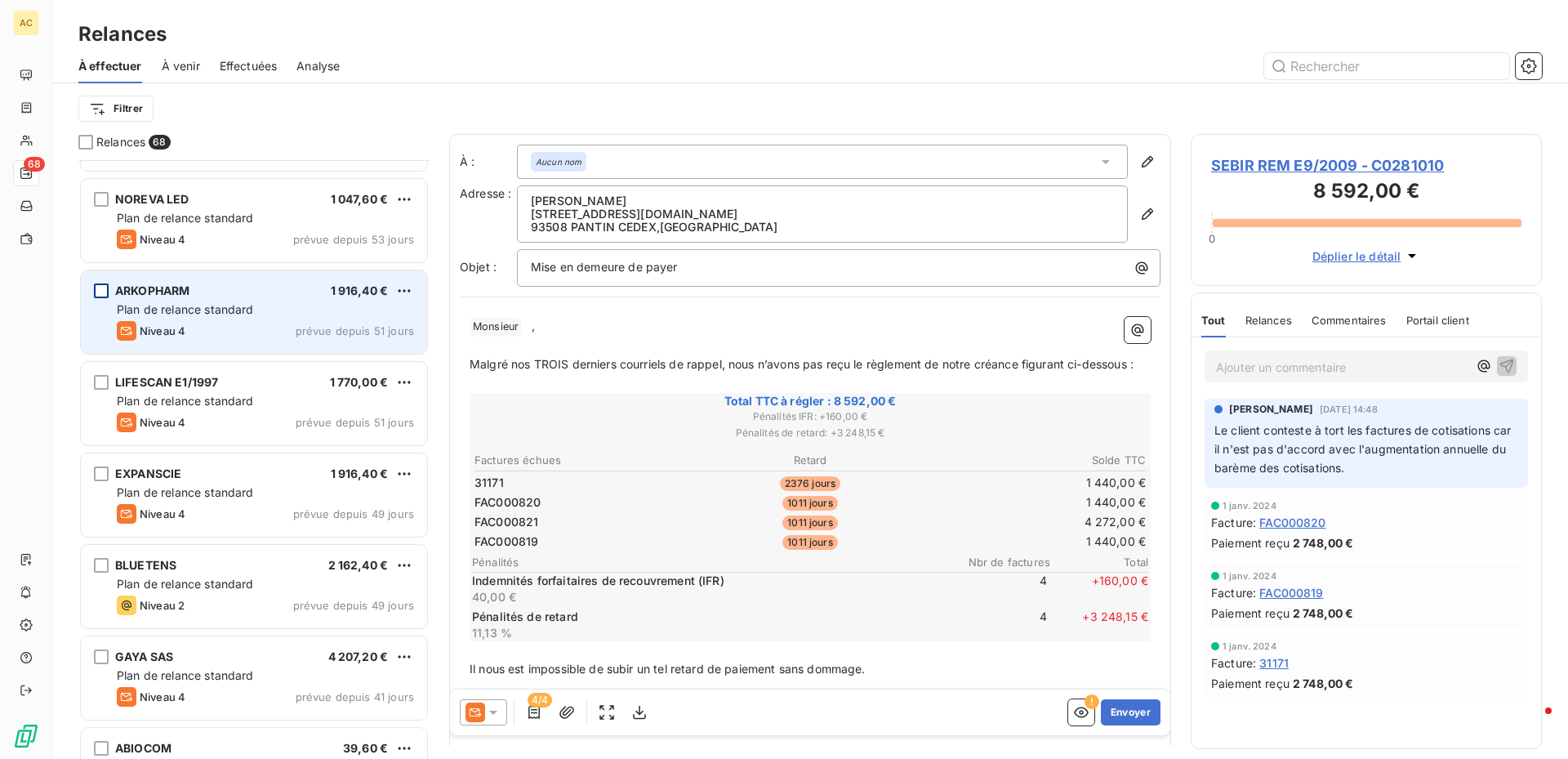
click at [103, 290] on div "grid" at bounding box center [101, 290] width 14 height 14
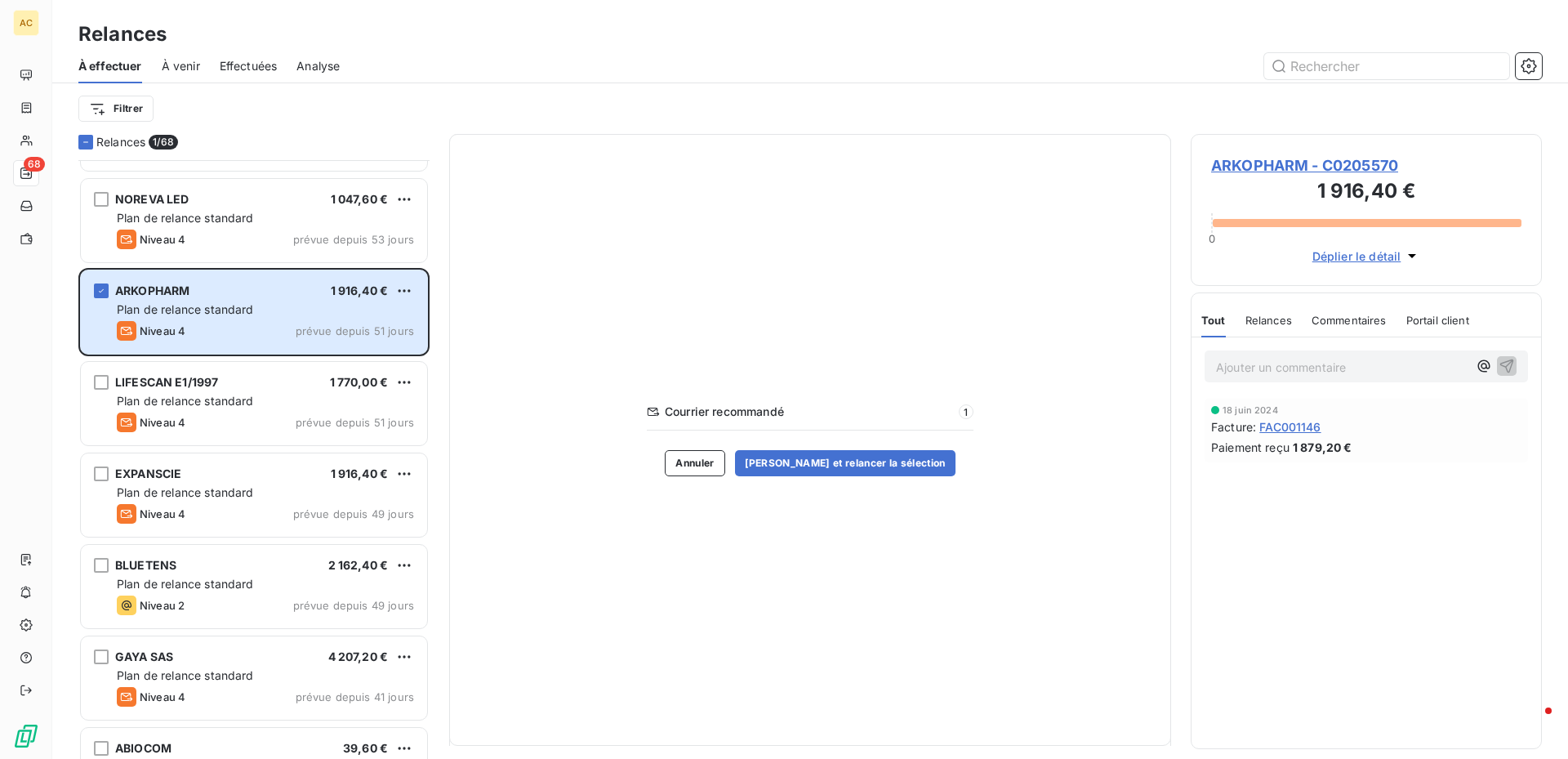
click at [1241, 163] on span "ARKOPHARM - C0205570" at bounding box center [1366, 165] width 310 height 22
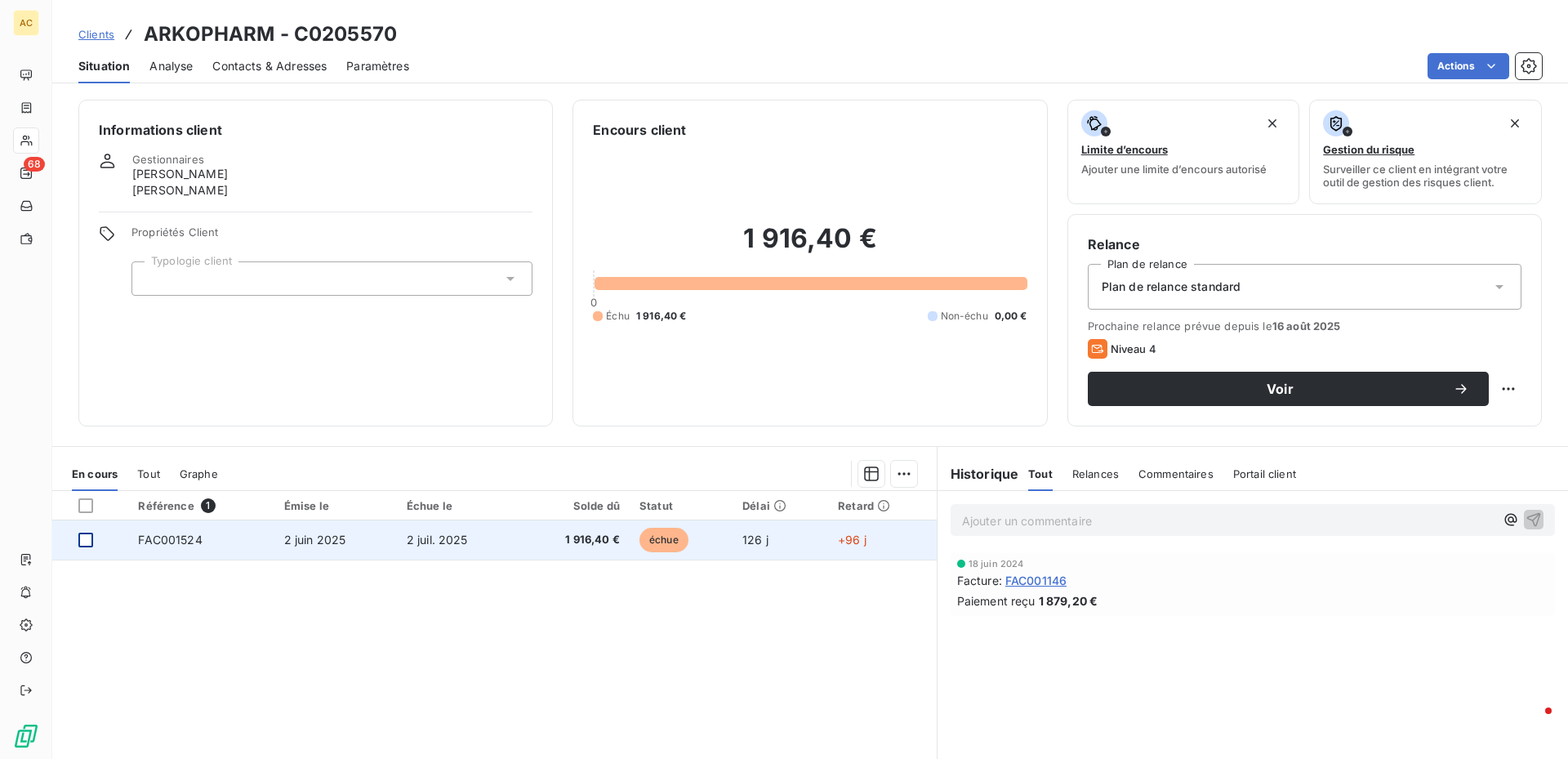
click at [81, 541] on div at bounding box center [85, 540] width 14 height 14
click at [169, 537] on span "FAC001524" at bounding box center [170, 540] width 63 height 13
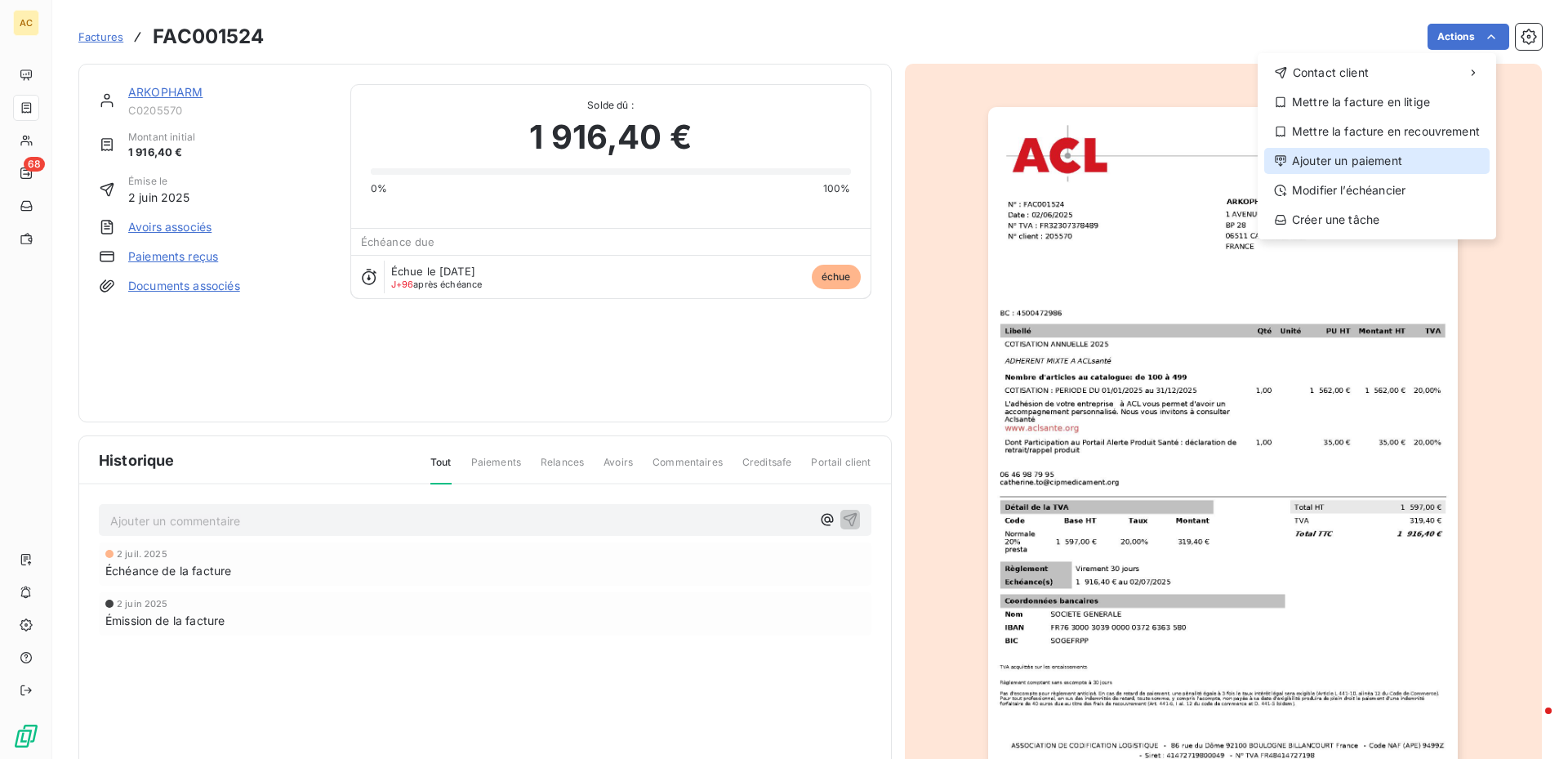
click at [1360, 160] on div "Ajouter un paiement" at bounding box center [1377, 160] width 226 height 26
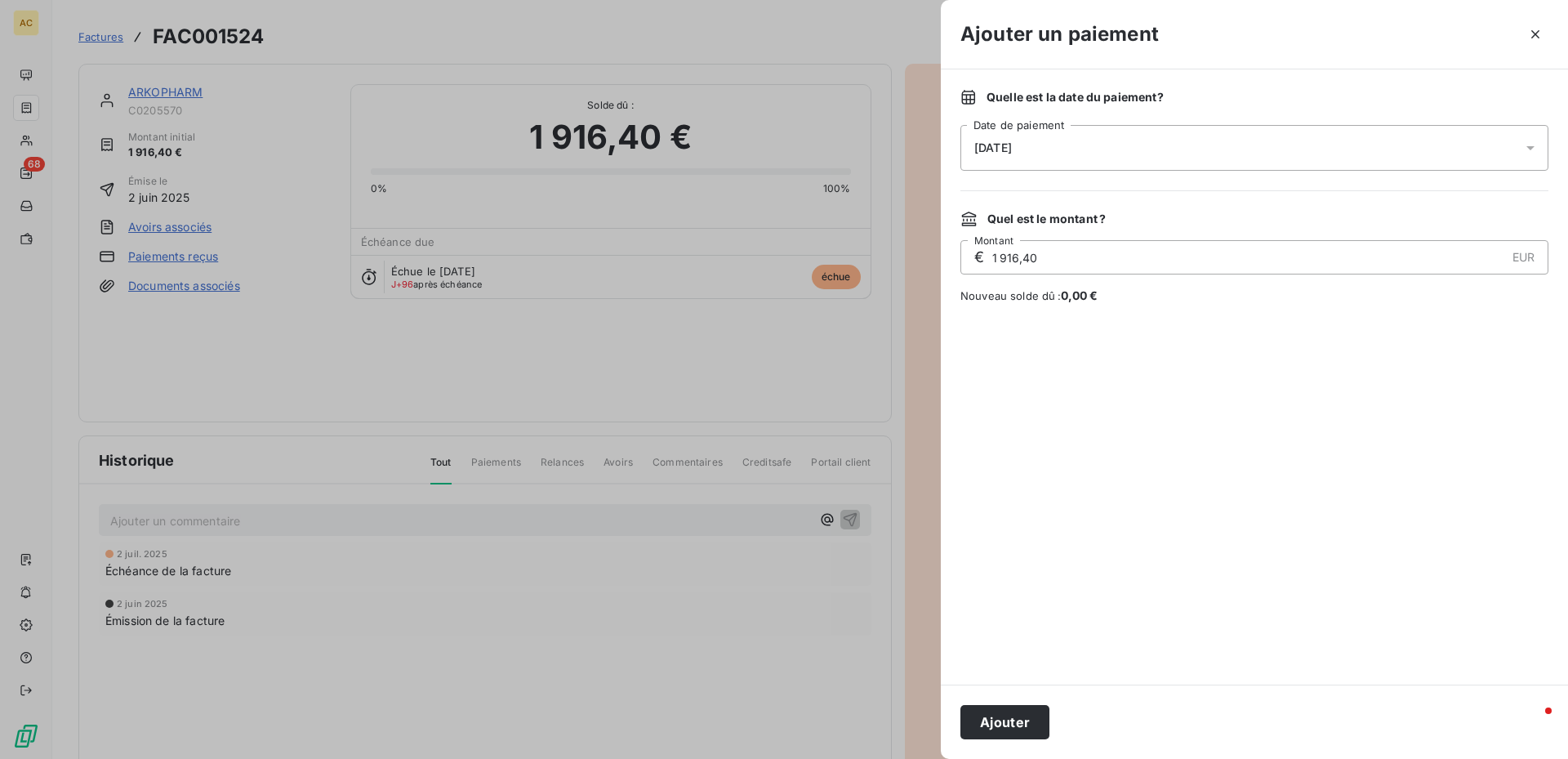
click at [1531, 143] on icon at bounding box center [1531, 147] width 16 height 16
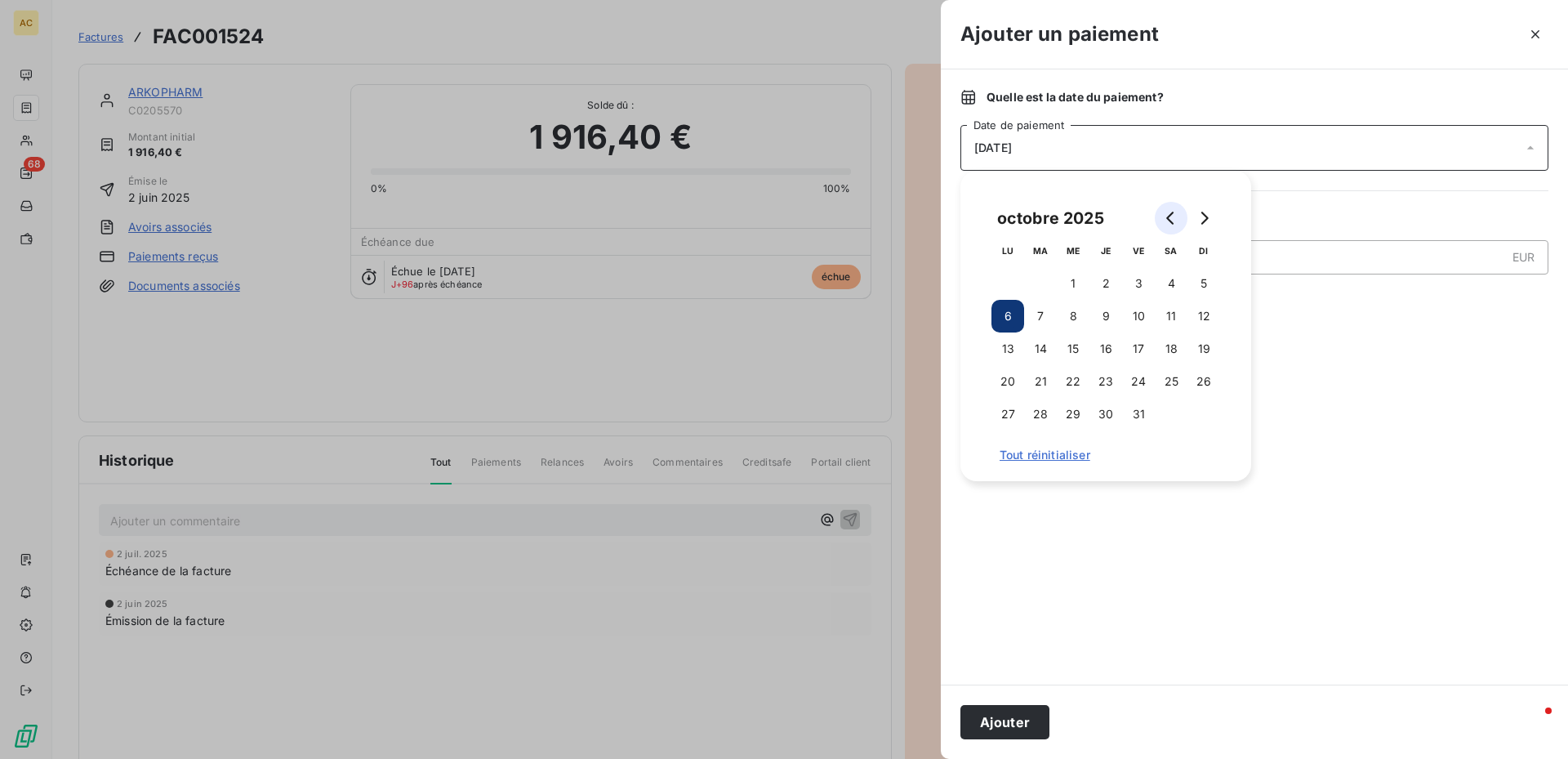
click at [1168, 212] on icon "Go to previous month" at bounding box center [1171, 218] width 13 height 13
click at [1042, 375] on button "19" at bounding box center [1041, 381] width 33 height 33
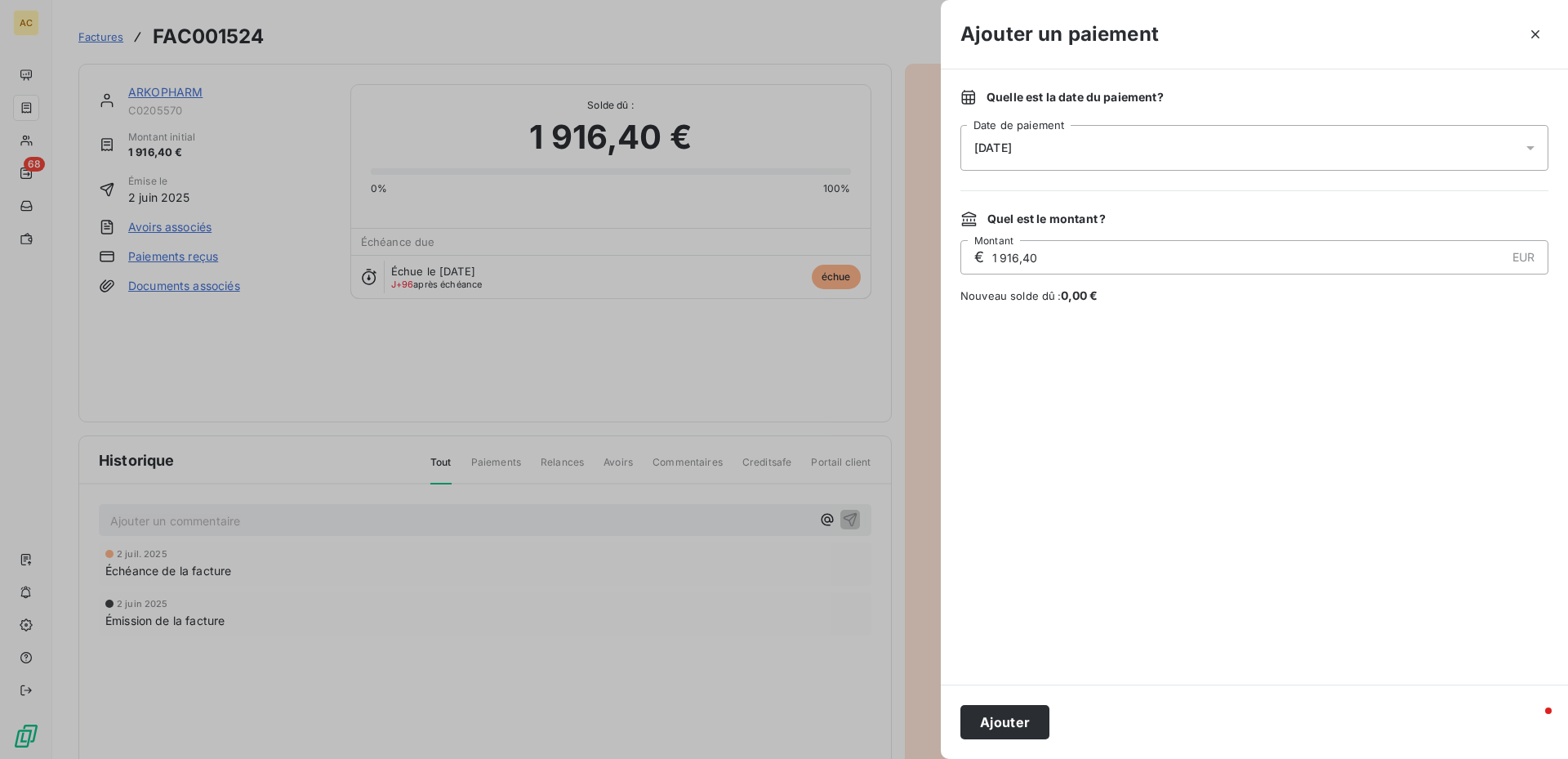
drag, startPoint x: 1009, startPoint y: 717, endPoint x: 983, endPoint y: 673, distance: 51.1
click at [1003, 711] on button "Ajouter" at bounding box center [1004, 722] width 89 height 35
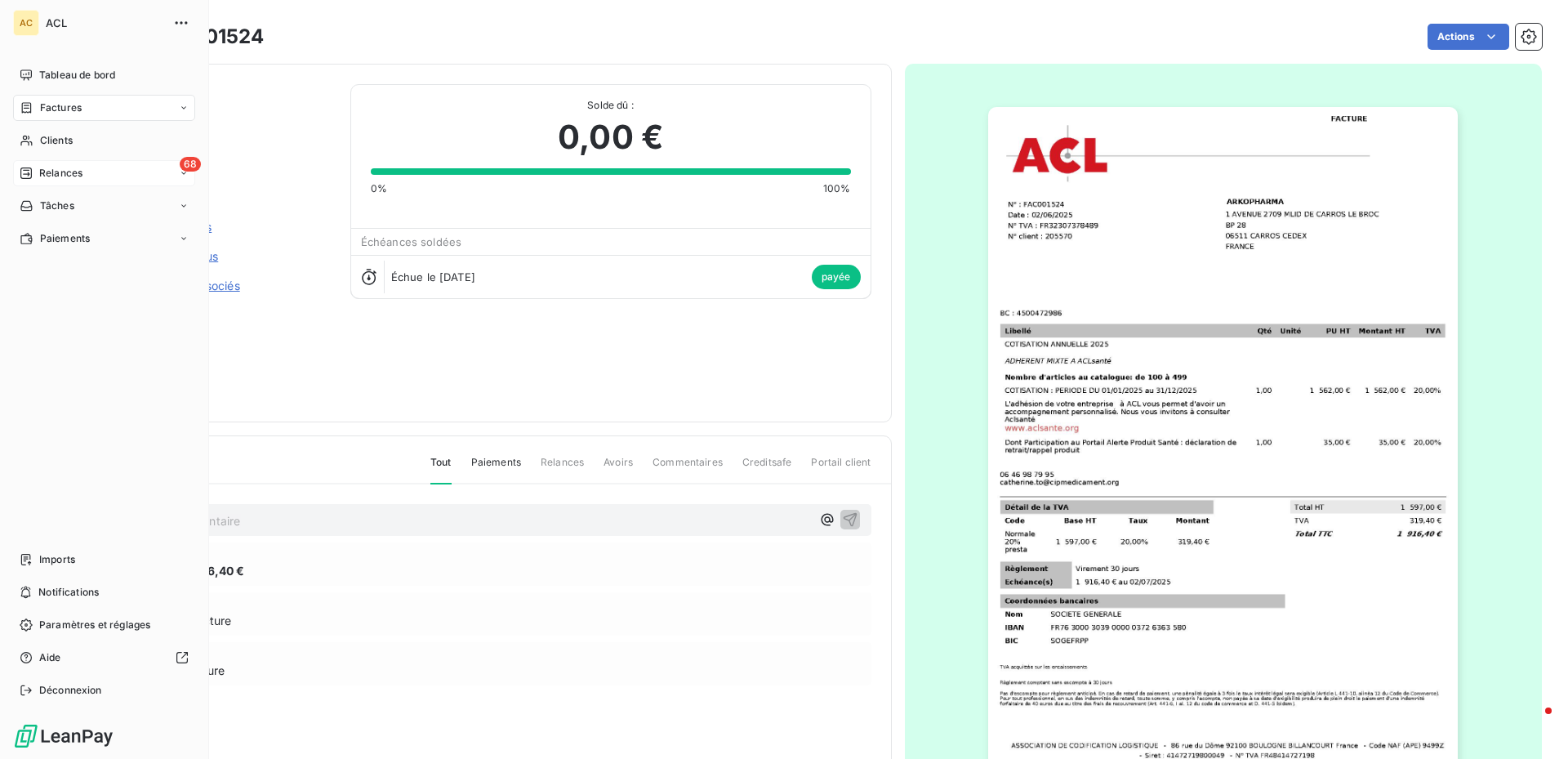
click at [181, 172] on icon at bounding box center [183, 173] width 10 height 10
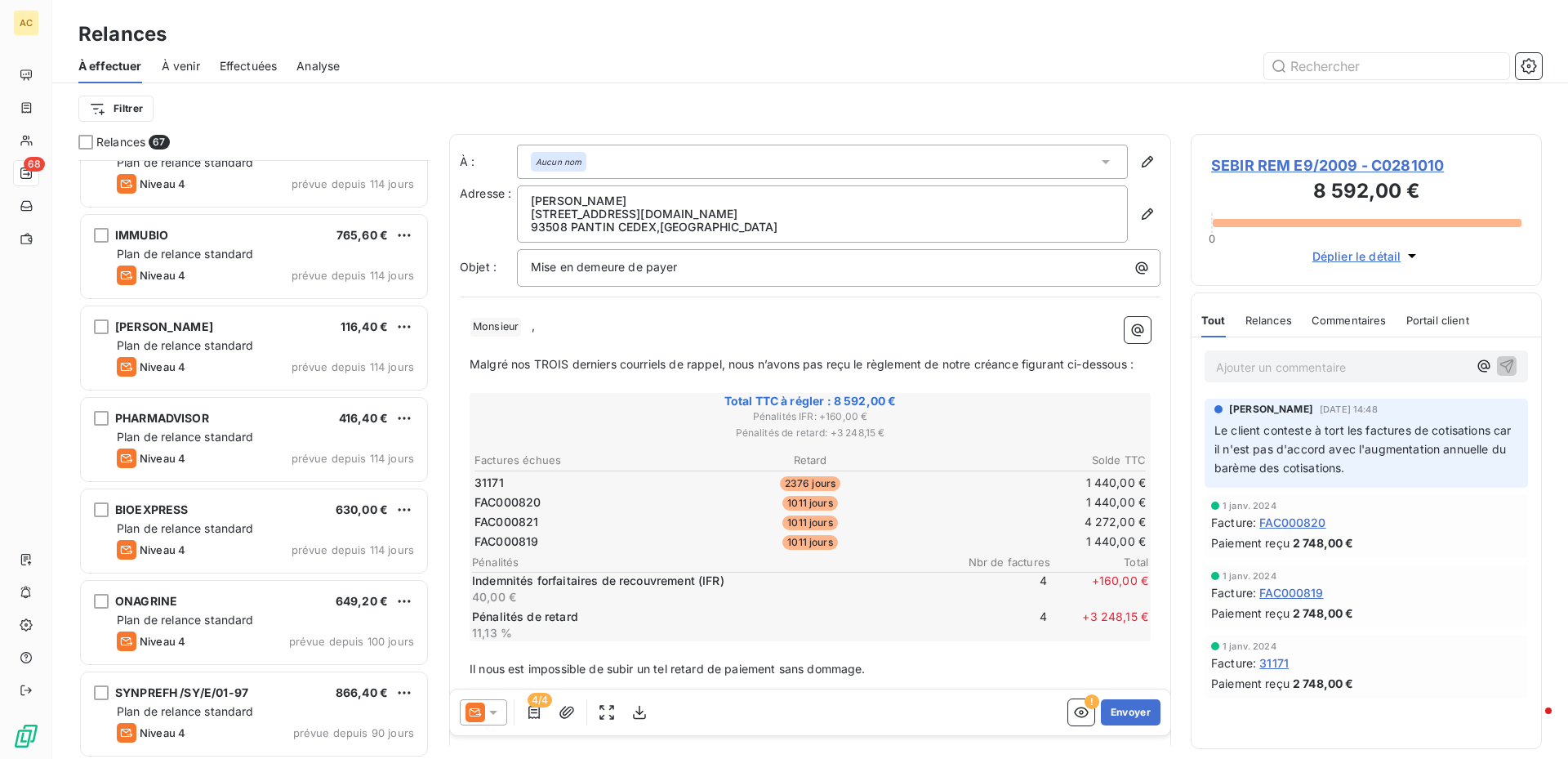
scroll to position [2371, 0]
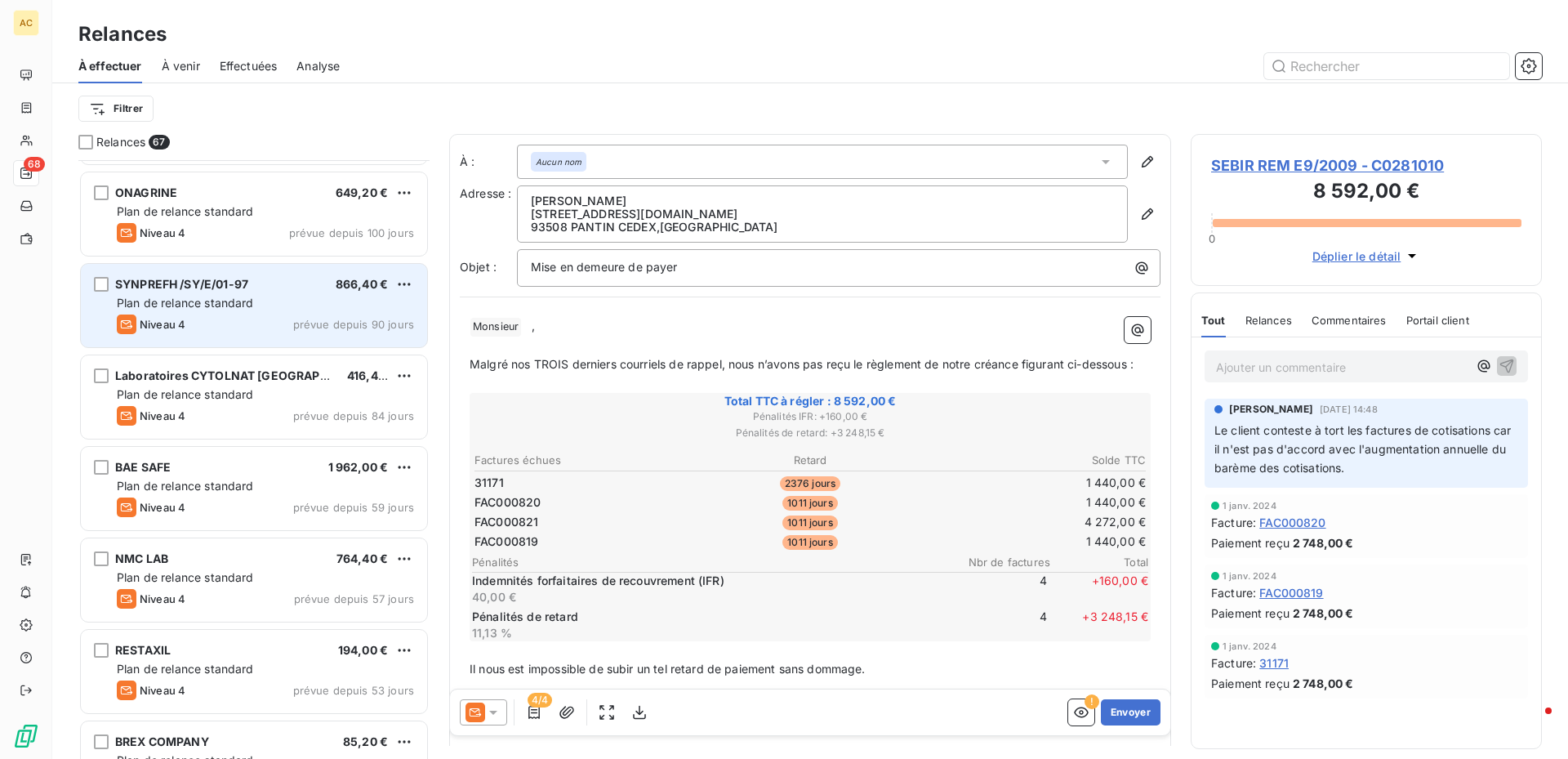
click at [157, 287] on span "SYNPREFH /SY/E/01-97" at bounding box center [181, 283] width 133 height 13
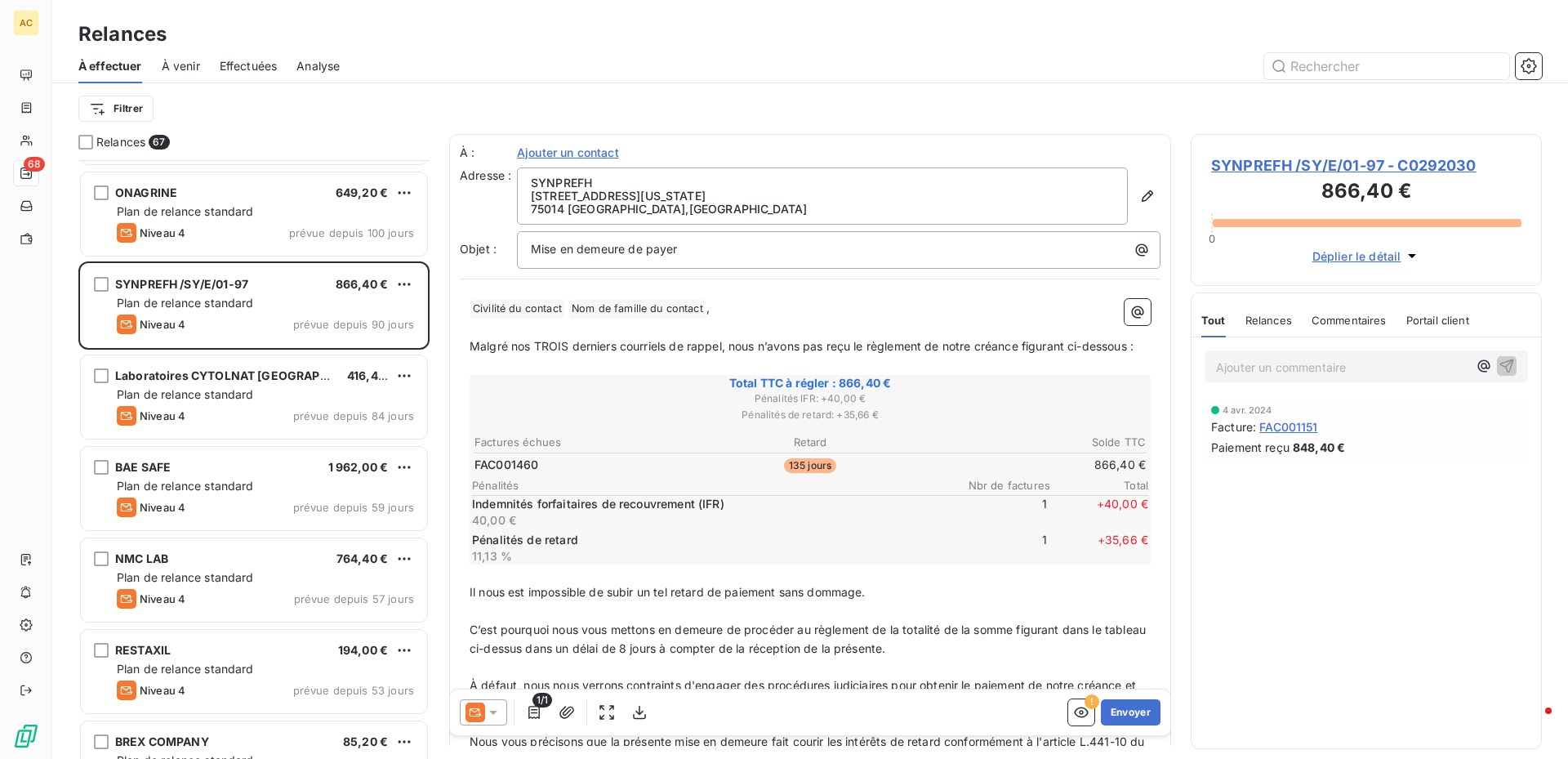
click at [1324, 159] on span "SYNPREFH /SY/E/01-97 - C0292030" at bounding box center [1366, 165] width 310 height 22
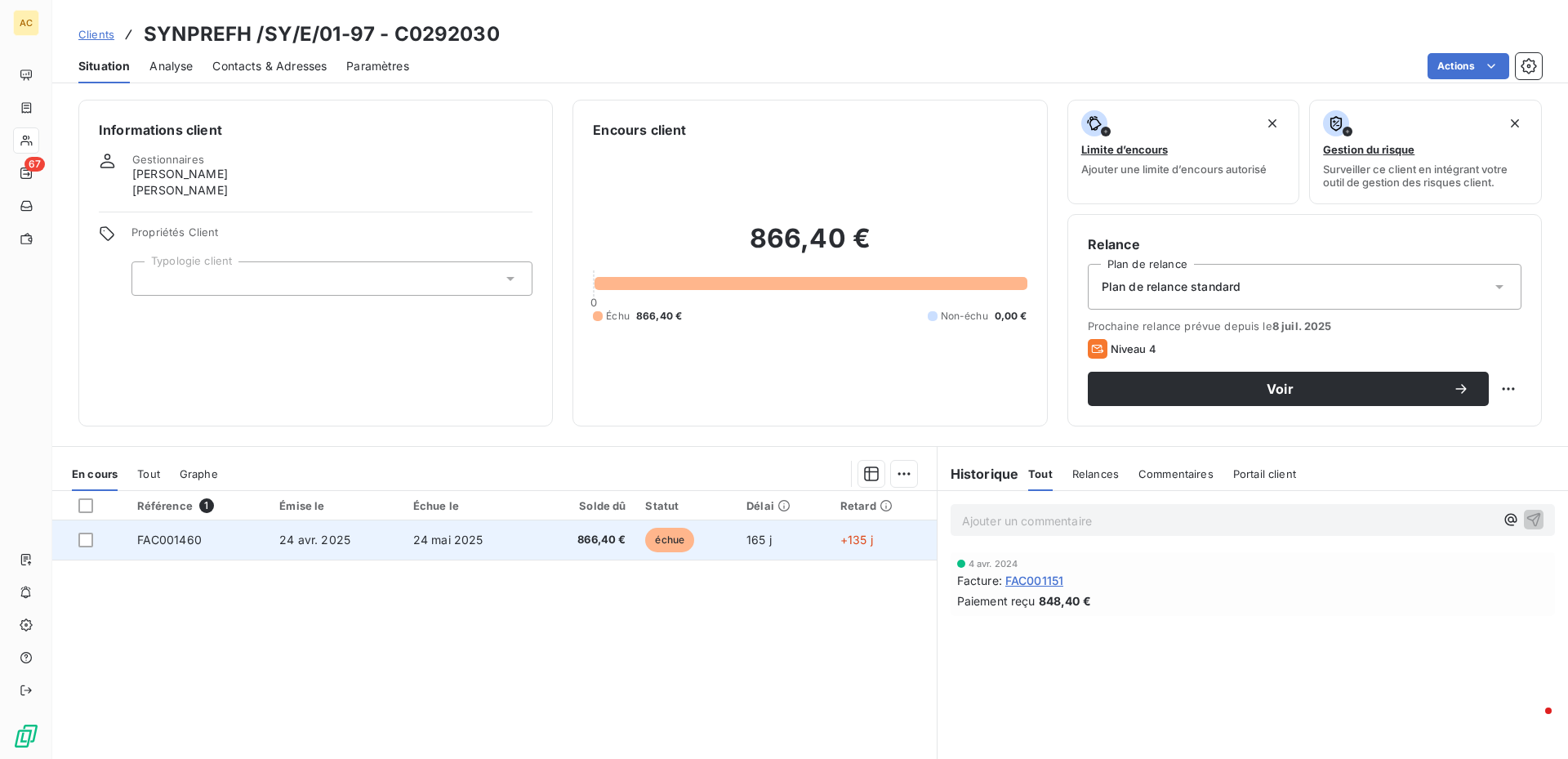
click at [180, 536] on span "FAC001460" at bounding box center [169, 540] width 64 height 13
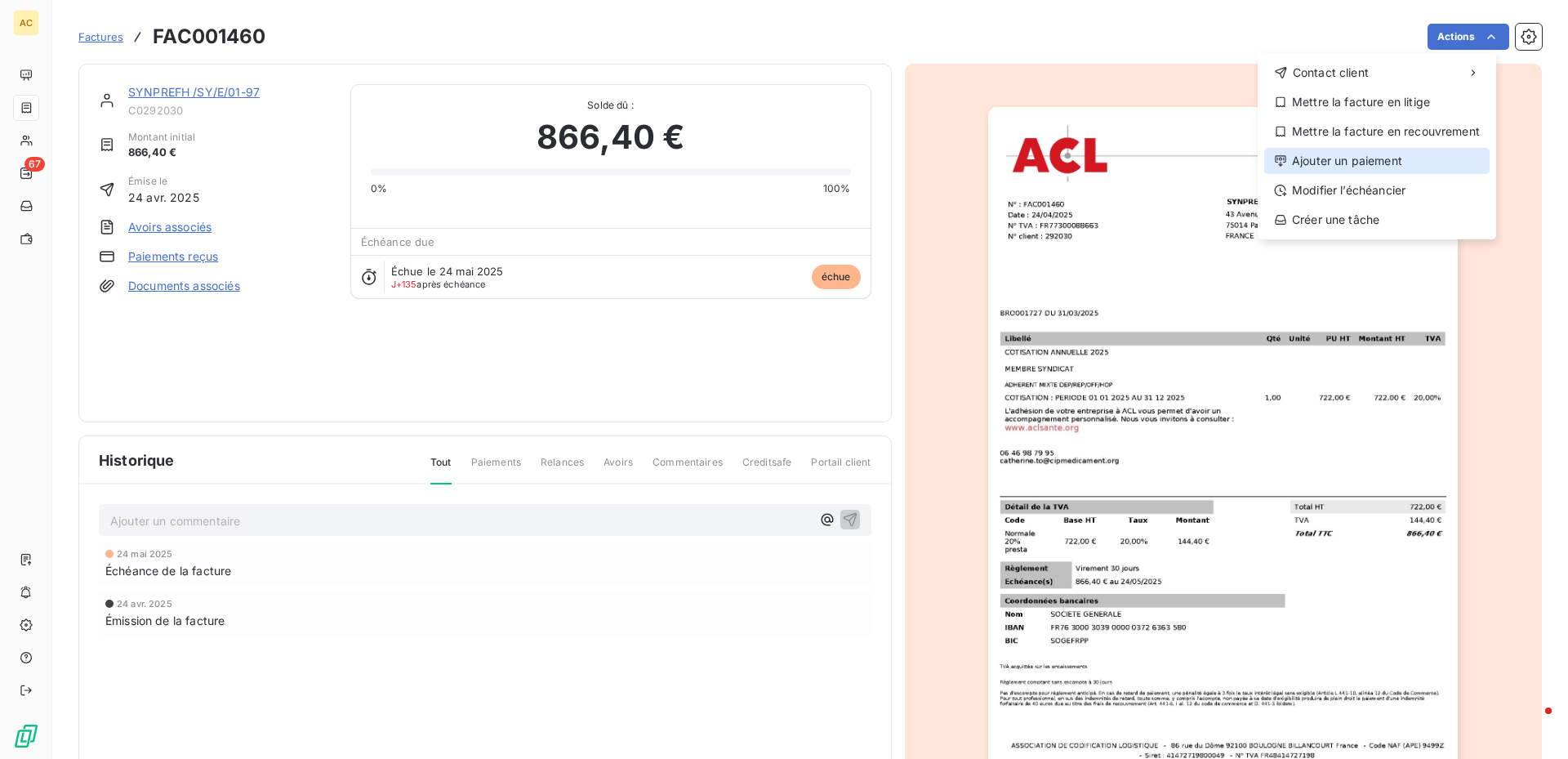
click at [1381, 160] on div "Ajouter un paiement" at bounding box center [1377, 160] width 226 height 26
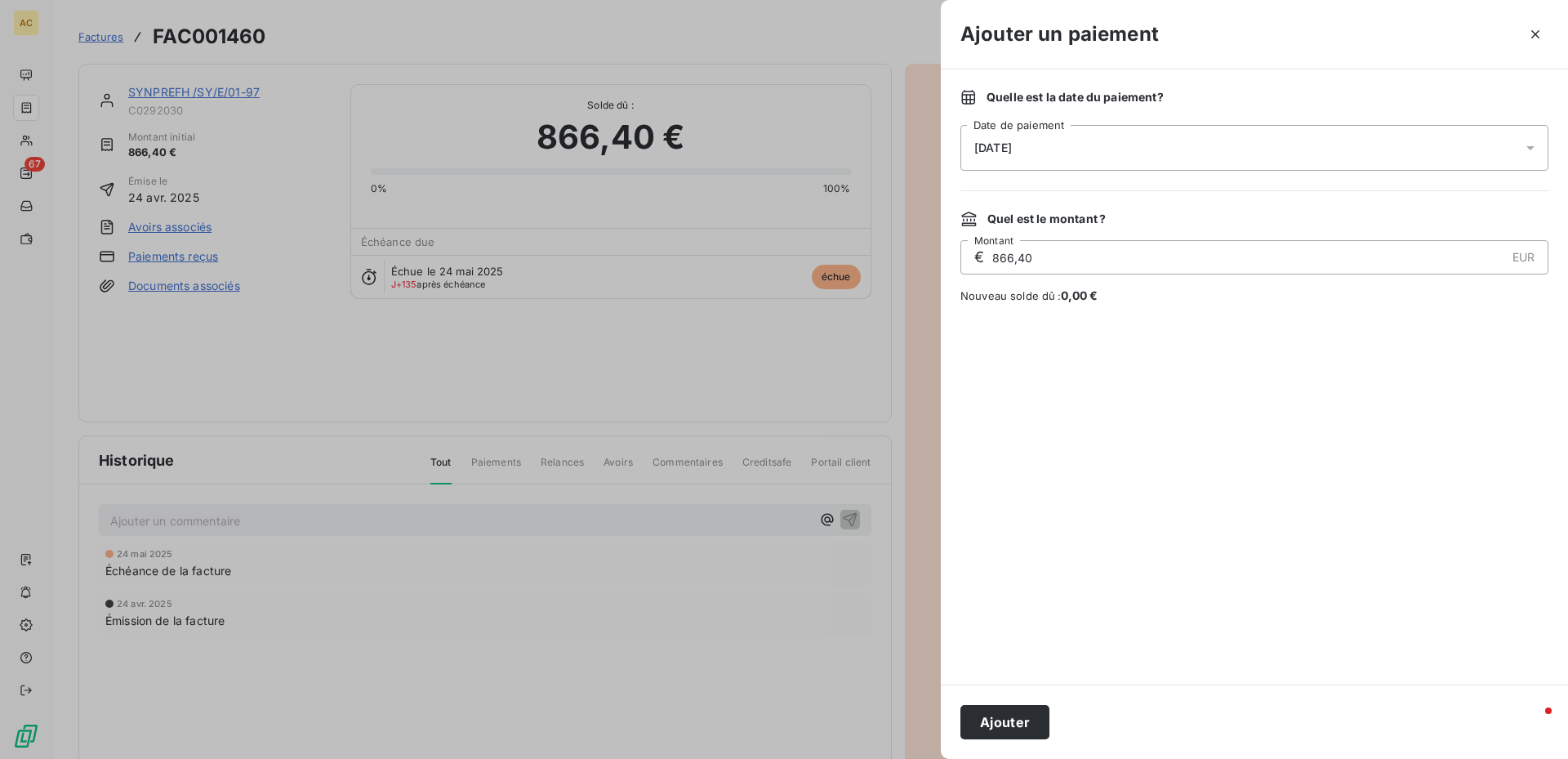
click at [430, 360] on div at bounding box center [784, 380] width 1568 height 759
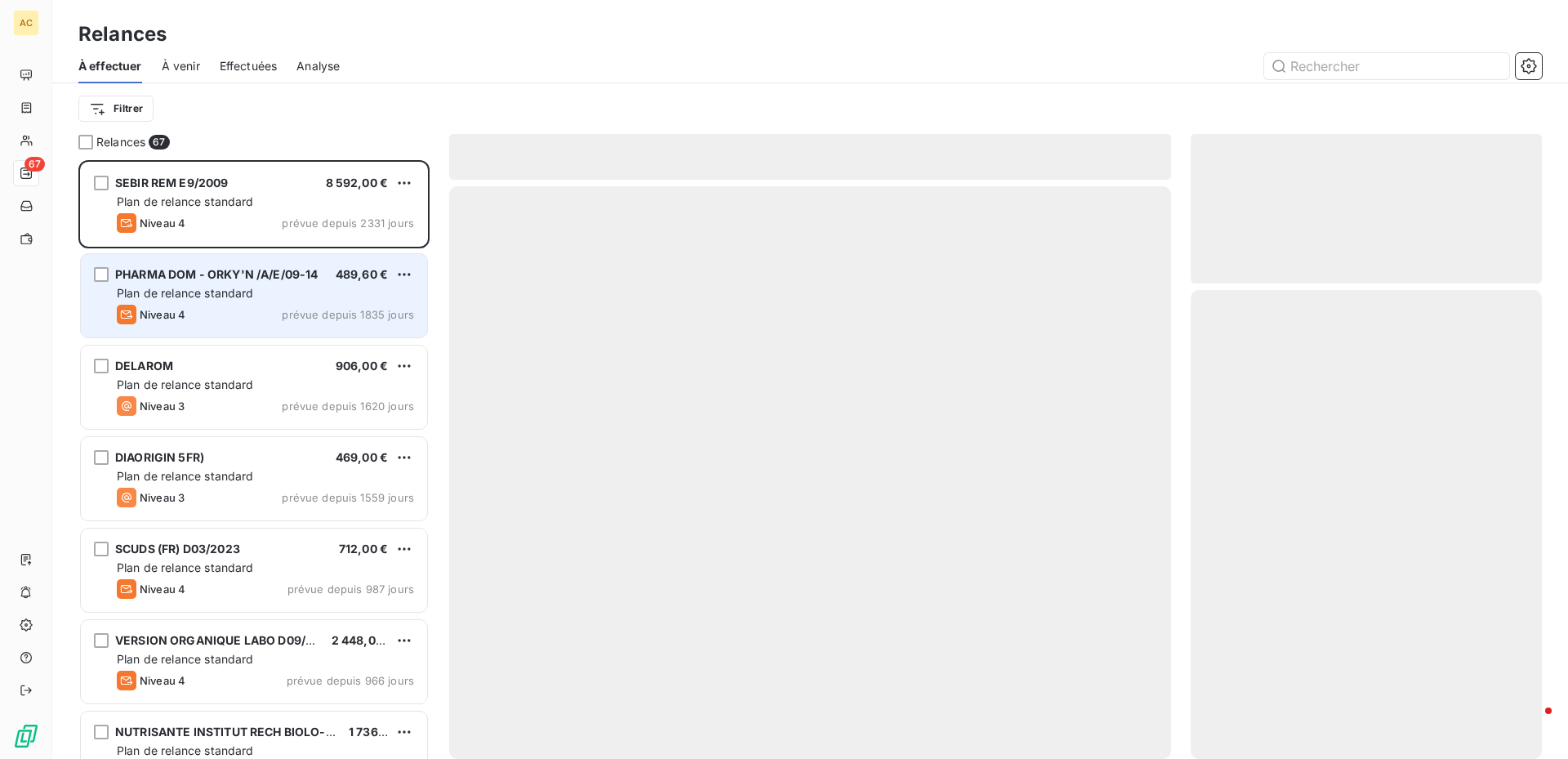
scroll to position [587, 339]
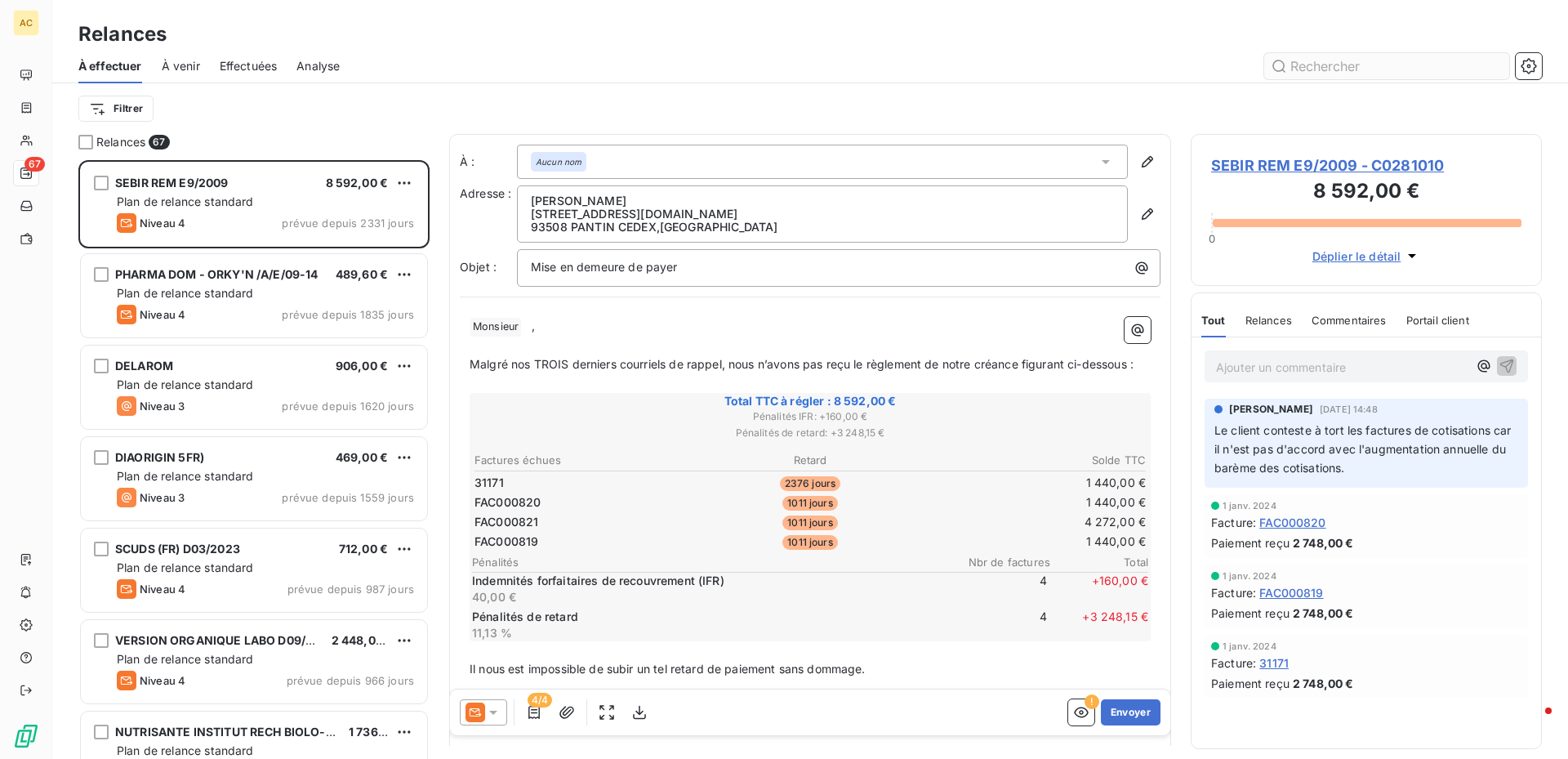
click at [1369, 70] on input "text" at bounding box center [1387, 65] width 245 height 26
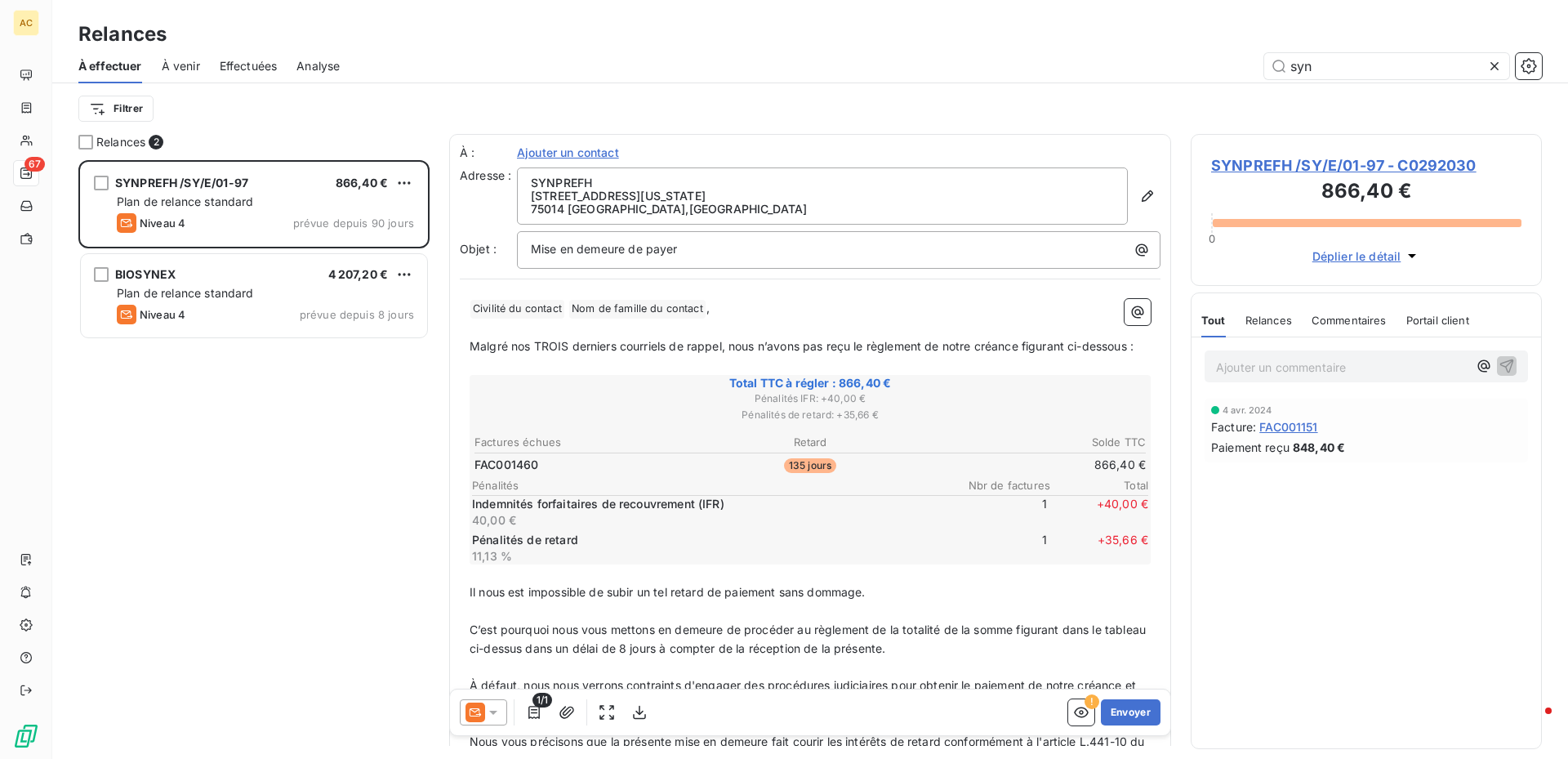
scroll to position [587, 339]
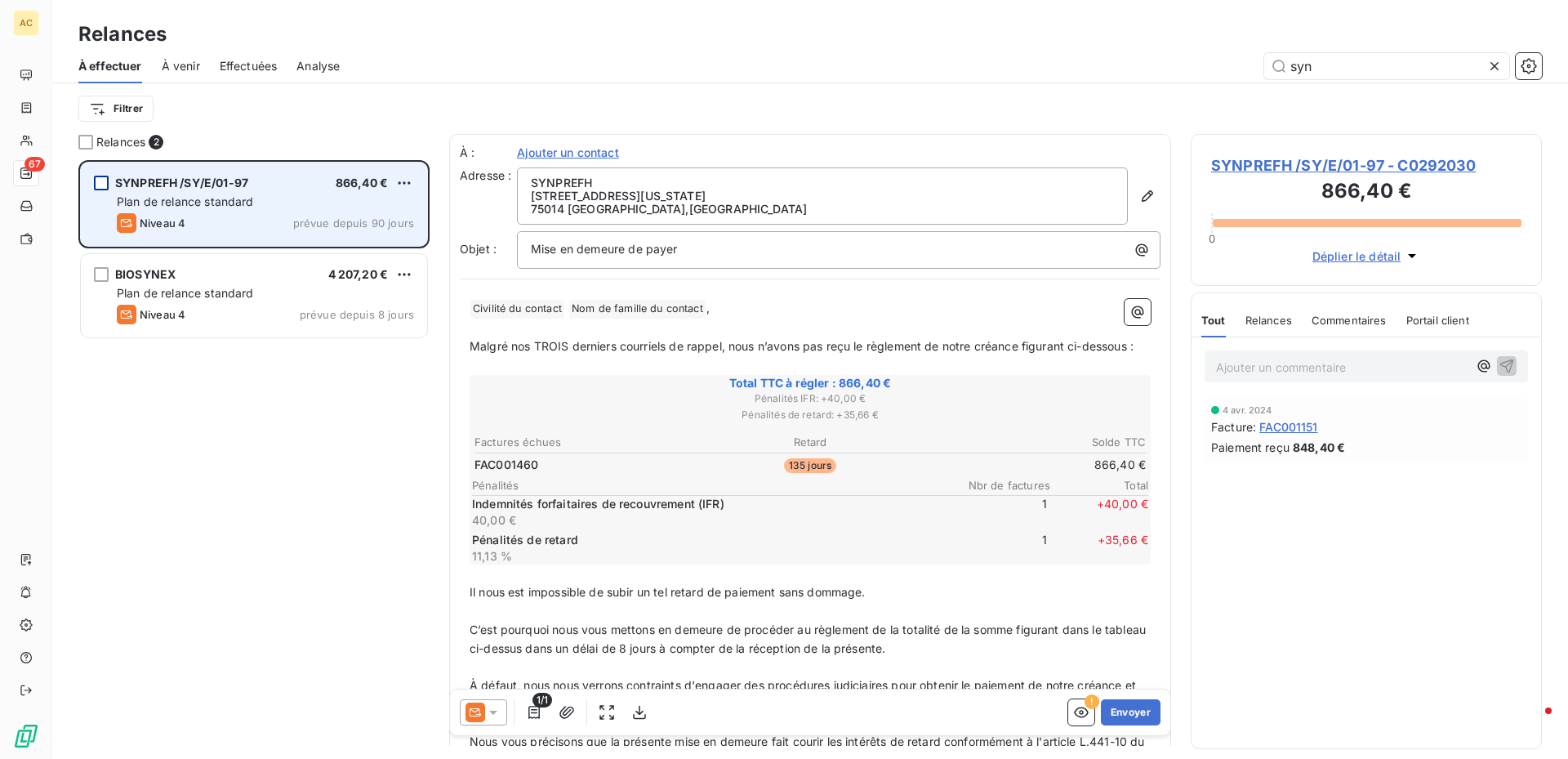
type input "syn"
click at [104, 185] on div "grid" at bounding box center [101, 183] width 14 height 14
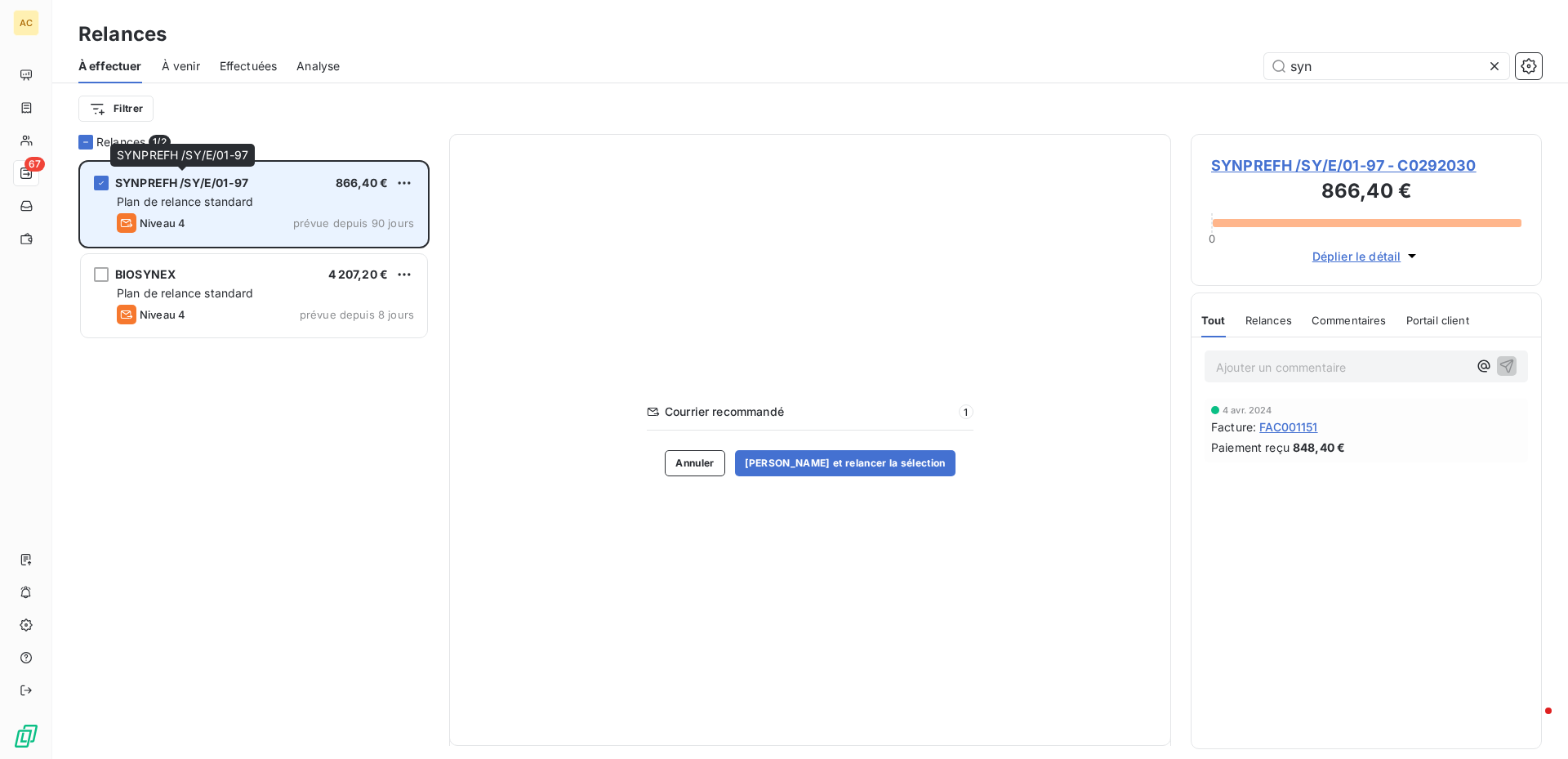
click at [181, 191] on div "SYNPREFH /SY/E/01-97" at bounding box center [181, 183] width 133 height 16
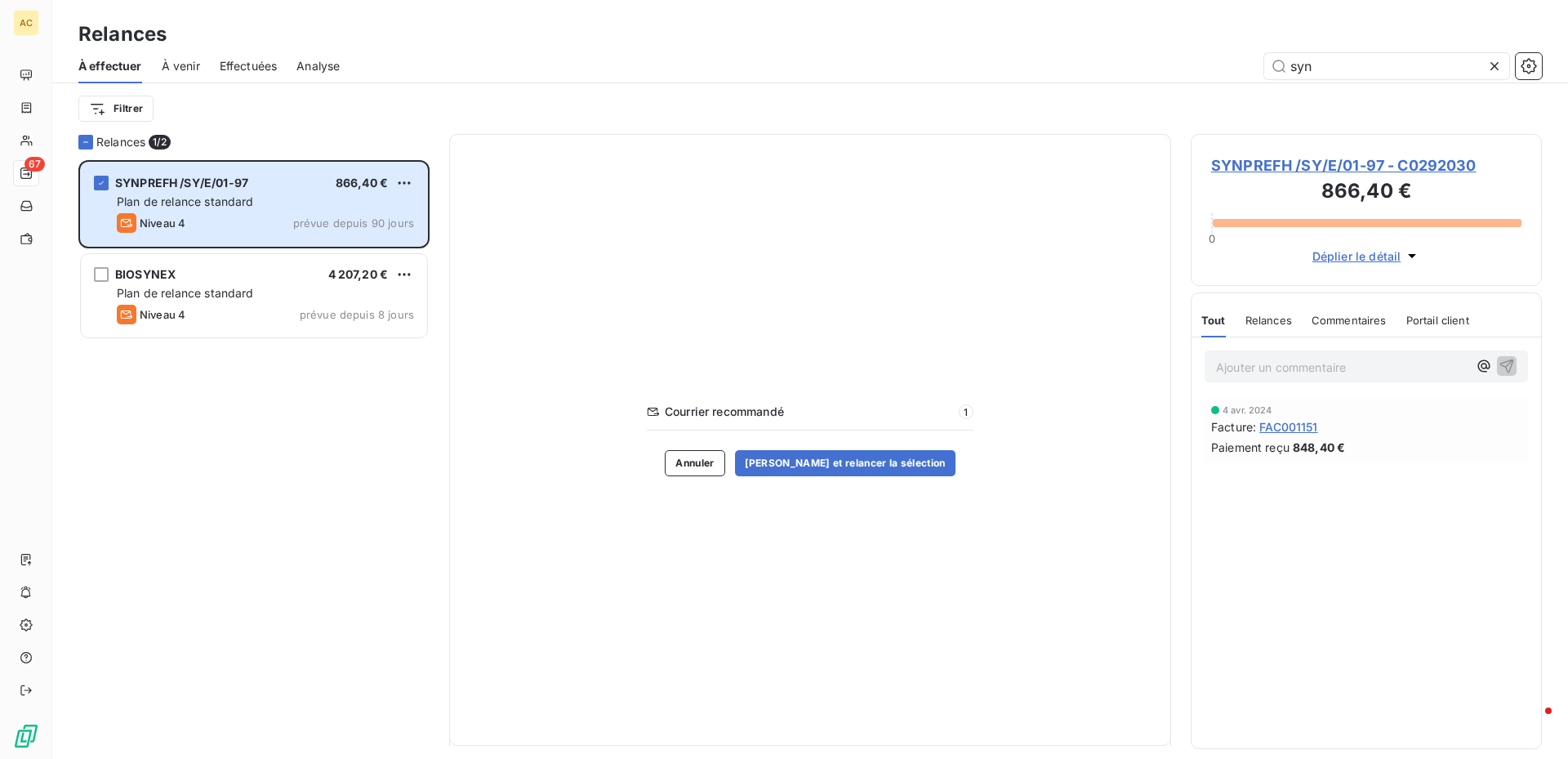
click at [1215, 167] on span "SYNPREFH /SY/E/01-97 - C0292030" at bounding box center [1366, 165] width 310 height 22
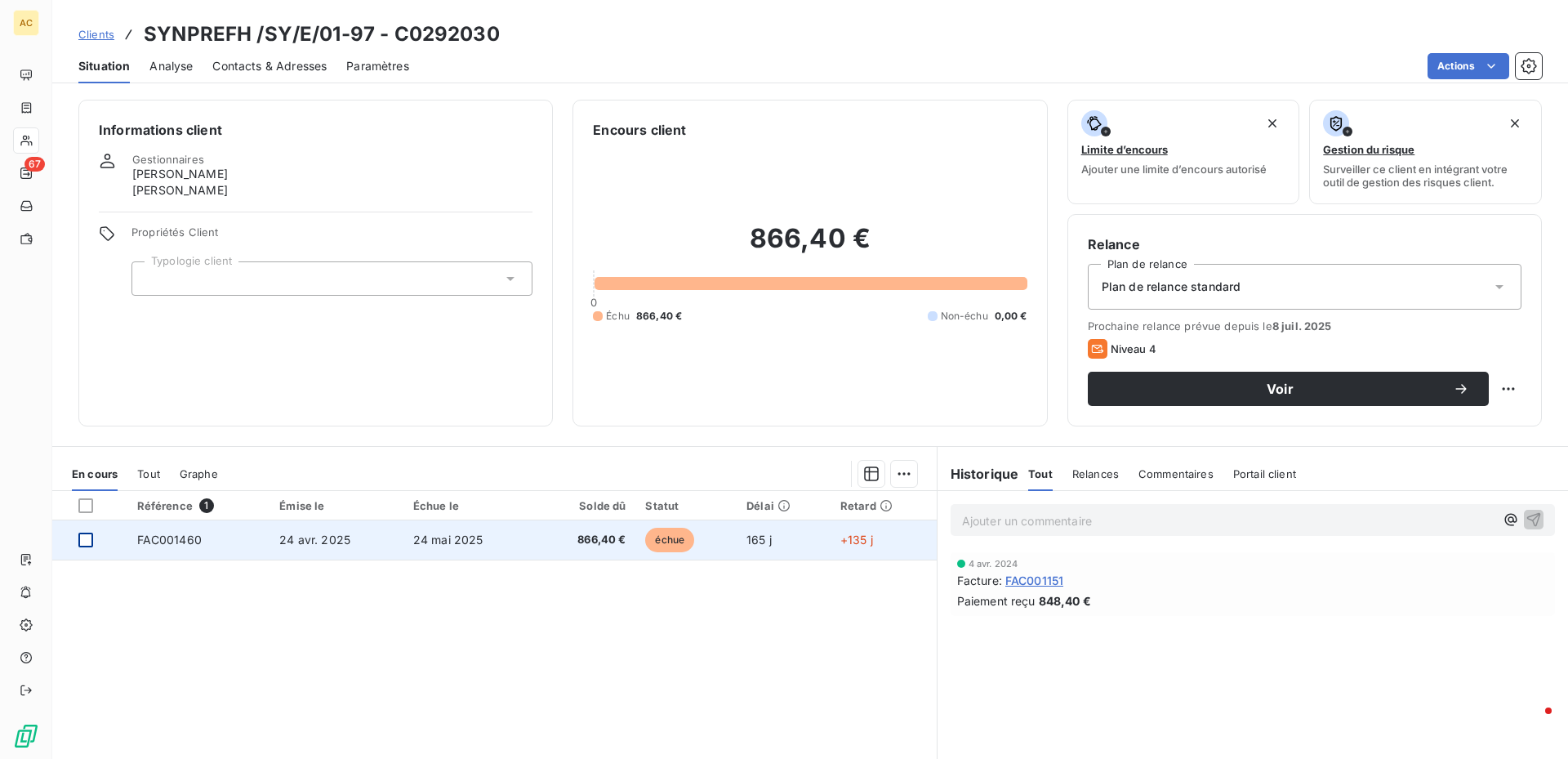
click at [80, 547] on div at bounding box center [85, 540] width 14 height 14
click at [152, 539] on span "FAC001460" at bounding box center [169, 540] width 64 height 13
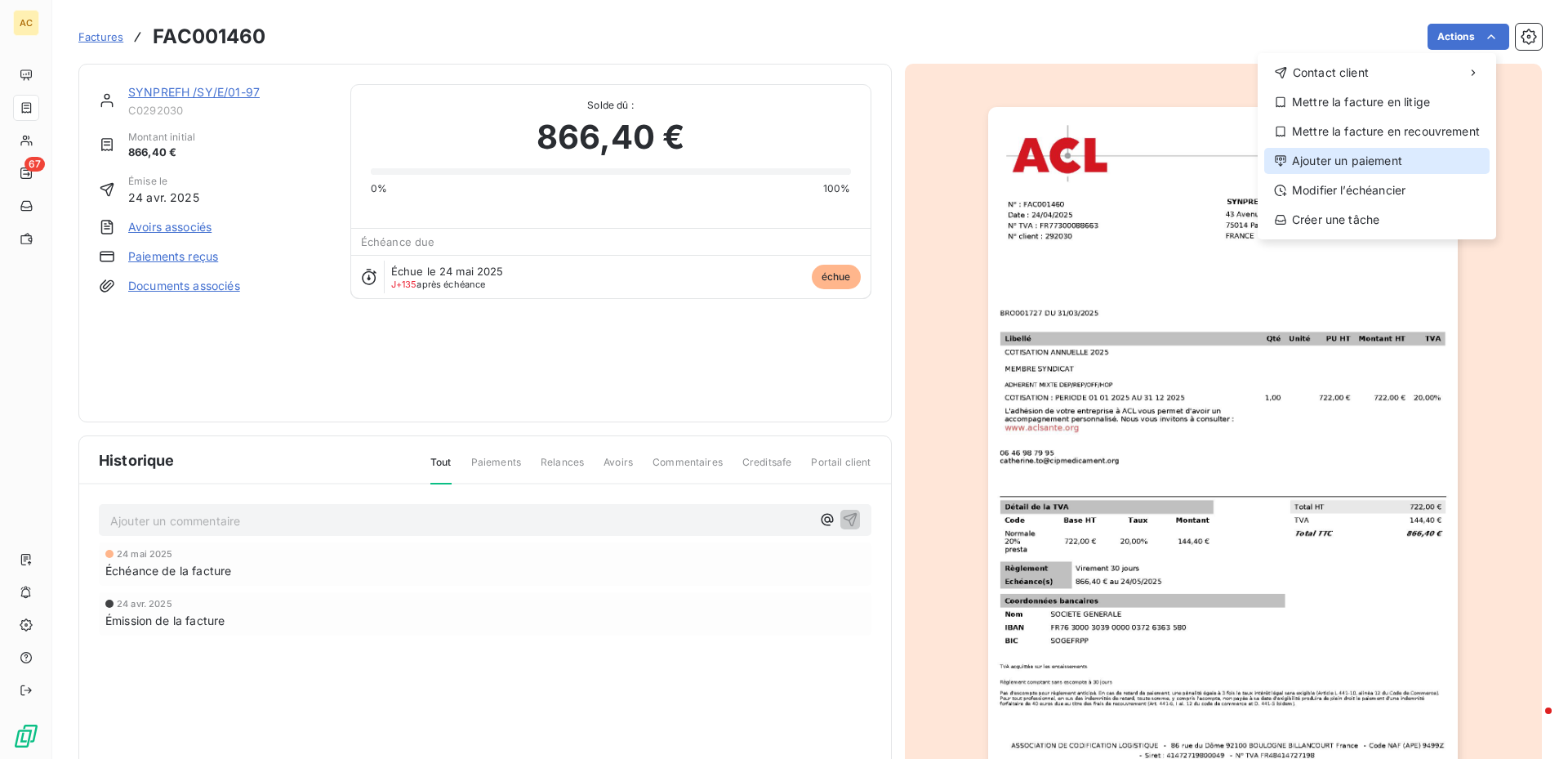
click at [1387, 163] on div "Ajouter un paiement" at bounding box center [1377, 160] width 226 height 26
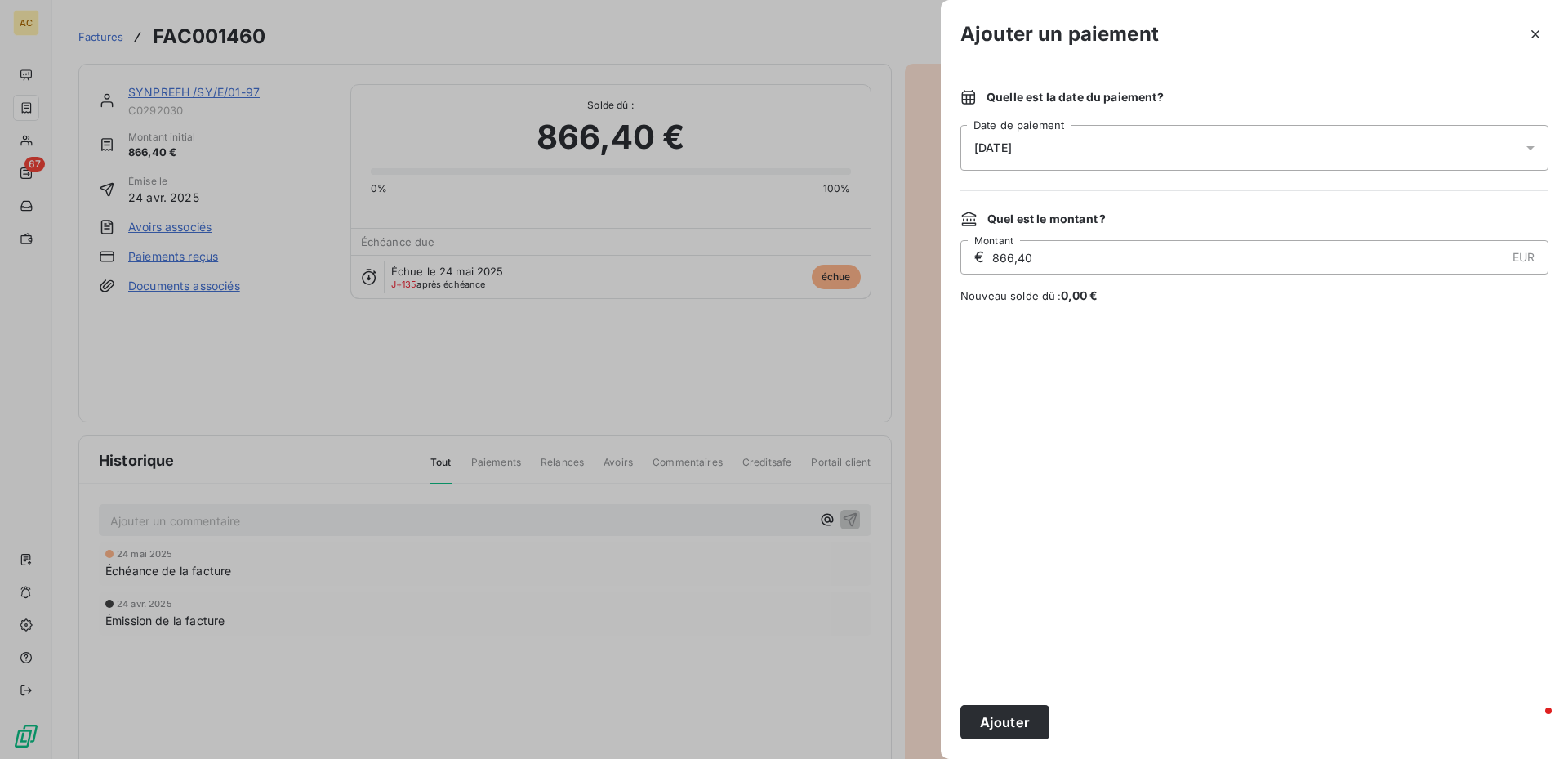
click at [1531, 147] on icon at bounding box center [1531, 148] width 9 height 4
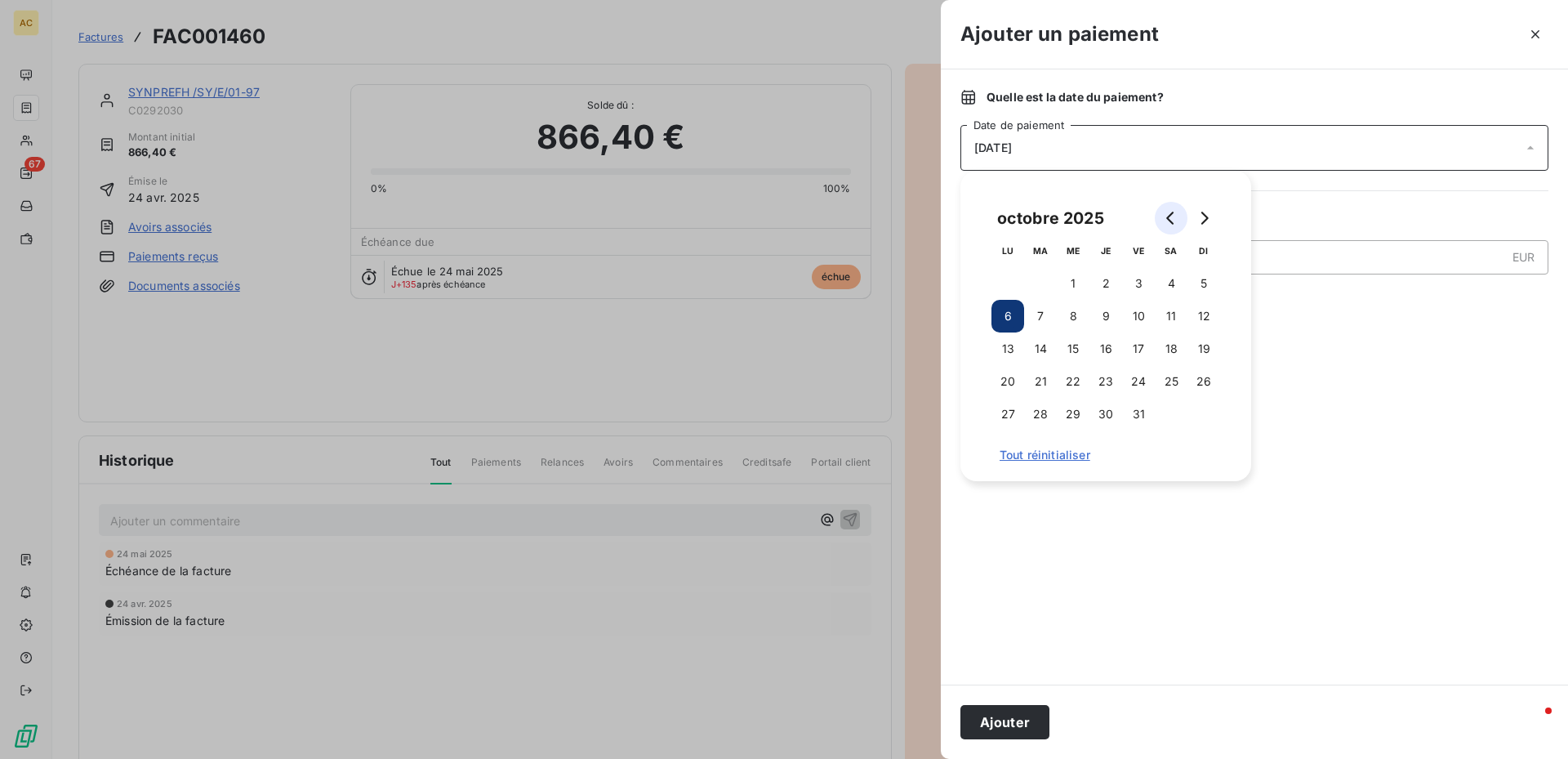
click at [1170, 218] on icon "Go to previous month" at bounding box center [1171, 218] width 13 height 13
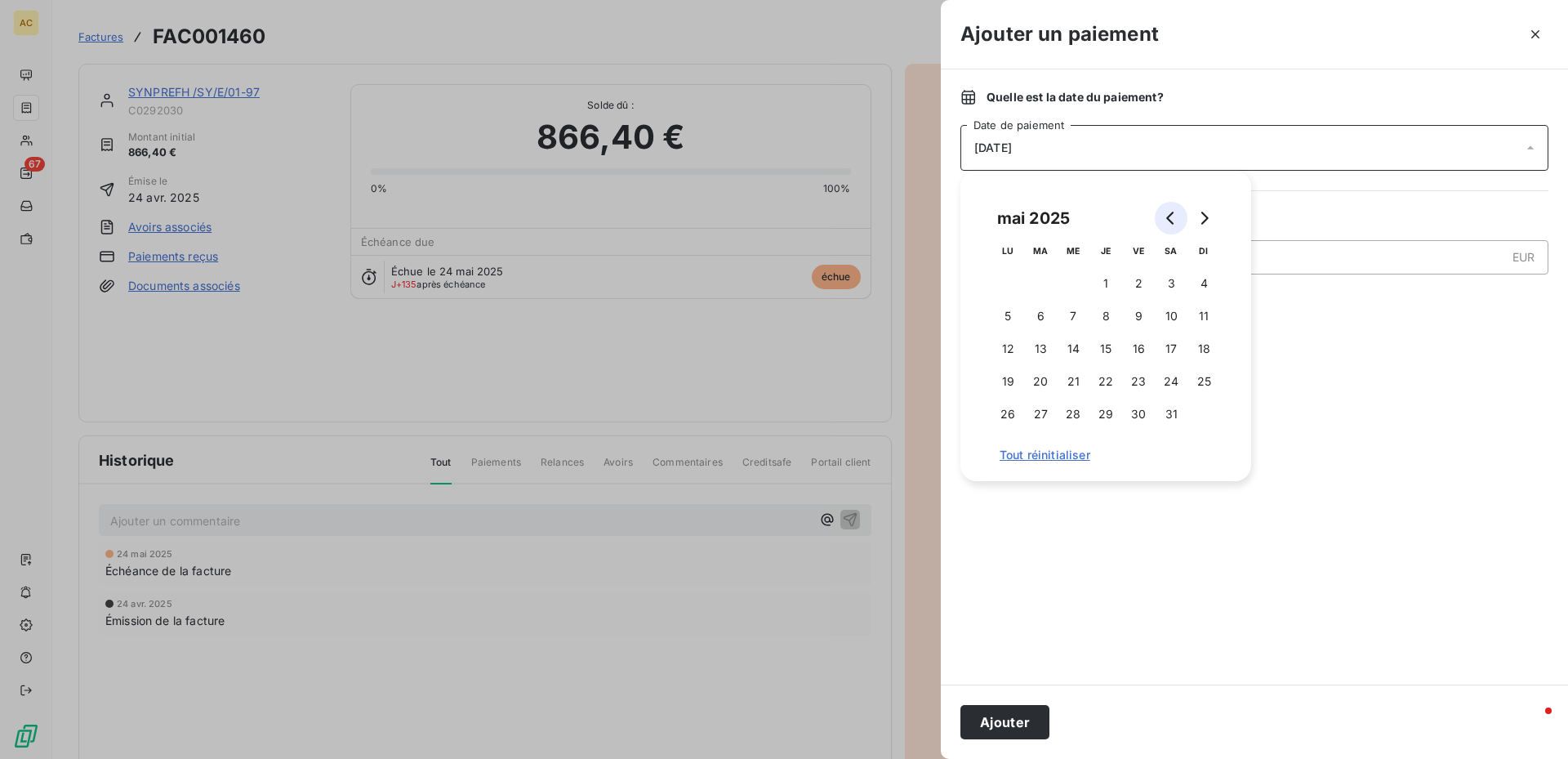
click at [1169, 218] on icon "Go to previous month" at bounding box center [1171, 218] width 13 height 13
click at [1003, 317] on button "7" at bounding box center [1008, 316] width 33 height 33
click at [1001, 725] on button "Ajouter" at bounding box center [1004, 722] width 89 height 35
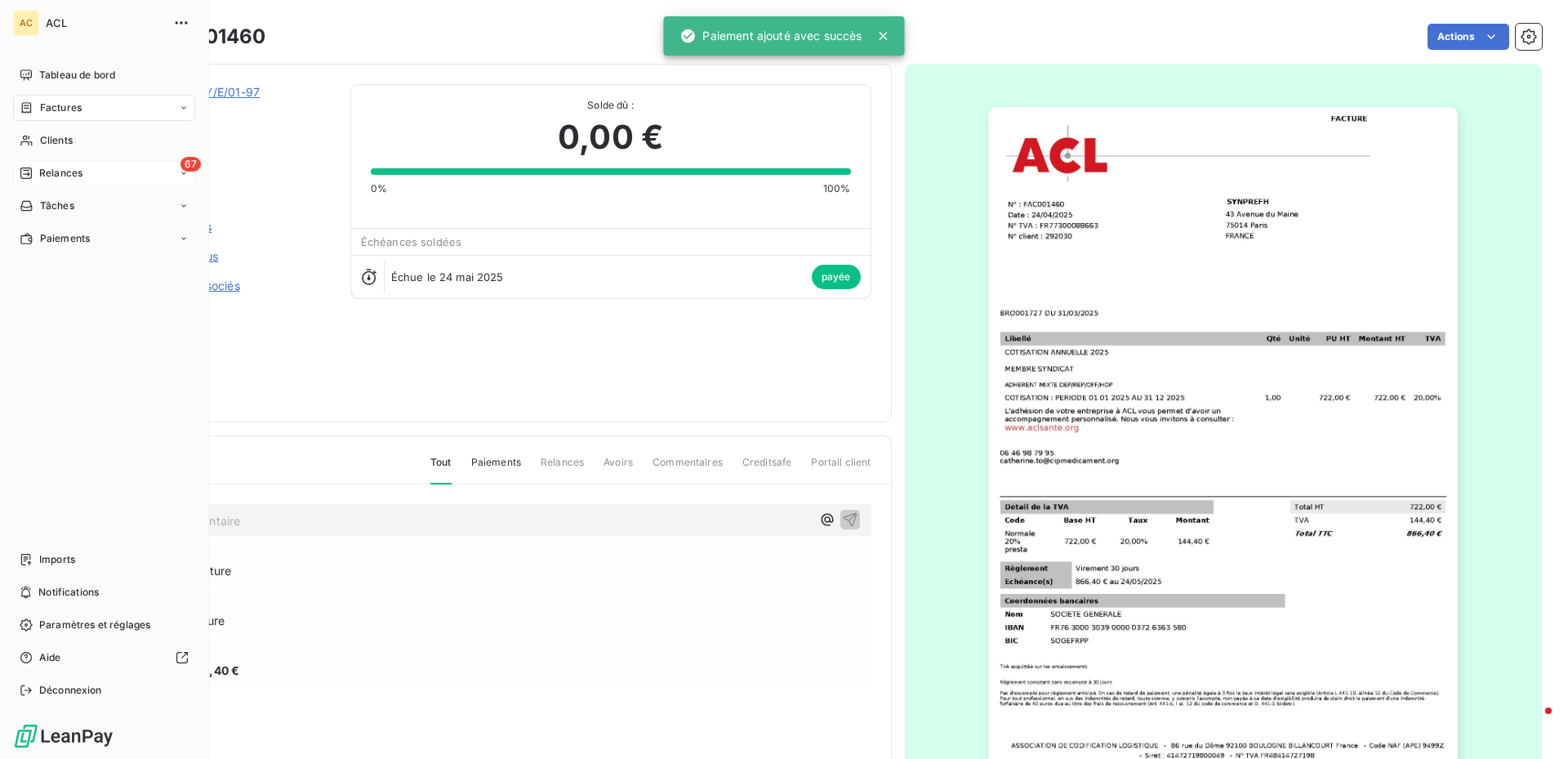
click at [37, 172] on div "Relances" at bounding box center [51, 173] width 63 height 14
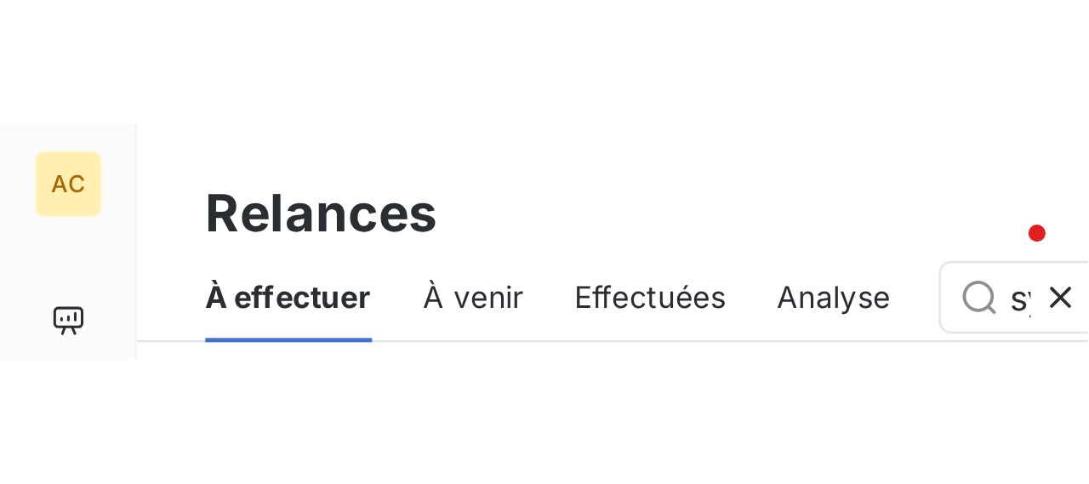
scroll to position [305, 216]
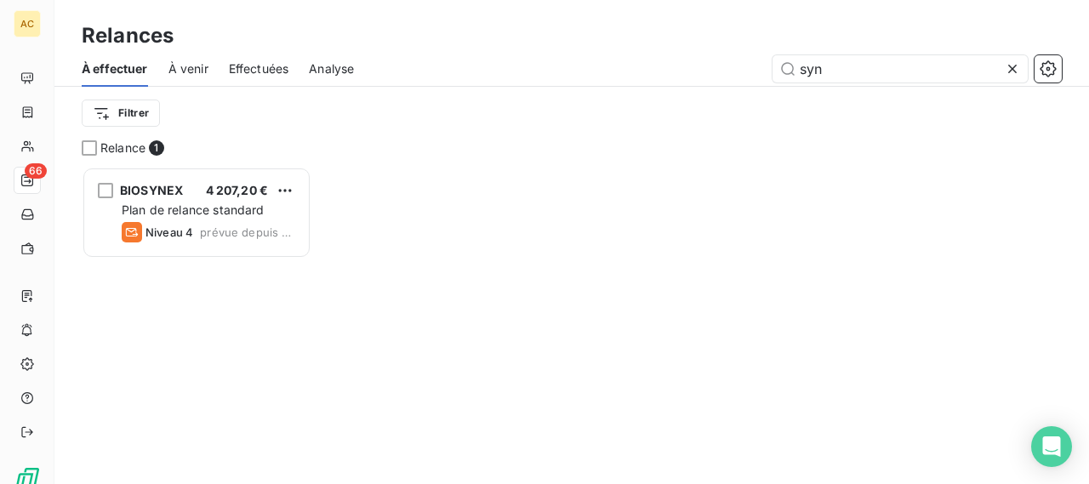
scroll to position [305, 216]
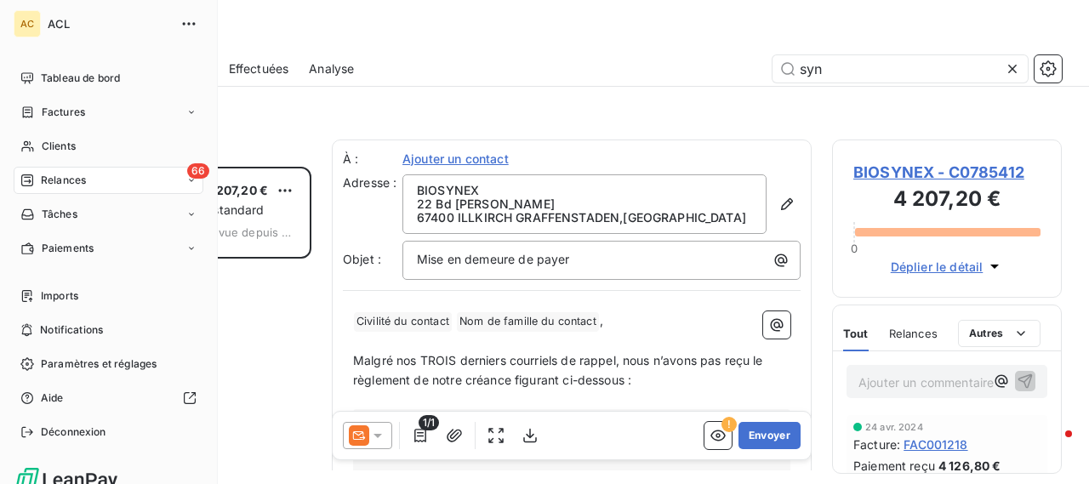
click at [187, 171] on span "66" at bounding box center [198, 170] width 22 height 15
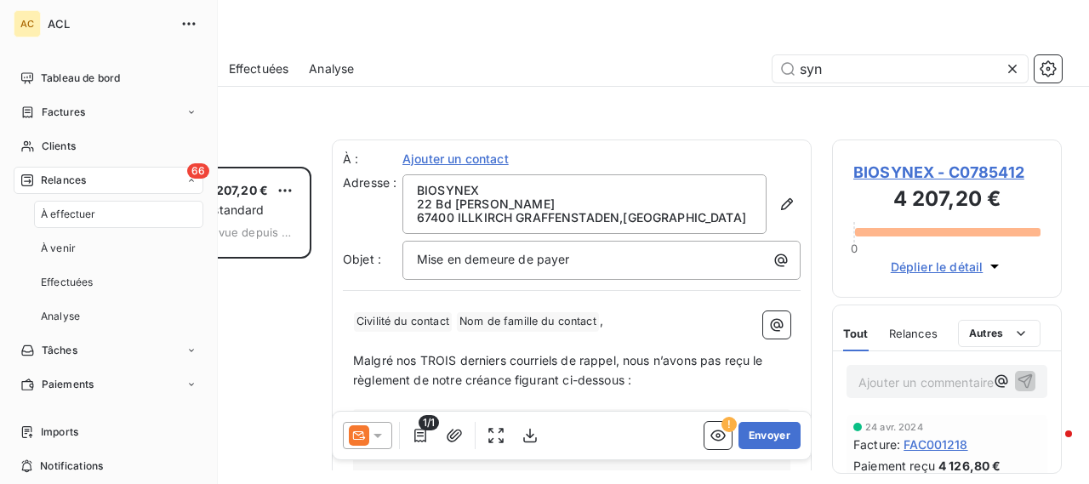
click at [31, 183] on icon at bounding box center [27, 181] width 14 height 14
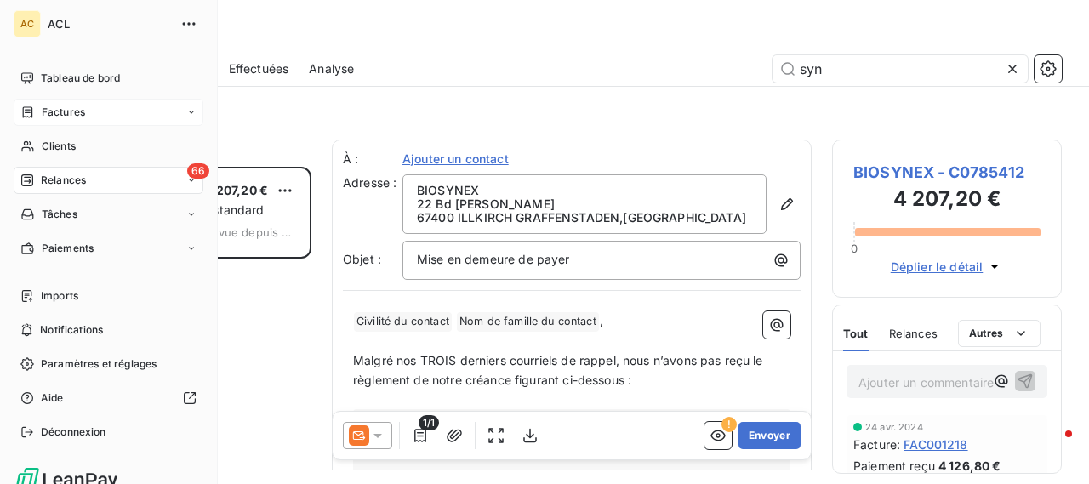
click at [85, 110] on div "Factures" at bounding box center [109, 112] width 190 height 27
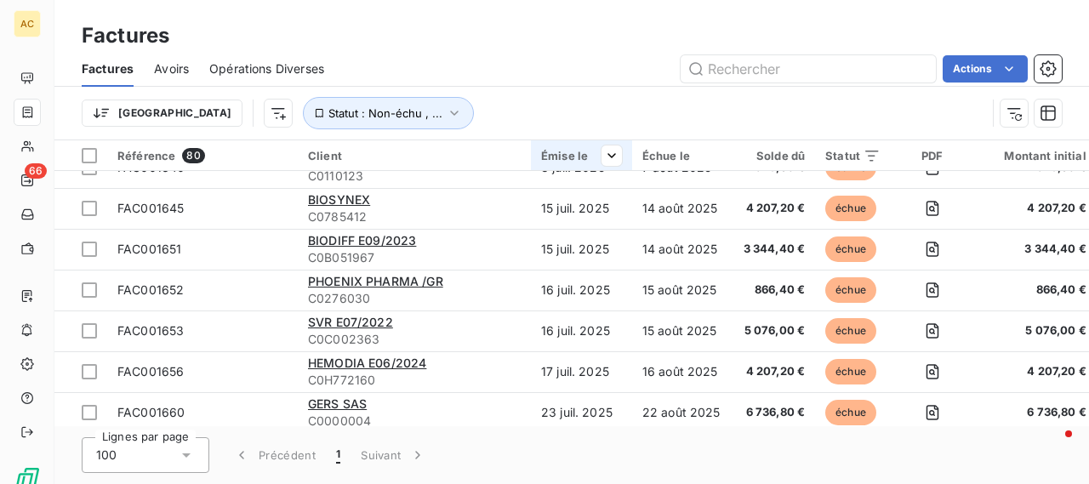
scroll to position [3018, 0]
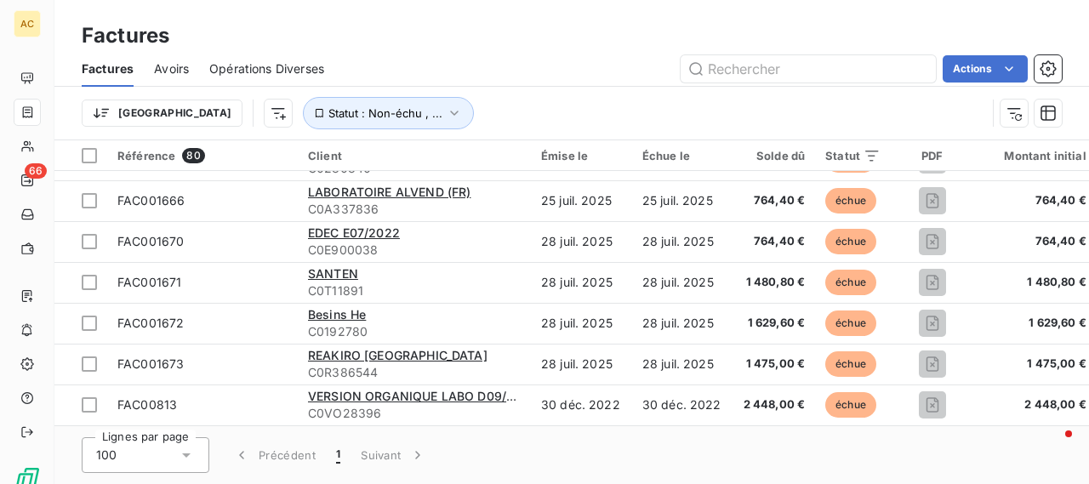
click at [339, 450] on span "1" at bounding box center [338, 455] width 4 height 17
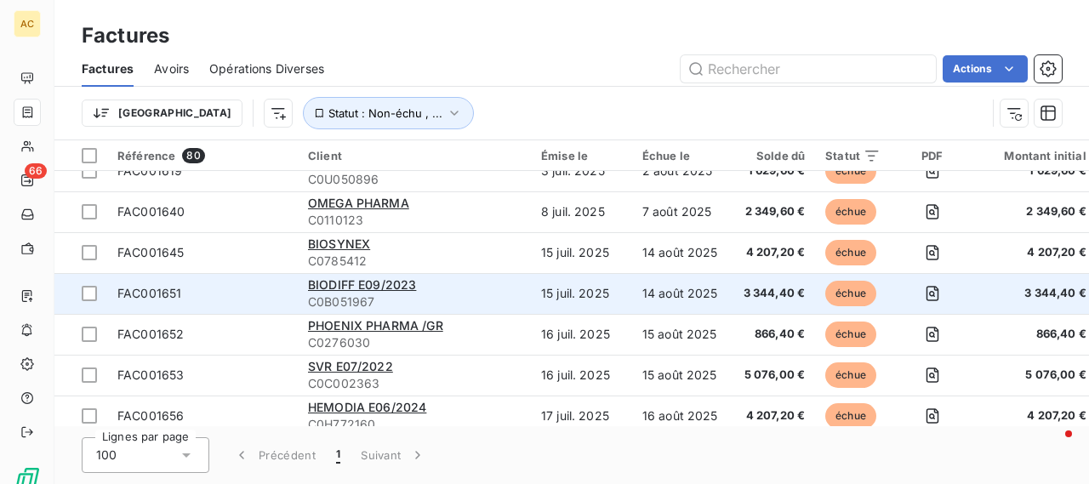
scroll to position [2508, 0]
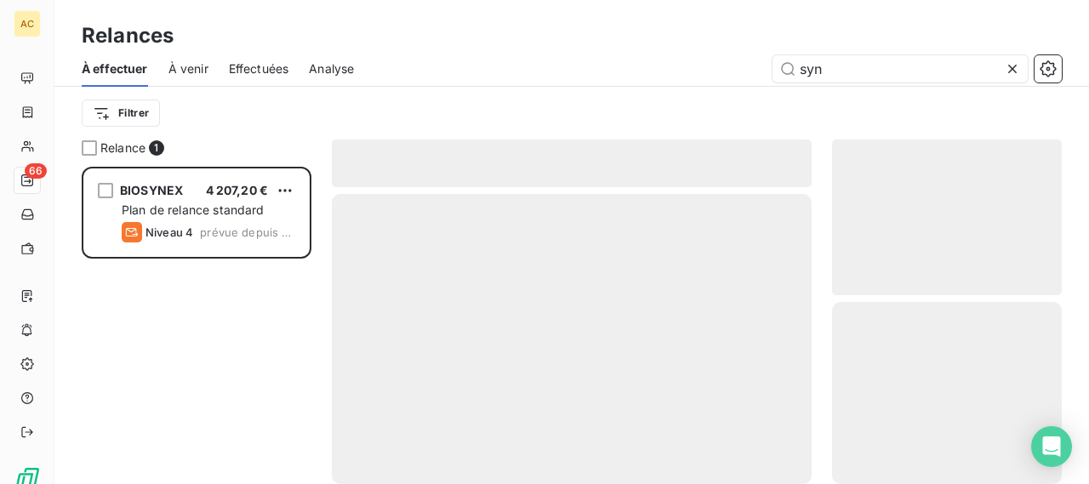
scroll to position [305, 216]
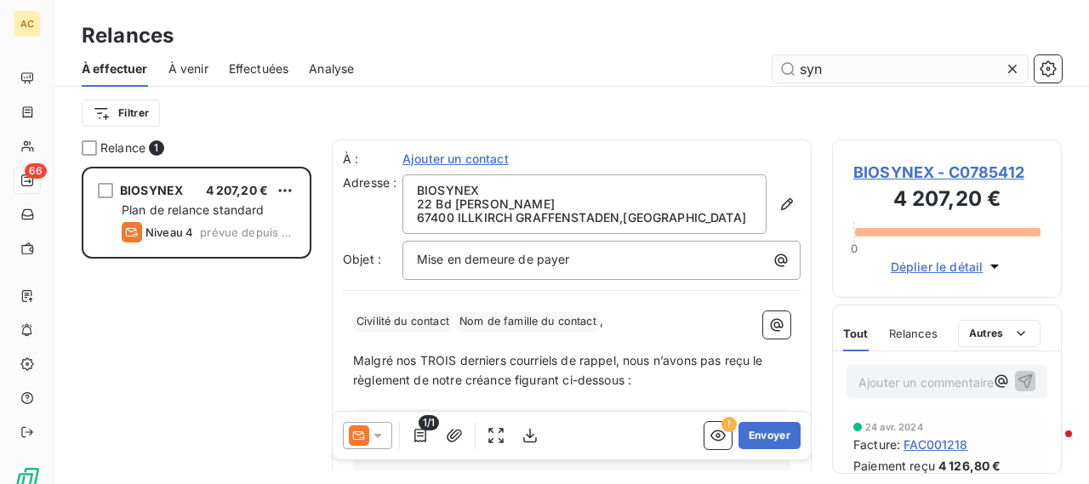
click at [881, 73] on input "syn" at bounding box center [899, 68] width 255 height 27
type input "s"
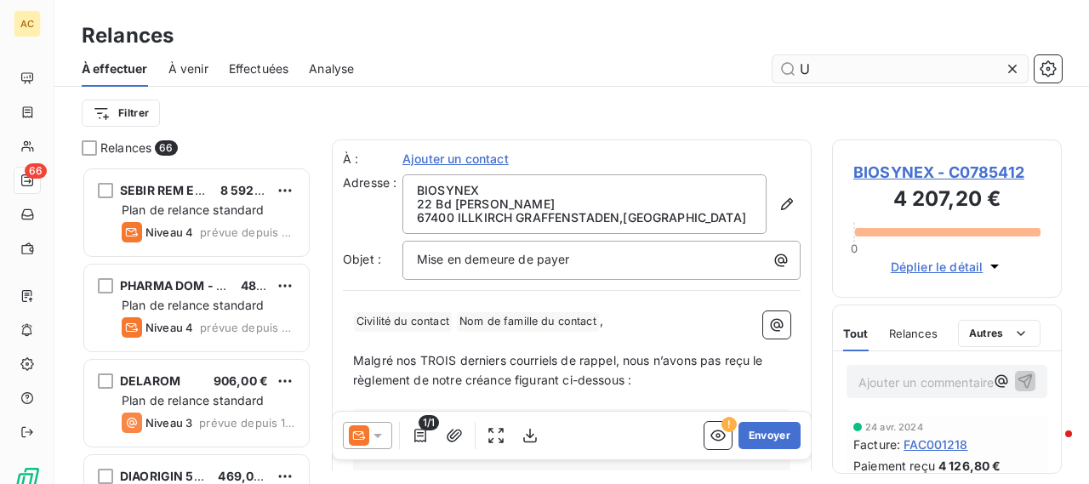
type input "U"
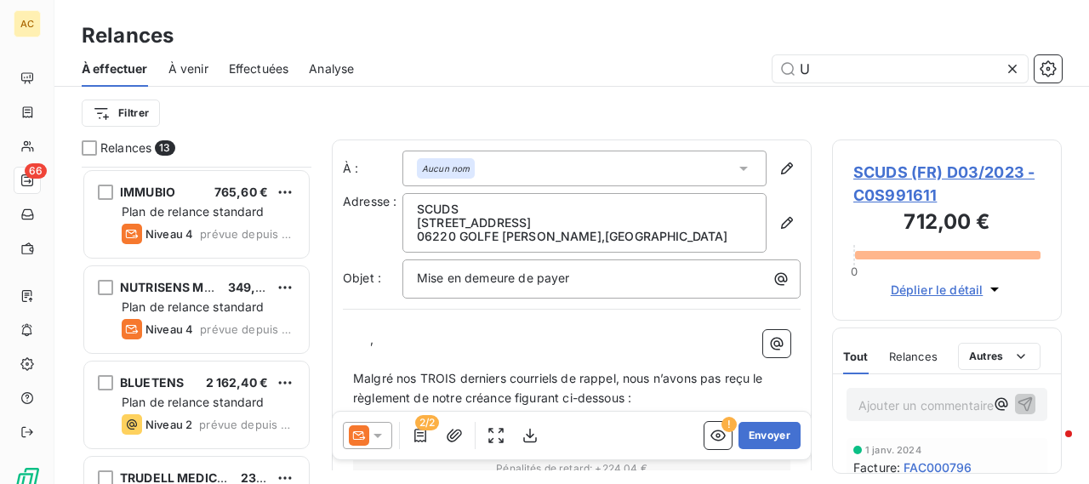
scroll to position [921, 0]
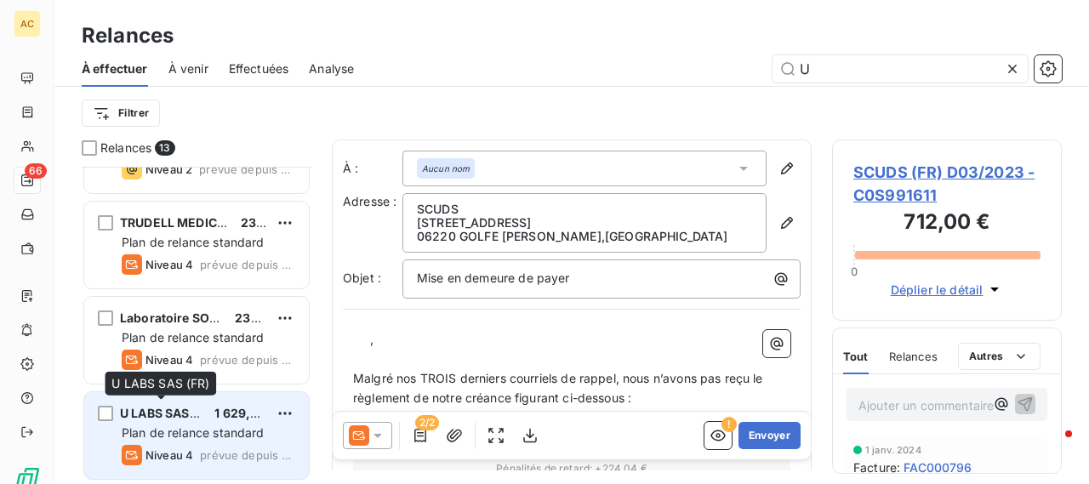
click at [138, 414] on span "U LABS SAS (FR)" at bounding box center [167, 413] width 95 height 14
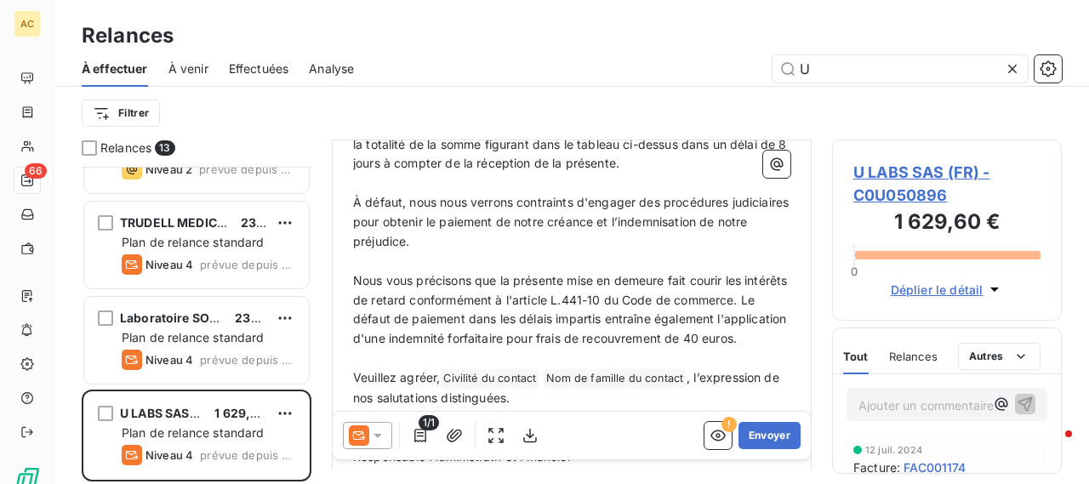
scroll to position [715, 0]
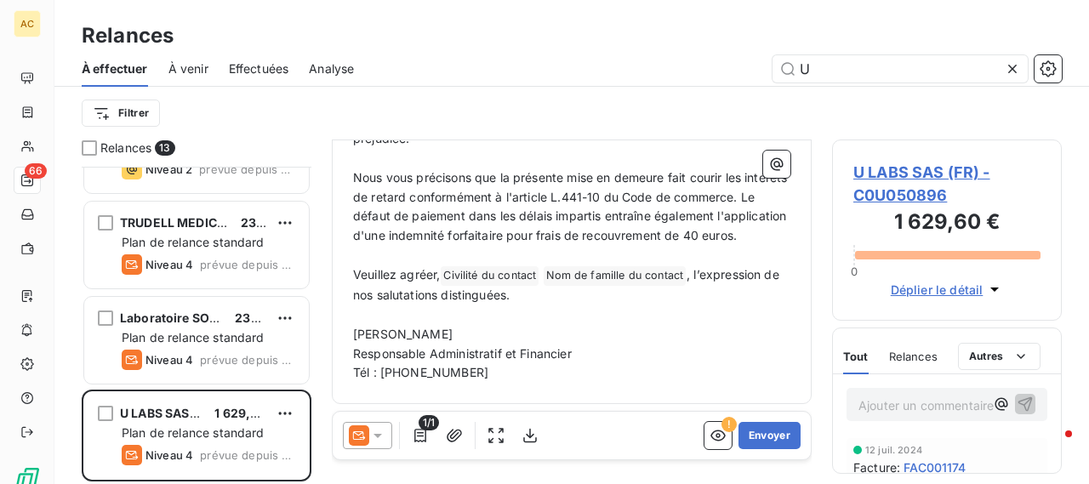
click at [922, 169] on span "U LABS SAS (FR) - C0U050896" at bounding box center [946, 184] width 187 height 46
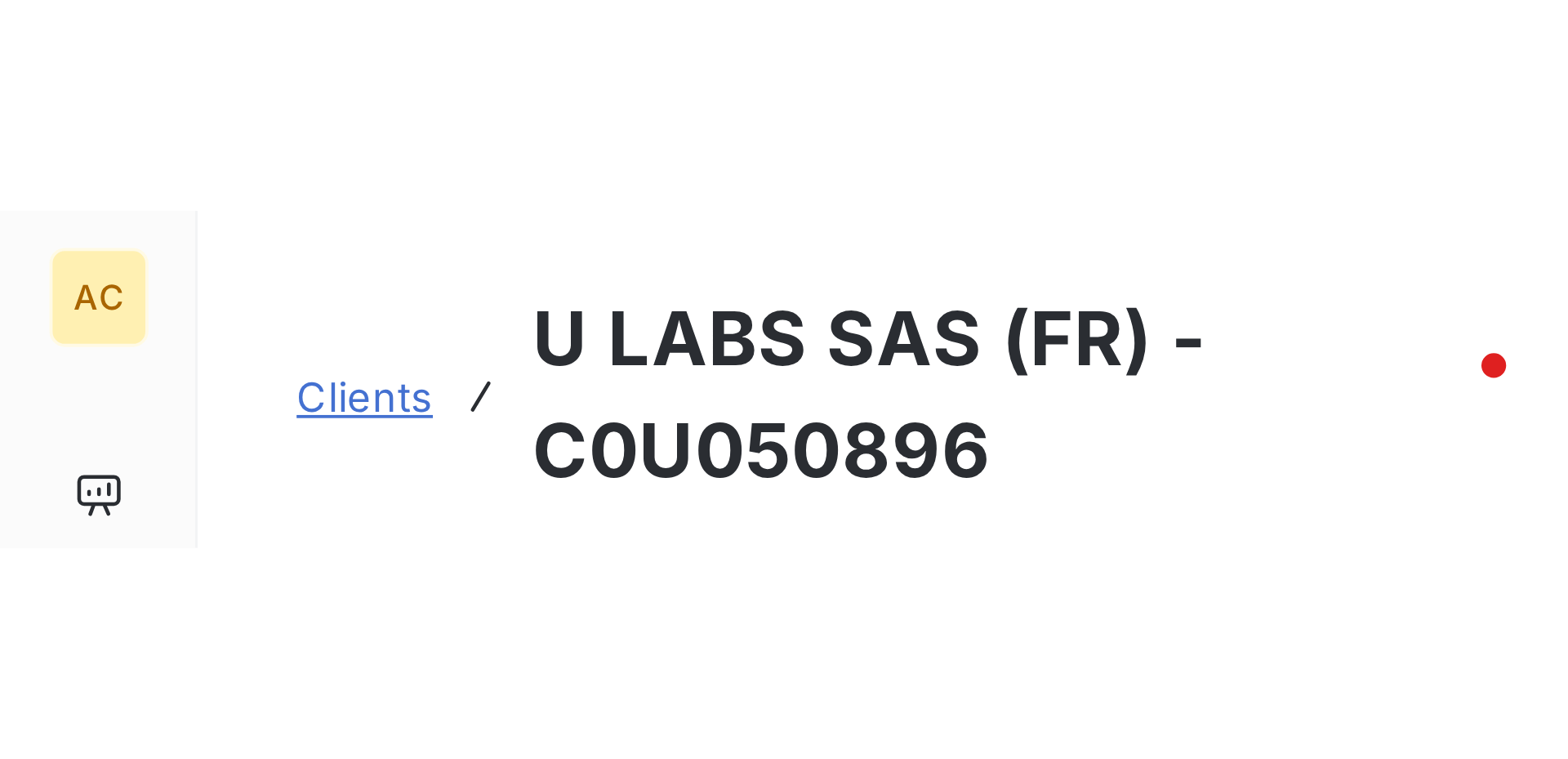
scroll to position [96, 0]
